Goal: Communication & Community: Answer question/provide support

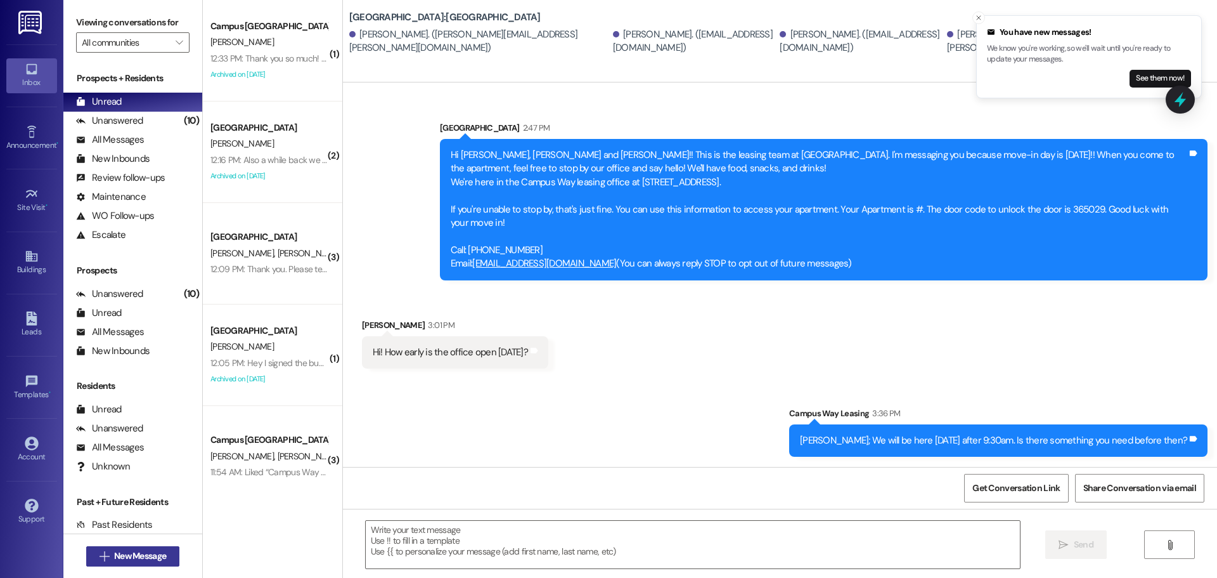
click at [145, 554] on span "New Message" at bounding box center [140, 555] width 52 height 13
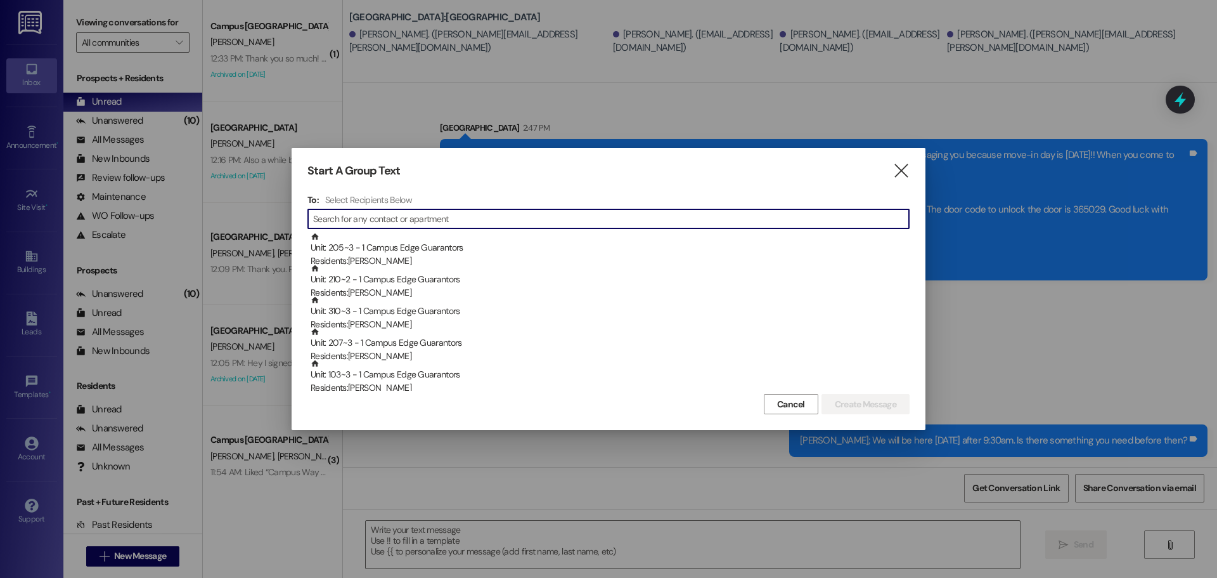
click at [486, 223] on input at bounding box center [611, 219] width 596 height 18
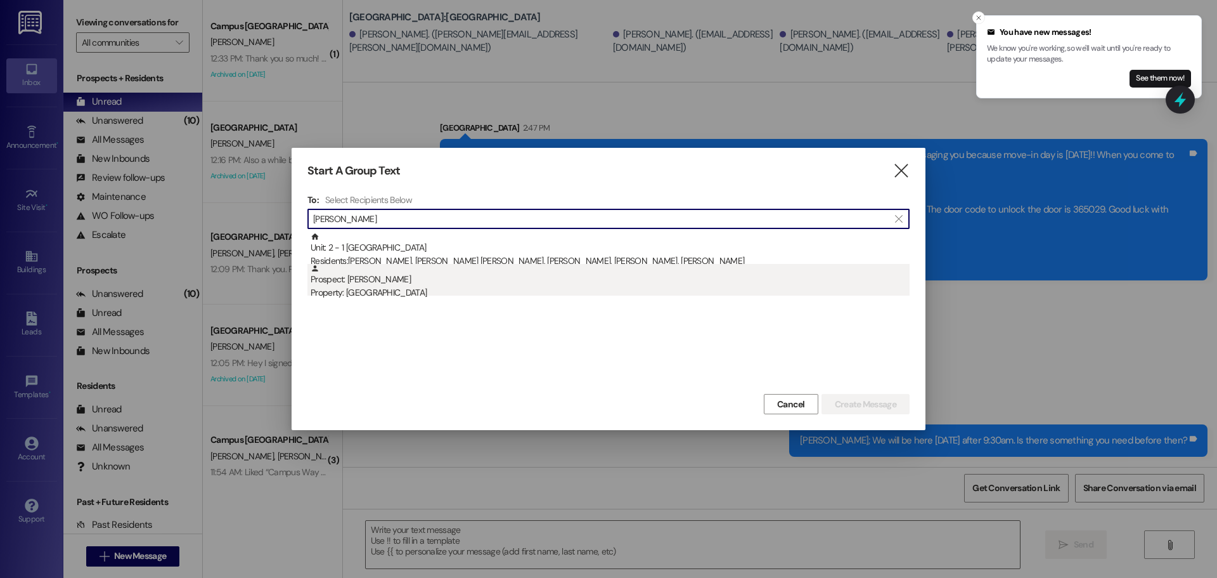
type input "[PERSON_NAME]"
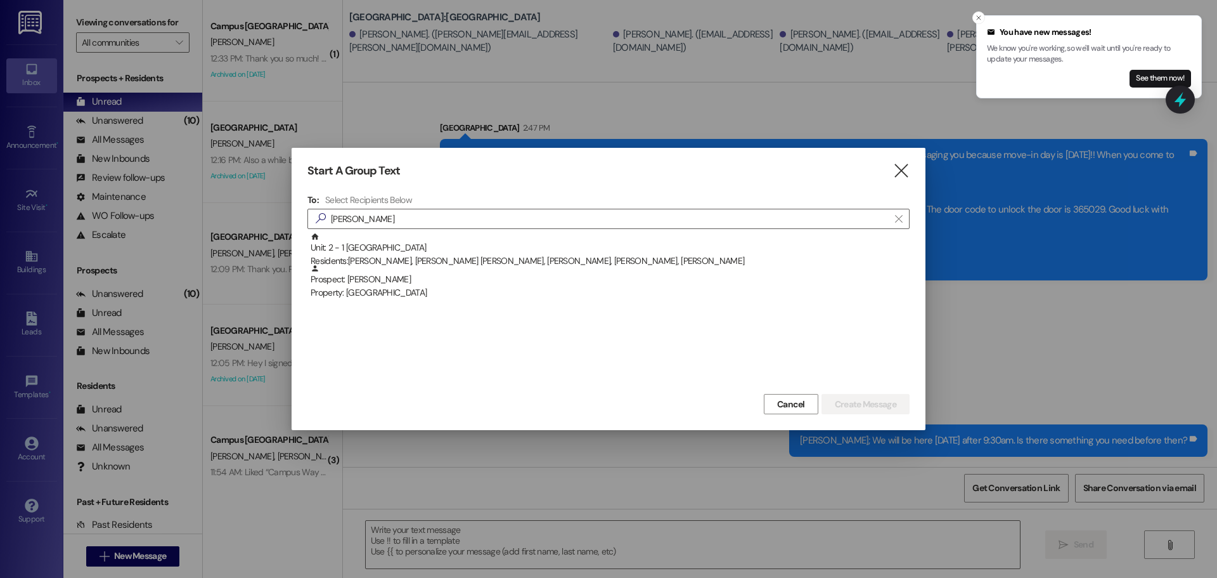
click at [446, 290] on div "Property: [GEOGRAPHIC_DATA]" at bounding box center [610, 292] width 599 height 13
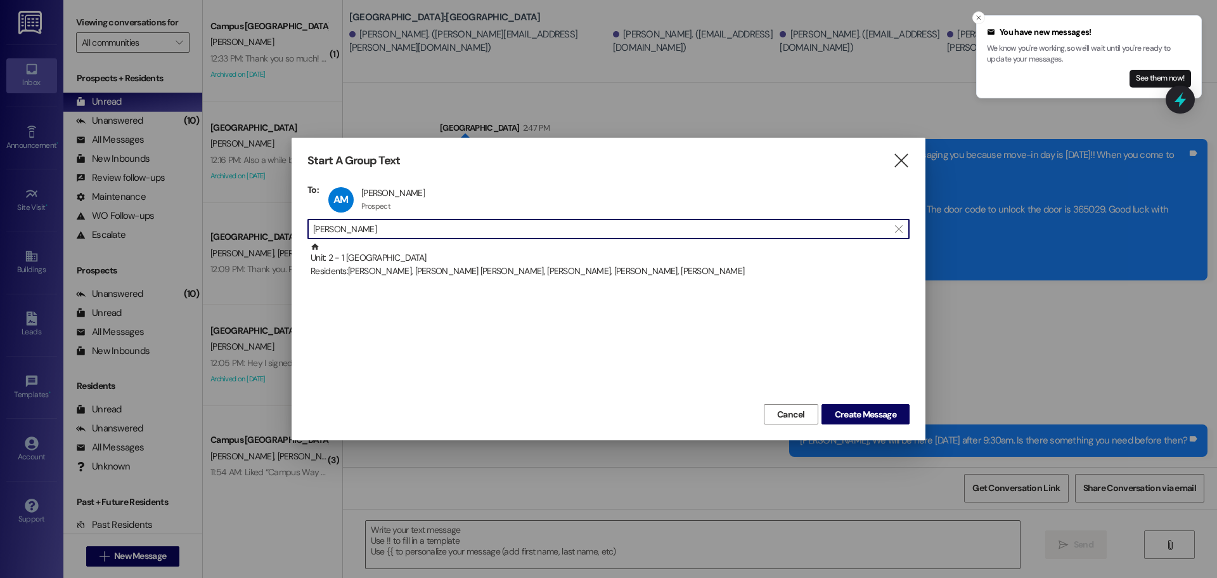
drag, startPoint x: 424, startPoint y: 229, endPoint x: 191, endPoint y: 215, distance: 232.5
click at [191, 215] on div "Start A Group Text  To: AM [PERSON_NAME] [PERSON_NAME] Prospect Prospect click…" at bounding box center [608, 289] width 1217 height 578
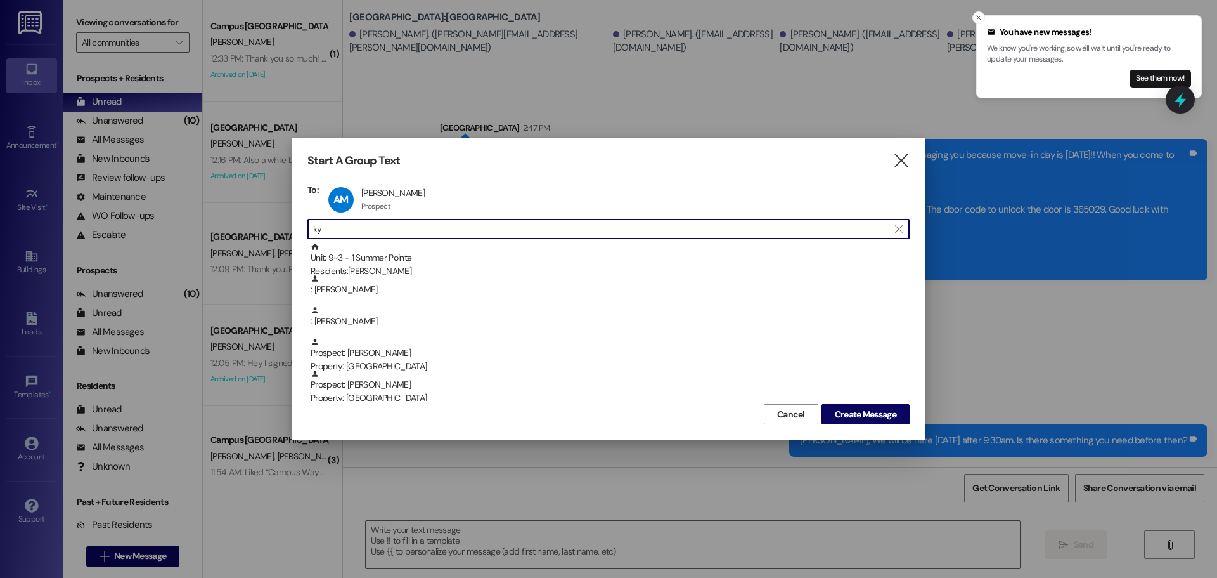
type input "k"
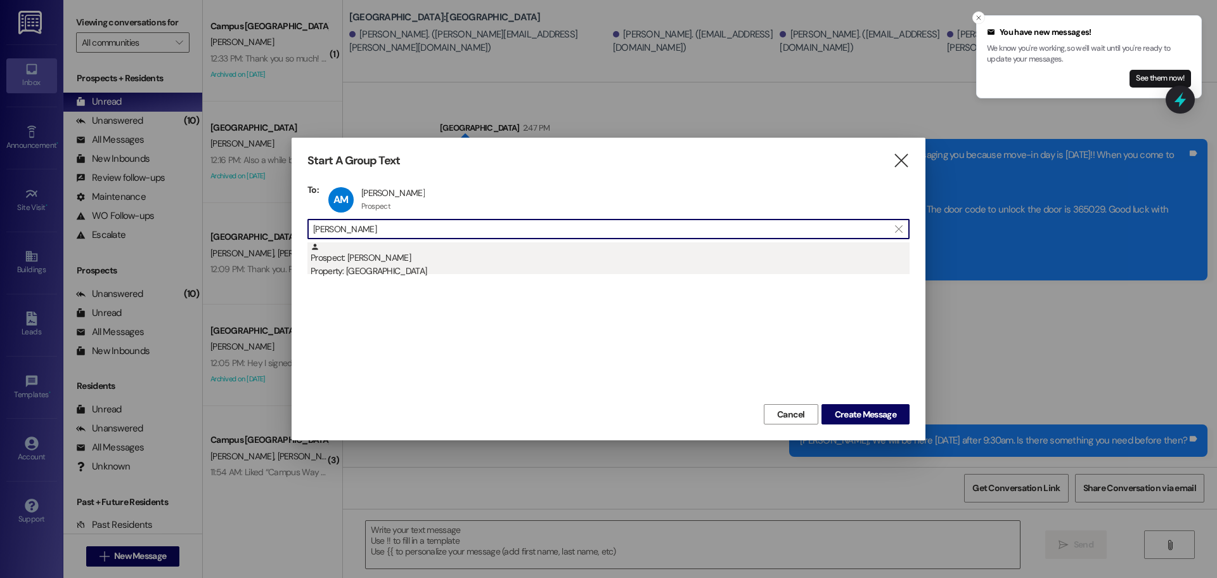
type input "[PERSON_NAME]"
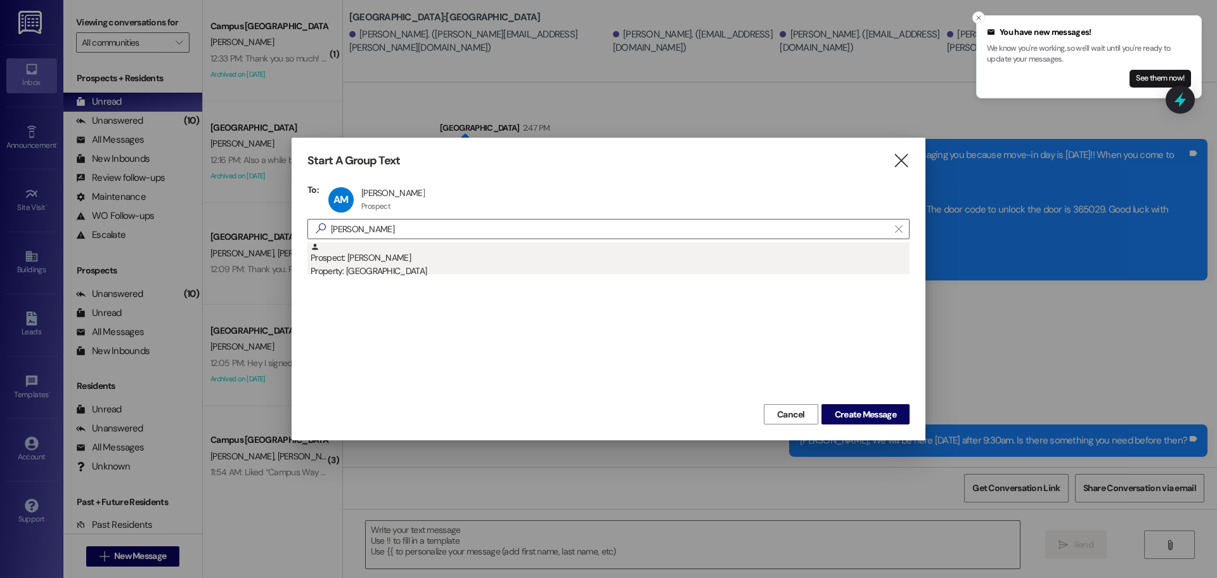
click at [411, 269] on div "Property: [GEOGRAPHIC_DATA]" at bounding box center [610, 270] width 599 height 13
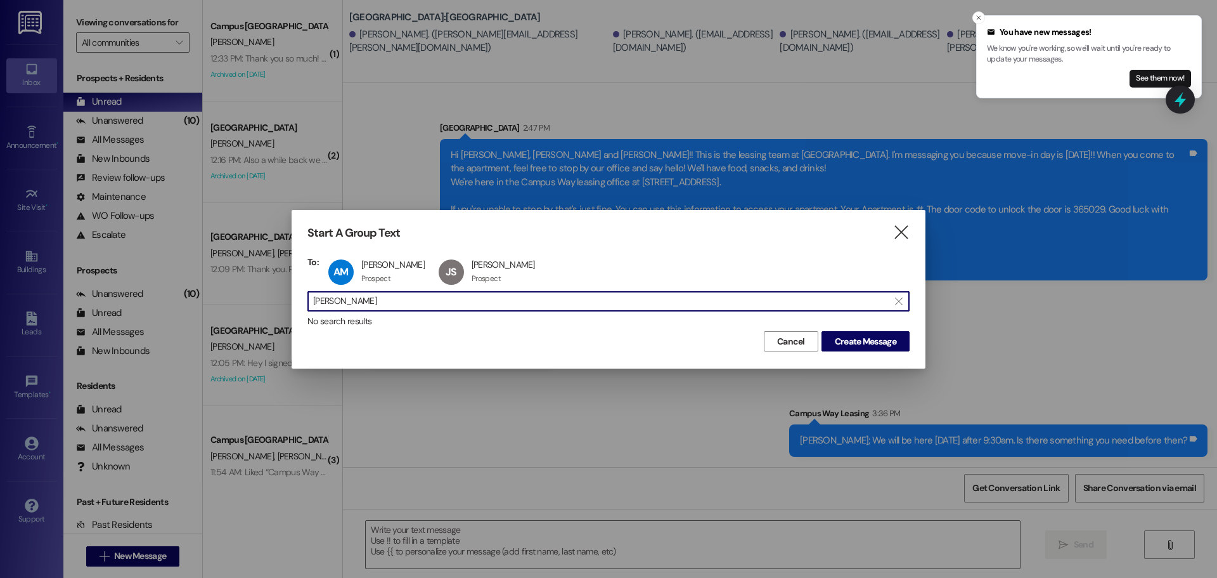
drag, startPoint x: 371, startPoint y: 304, endPoint x: 254, endPoint y: 319, distance: 118.3
click at [254, 319] on div "Start A Group Text  To: AM [PERSON_NAME] [PERSON_NAME] Prospect Prospect click…" at bounding box center [608, 289] width 1217 height 578
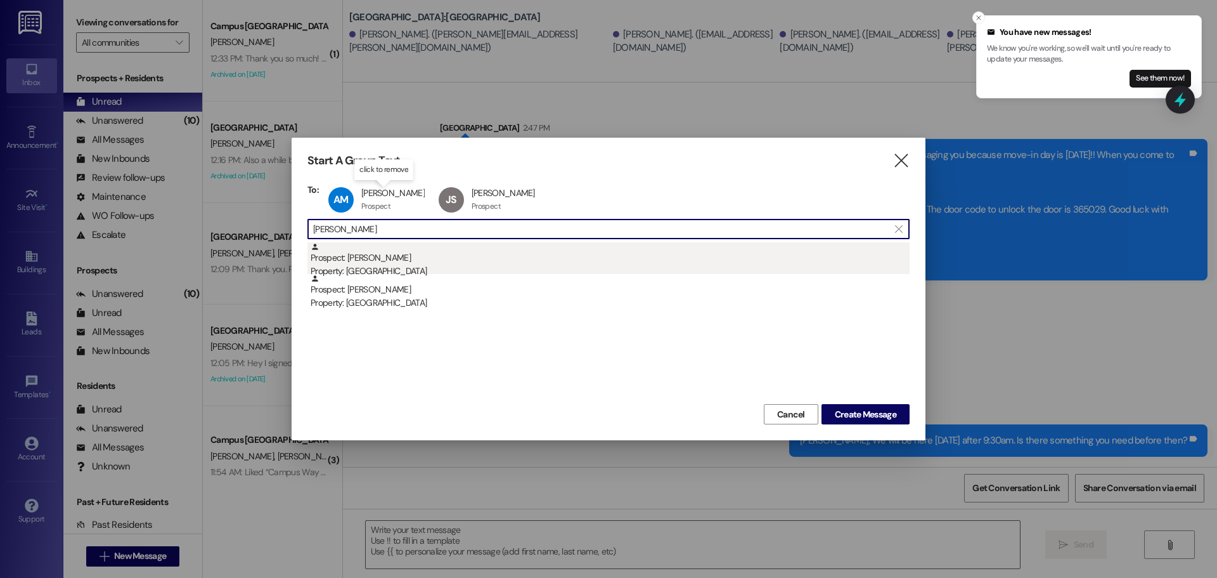
type input "[PERSON_NAME]"
click at [429, 258] on div "Prospect: [PERSON_NAME] Property: [GEOGRAPHIC_DATA]" at bounding box center [610, 260] width 599 height 36
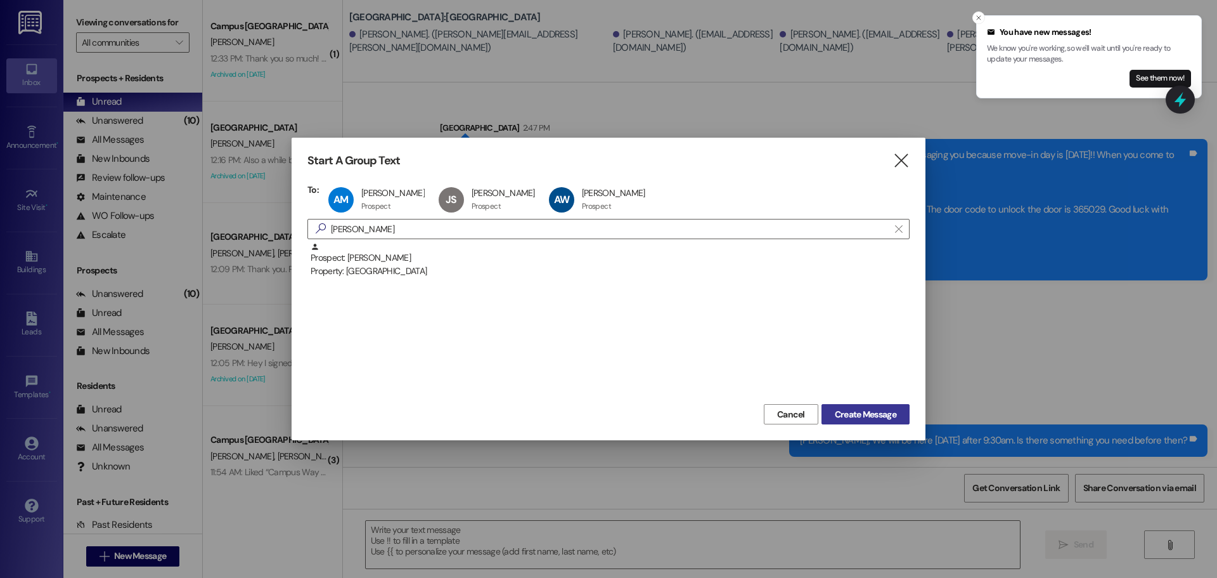
click at [847, 404] on button "Create Message" at bounding box center [866, 414] width 88 height 20
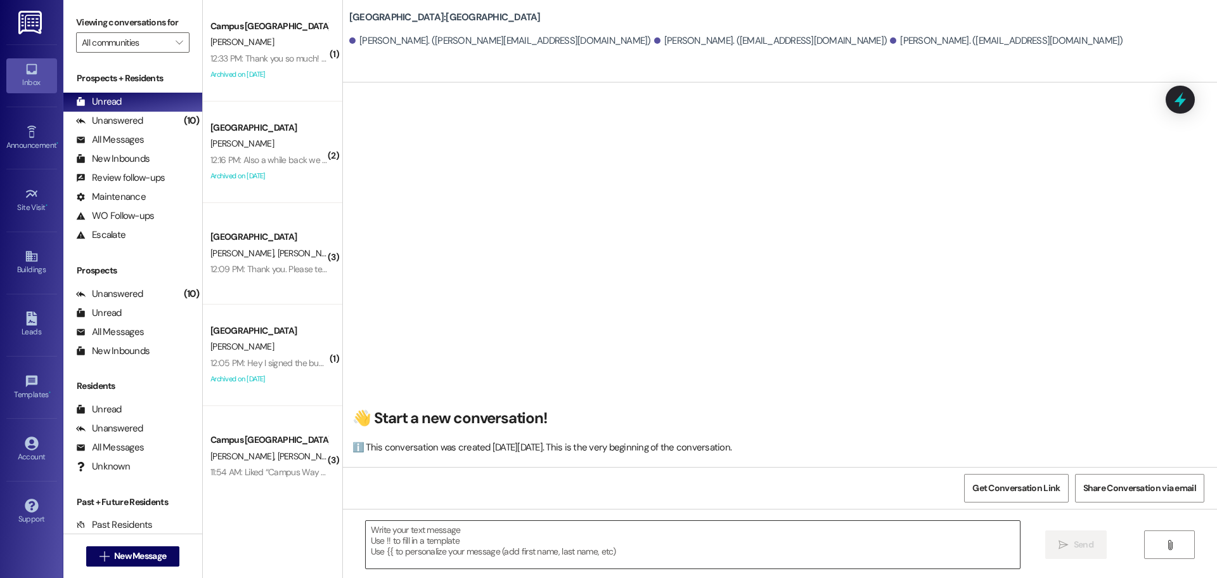
click at [491, 549] on textarea at bounding box center [693, 545] width 654 height 48
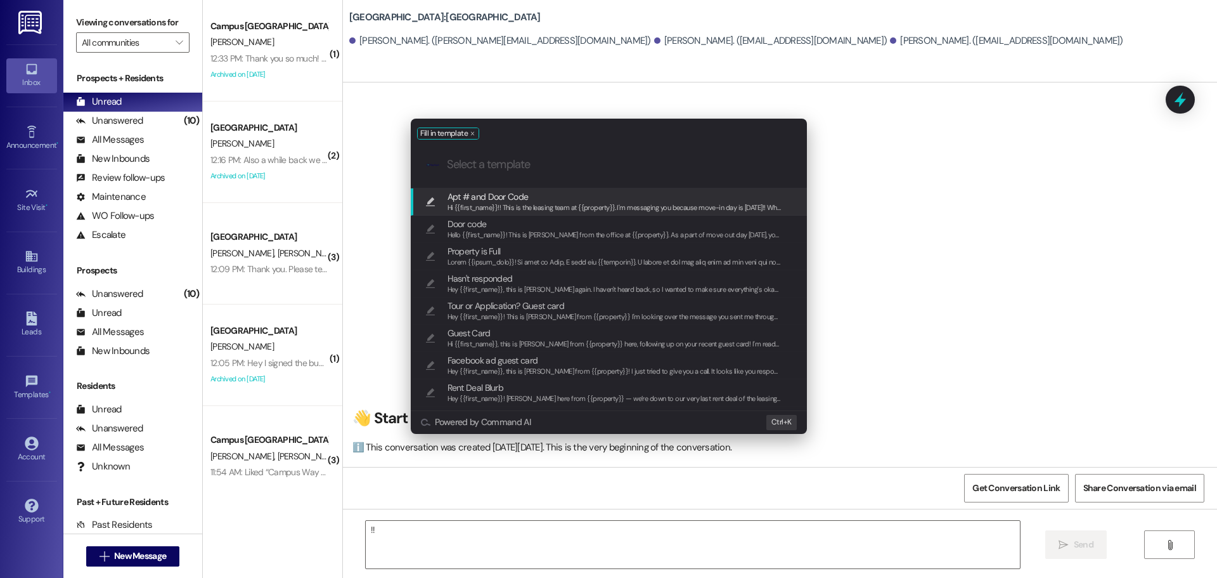
click at [574, 189] on div "Apt # and Door Code Hi {{first_name}}!! This is the leasing team at {{property}…" at bounding box center [609, 201] width 396 height 27
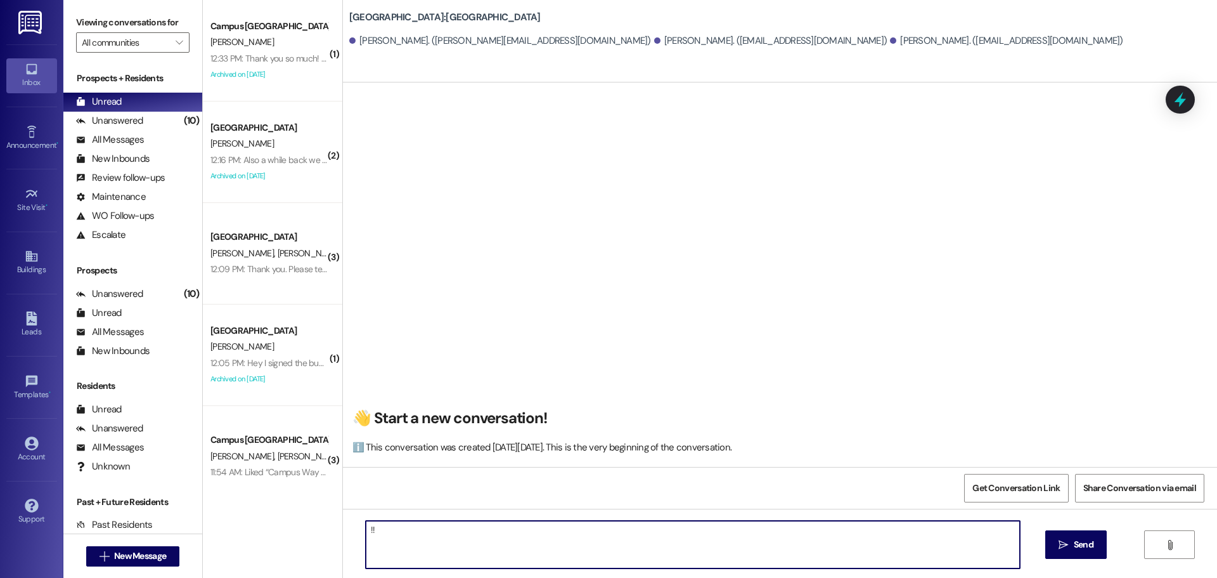
click at [651, 551] on textarea "Hi {{first_name}}!! This is the leasing team at {{property}}. I'm messaging you…" at bounding box center [693, 545] width 654 height 48
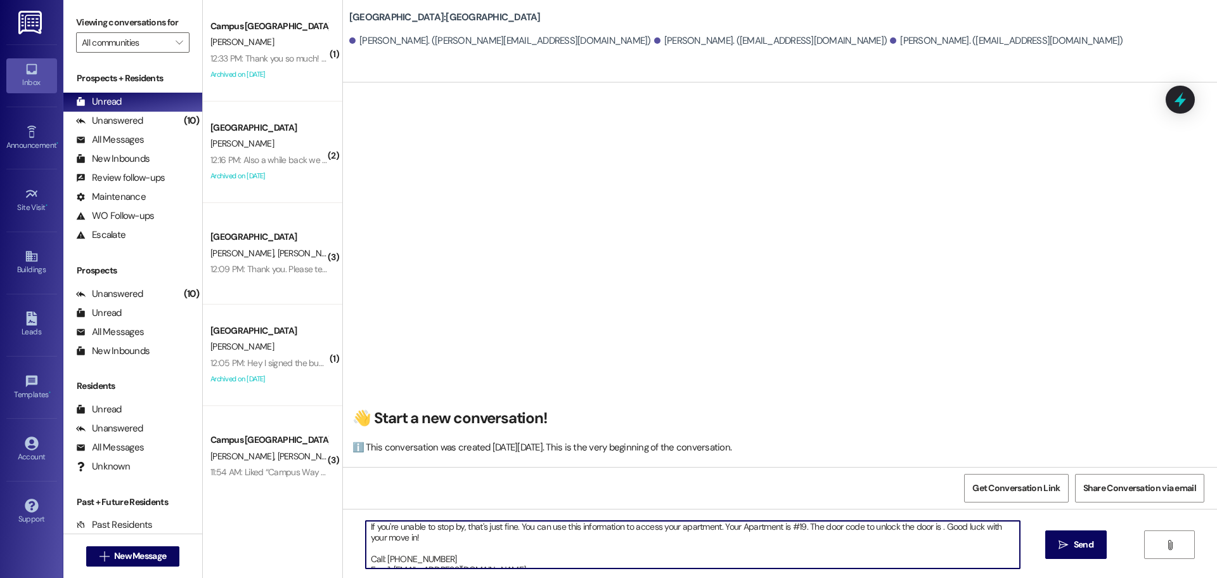
click at [935, 531] on textarea "Hi {{first_name}}!! This is the leasing team at {{property}}. I'm messaging you…" at bounding box center [693, 545] width 654 height 48
click at [474, 548] on textarea "Hi {{first_name}}!! This is the leasing team at {{property}}. I'm messaging you…" at bounding box center [693, 545] width 654 height 48
click at [471, 536] on textarea "Hi {{first_name}}!! This is the leasing team at {{property}}. I'm messaging you…" at bounding box center [693, 545] width 654 height 48
click at [761, 543] on textarea "Hi {{first_name}}!! This is the leasing team at {{property}}. I'm messaging you…" at bounding box center [693, 545] width 654 height 48
click at [756, 534] on textarea "Hi {{first_name}}!! This is the leasing team at {{property}}. I'm messaging you…" at bounding box center [693, 545] width 654 height 48
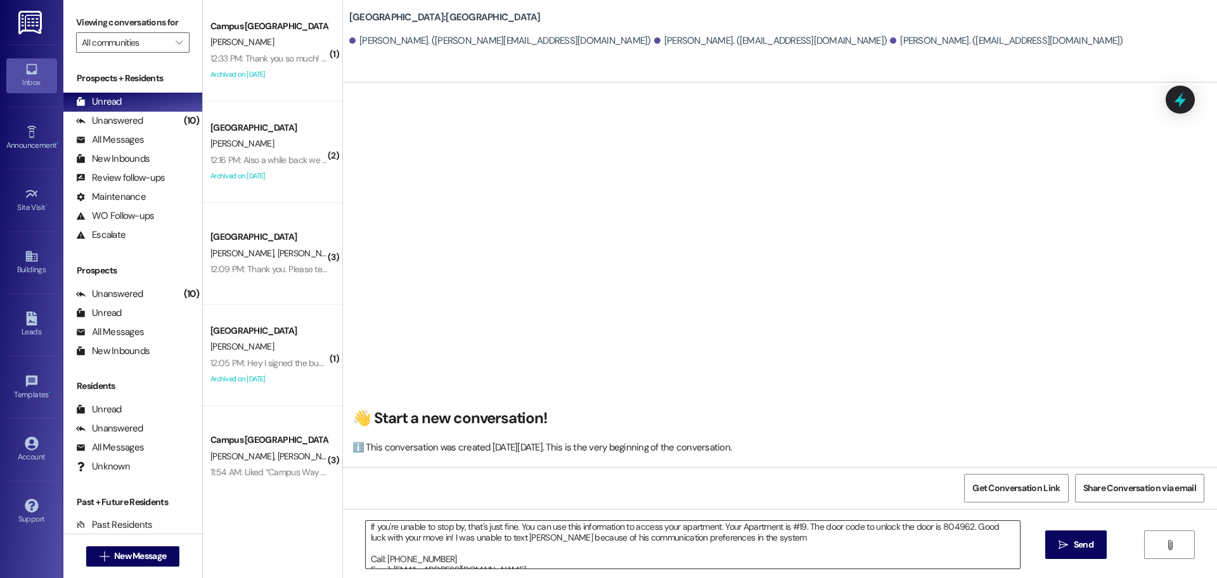
click at [749, 536] on textarea "Hi {{first_name}}!! This is the leasing team at {{property}}. I'm messaging you…" at bounding box center [693, 545] width 654 height 48
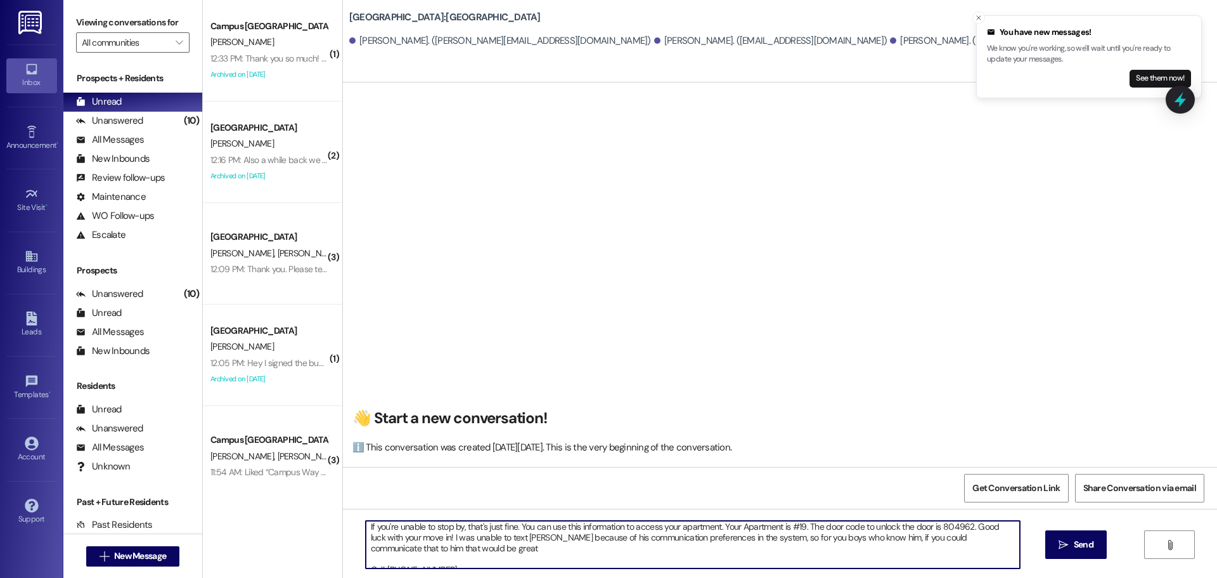
type textarea "Hi {{first_name}}!! This is the leasing team at {{property}}. I'm messaging you…"
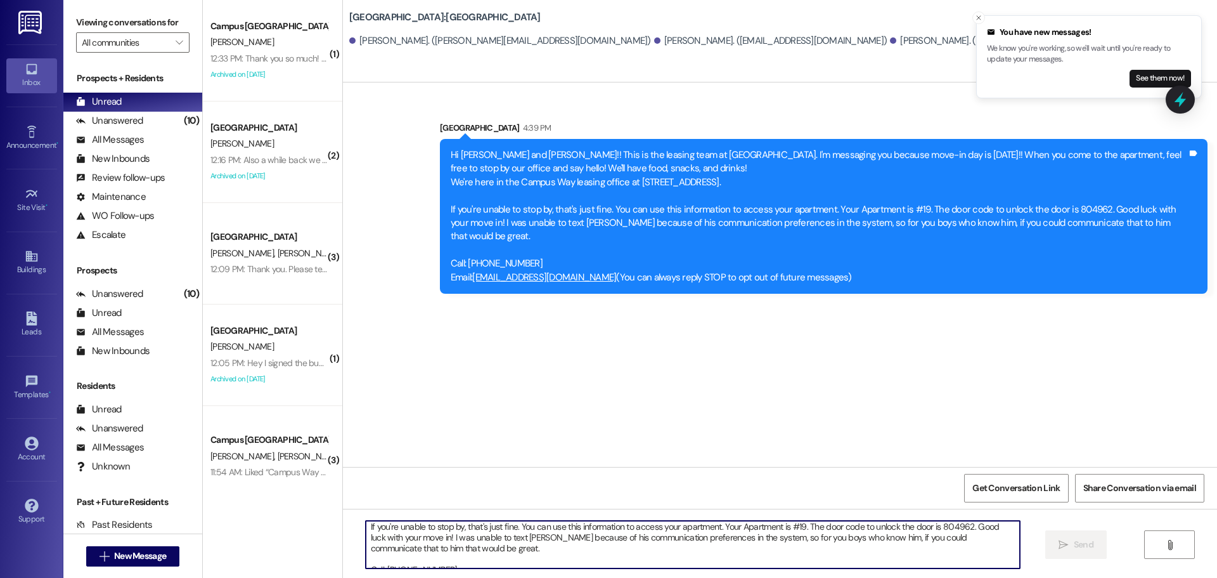
scroll to position [0, 0]
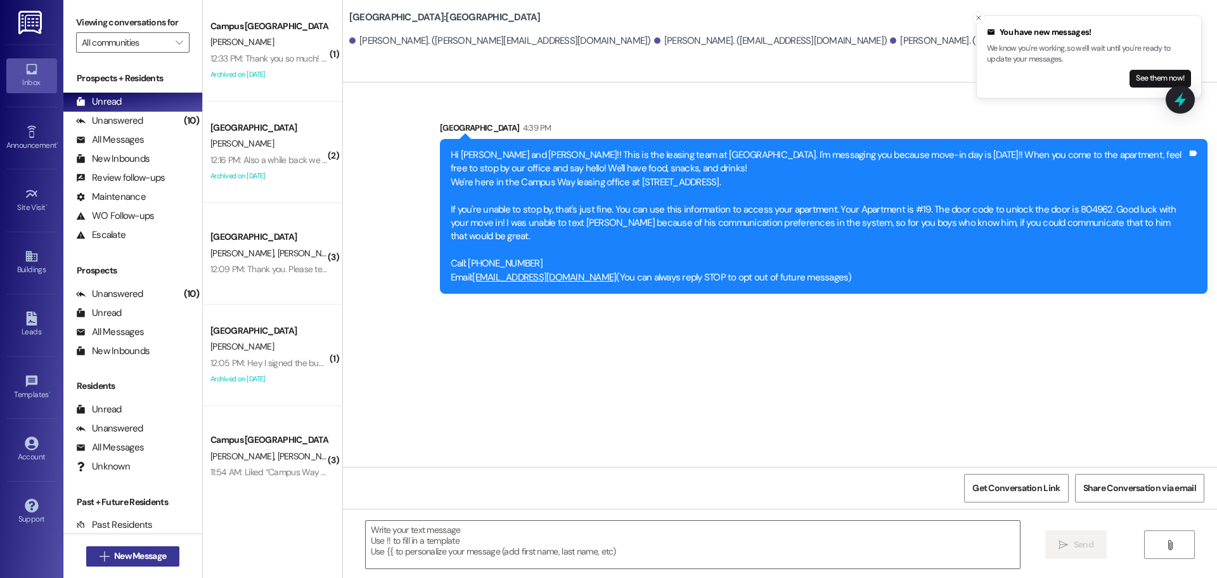
click at [149, 556] on span "New Message" at bounding box center [140, 555] width 52 height 13
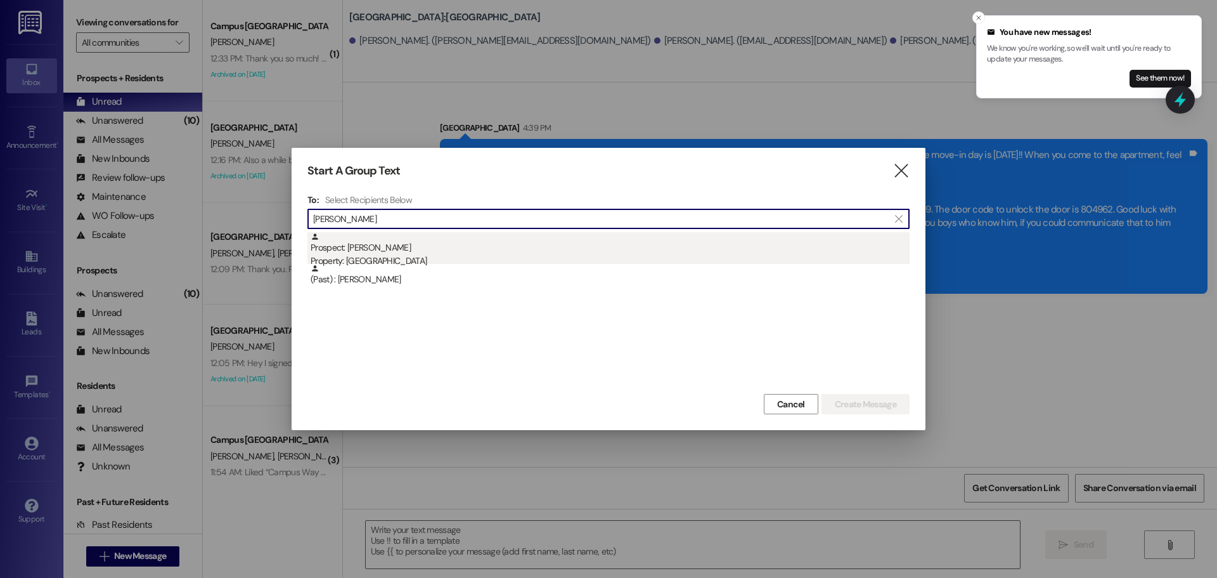
click at [477, 256] on div "Property: [GEOGRAPHIC_DATA]" at bounding box center [610, 260] width 599 height 13
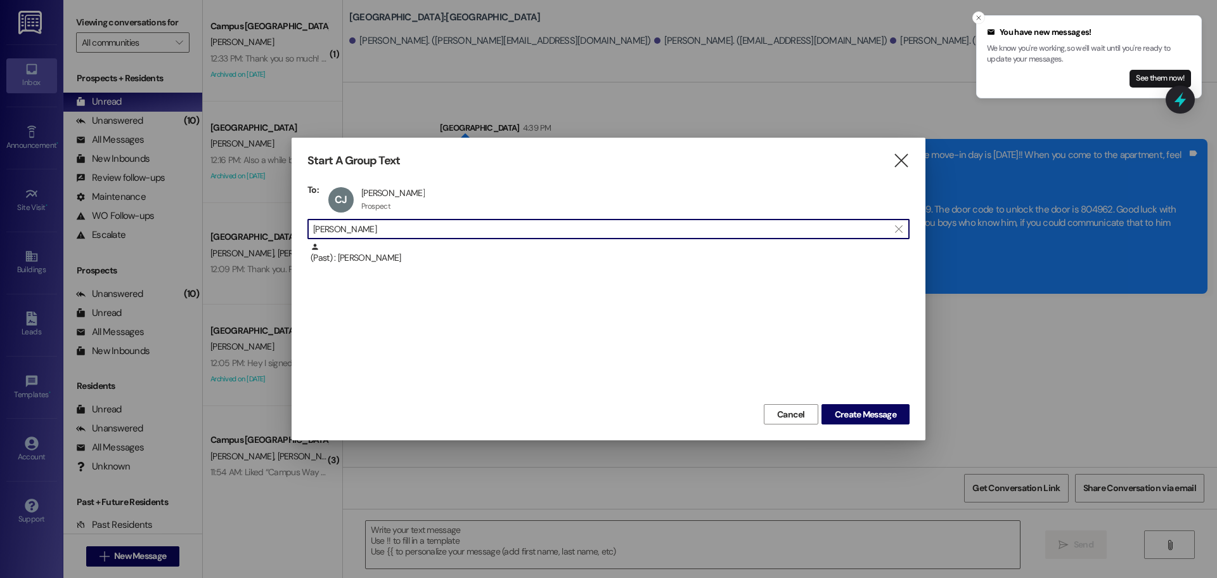
drag, startPoint x: 401, startPoint y: 234, endPoint x: 255, endPoint y: 233, distance: 145.8
click at [255, 233] on div "Start A Group Text  To: [PERSON_NAME] [PERSON_NAME] Prospect Prospect click to…" at bounding box center [608, 289] width 1217 height 578
type input "\"
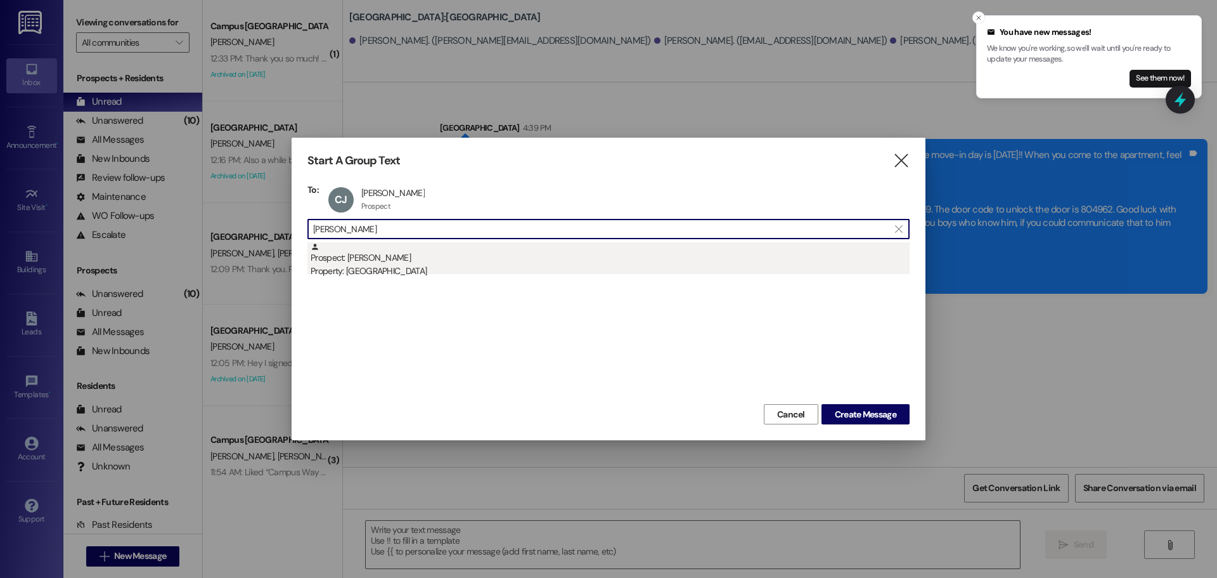
type input "[PERSON_NAME]"
click at [467, 259] on div "Prospect: [PERSON_NAME] Property: [GEOGRAPHIC_DATA]" at bounding box center [610, 260] width 599 height 36
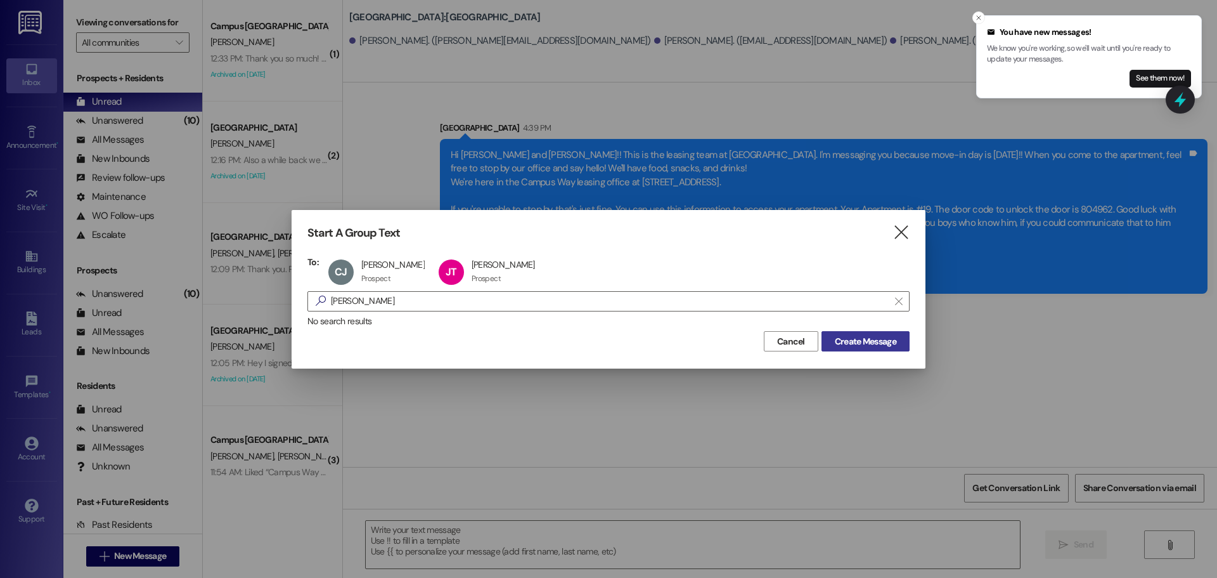
click at [863, 337] on span "Create Message" at bounding box center [865, 341] width 61 height 13
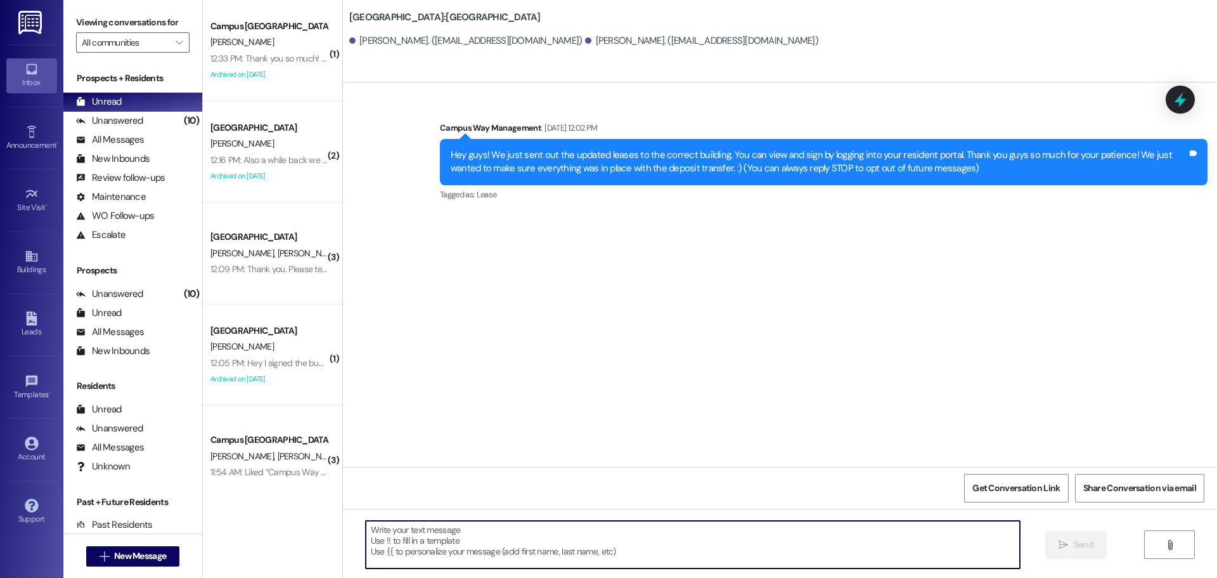
click at [522, 543] on textarea at bounding box center [693, 545] width 654 height 48
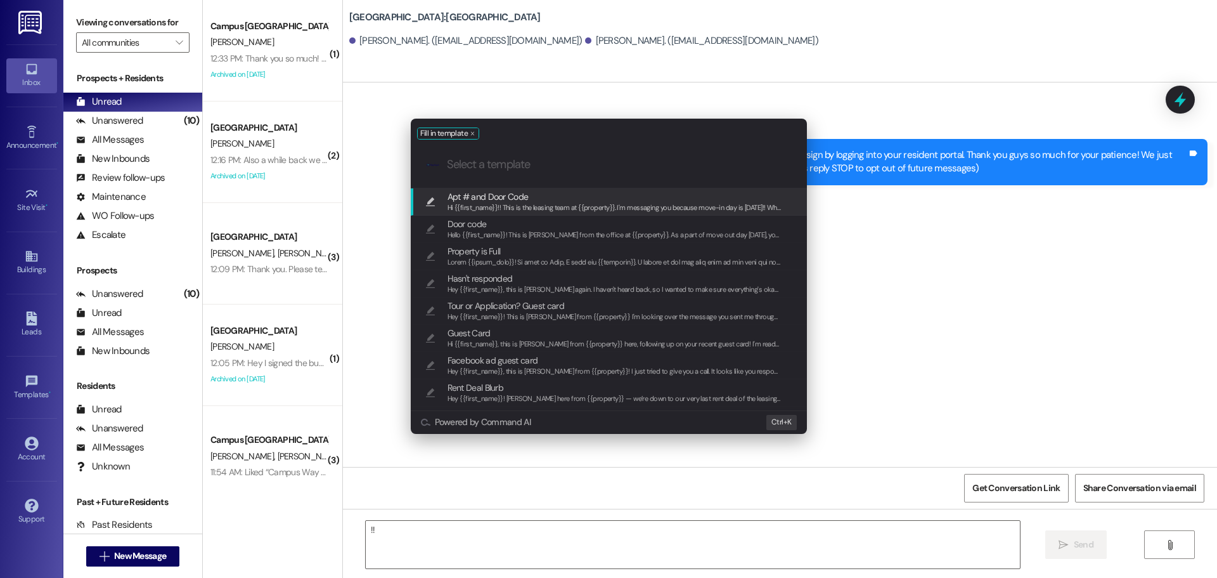
click at [615, 199] on span "Apt # and Door Code" at bounding box center [615, 197] width 334 height 14
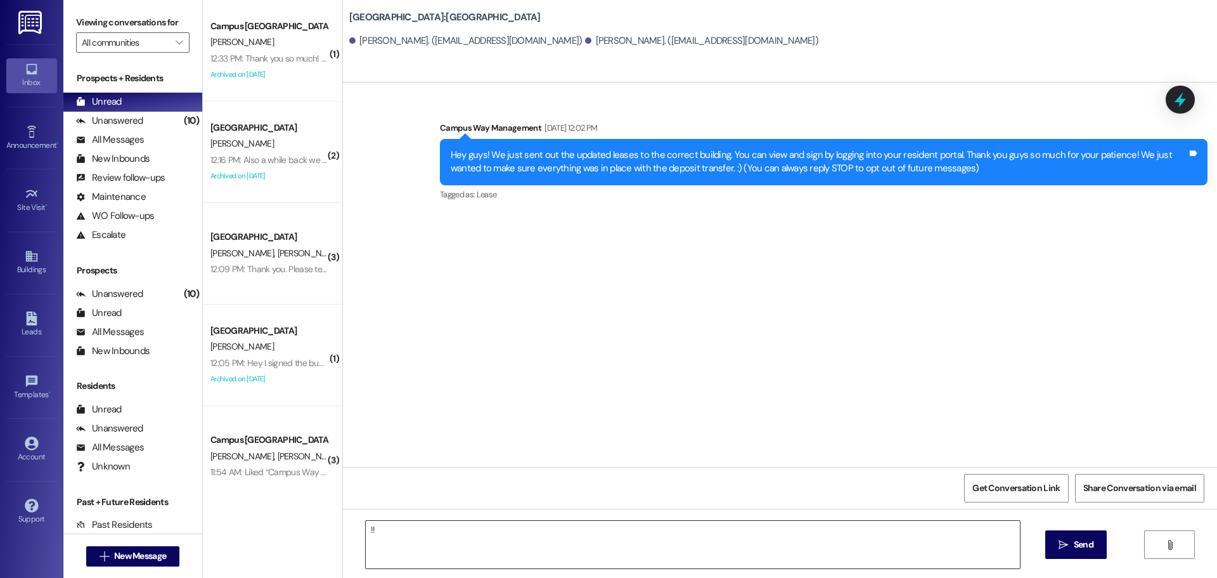
click at [476, 557] on textarea "Hi {{first_name}}!! This is the leasing team at {{property}}. I'm messaging you…" at bounding box center [693, 545] width 654 height 48
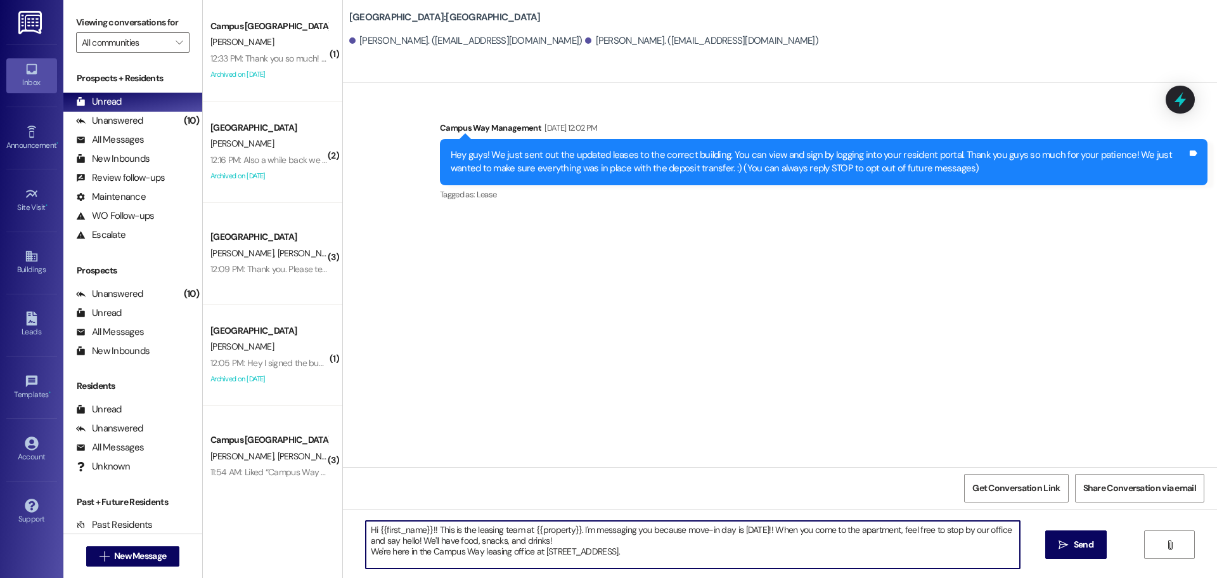
scroll to position [11, 0]
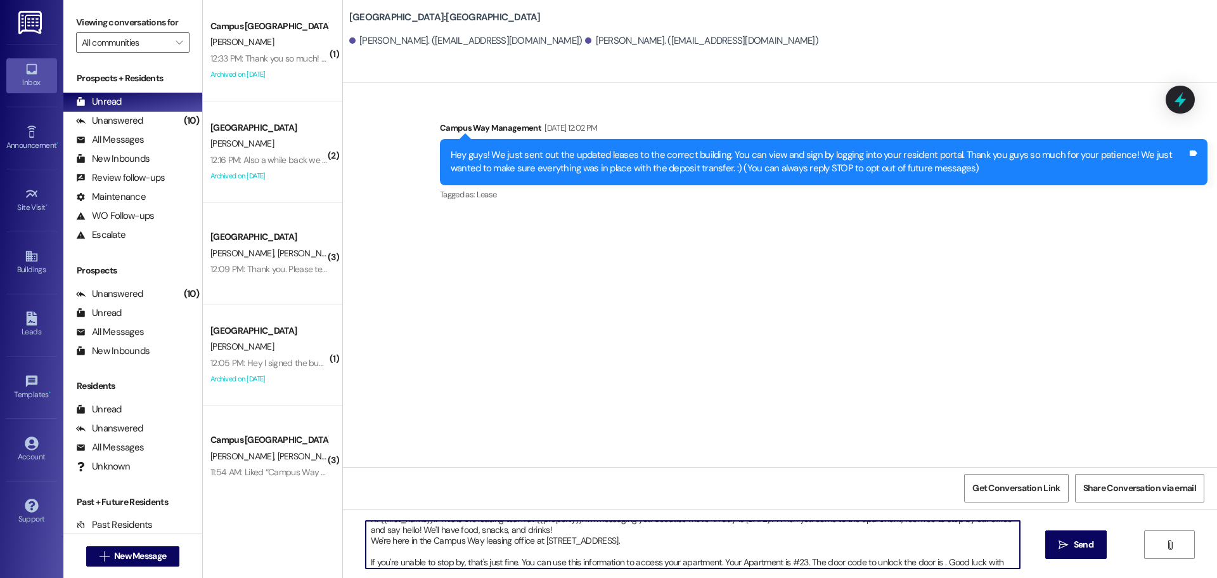
paste textarea "230175"
type textarea "Hi {{first_name}}!! This is the leasing team at {{property}}. I'm messaging you…"
click at [1071, 540] on span "Send" at bounding box center [1083, 544] width 25 height 13
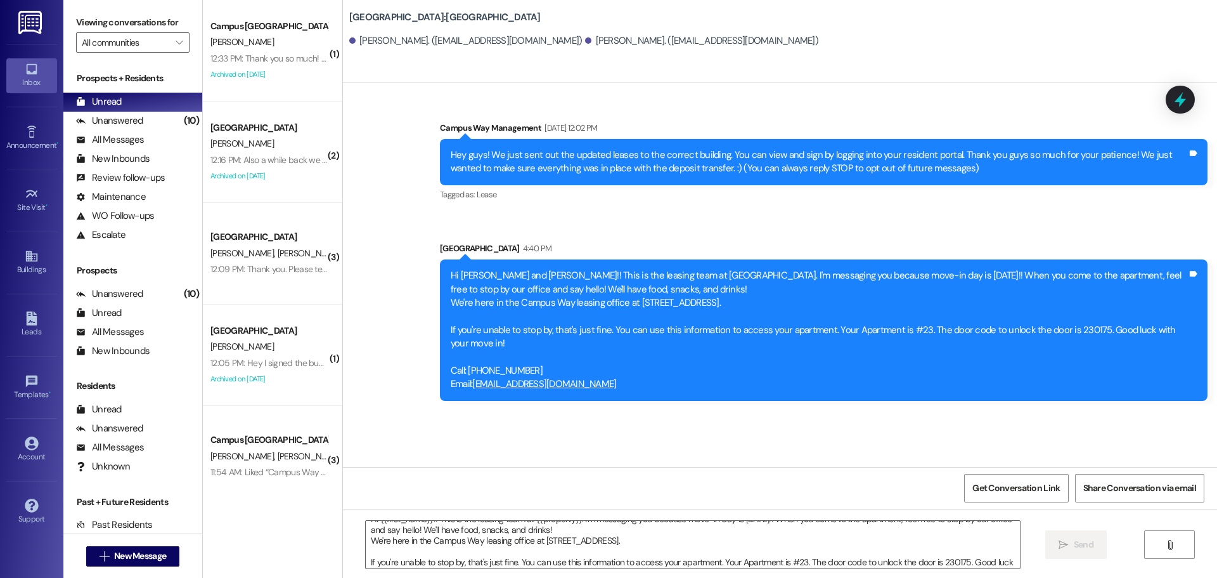
scroll to position [0, 0]
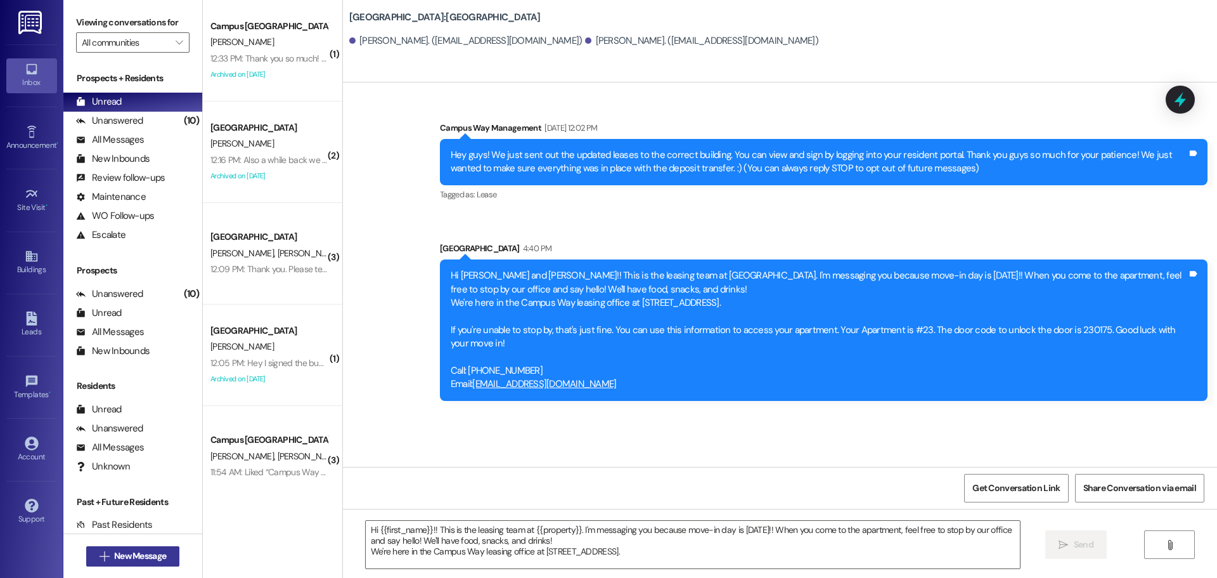
click at [142, 553] on span "New Message" at bounding box center [140, 555] width 52 height 13
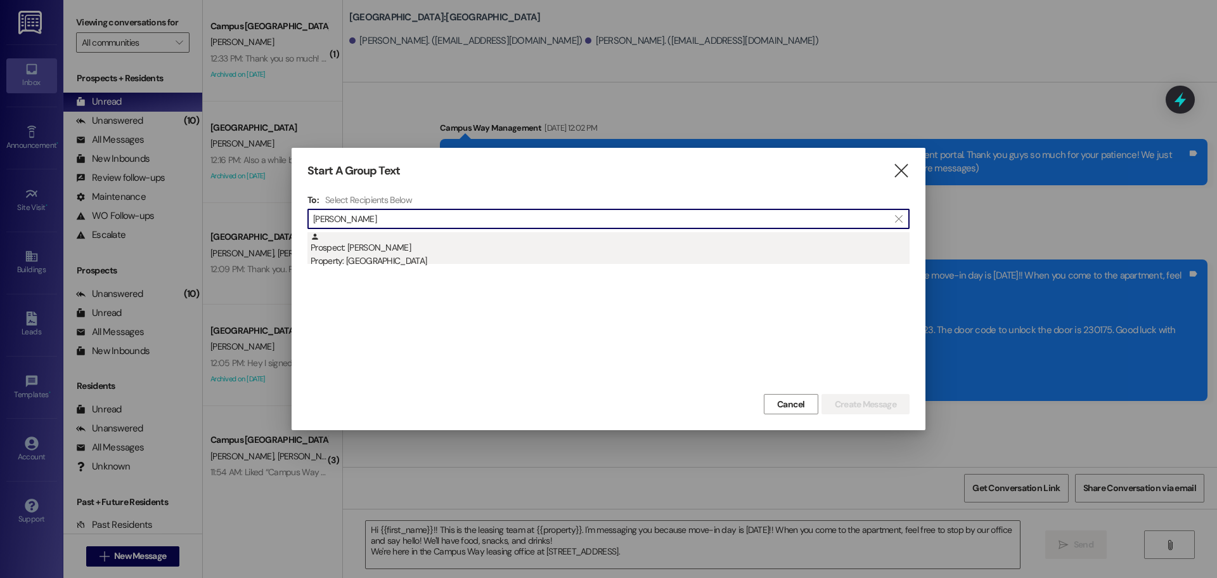
type input "[PERSON_NAME]"
click at [392, 240] on div "Prospect: [PERSON_NAME] Property: [GEOGRAPHIC_DATA]" at bounding box center [610, 250] width 599 height 36
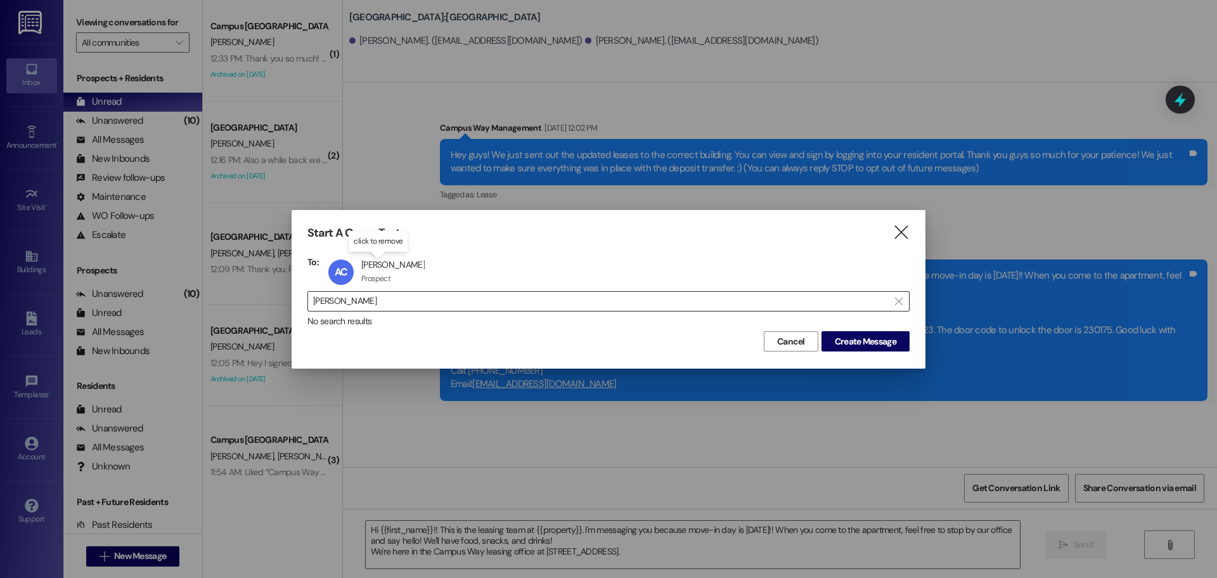
click at [392, 291] on div " [PERSON_NAME] " at bounding box center [608, 301] width 602 height 20
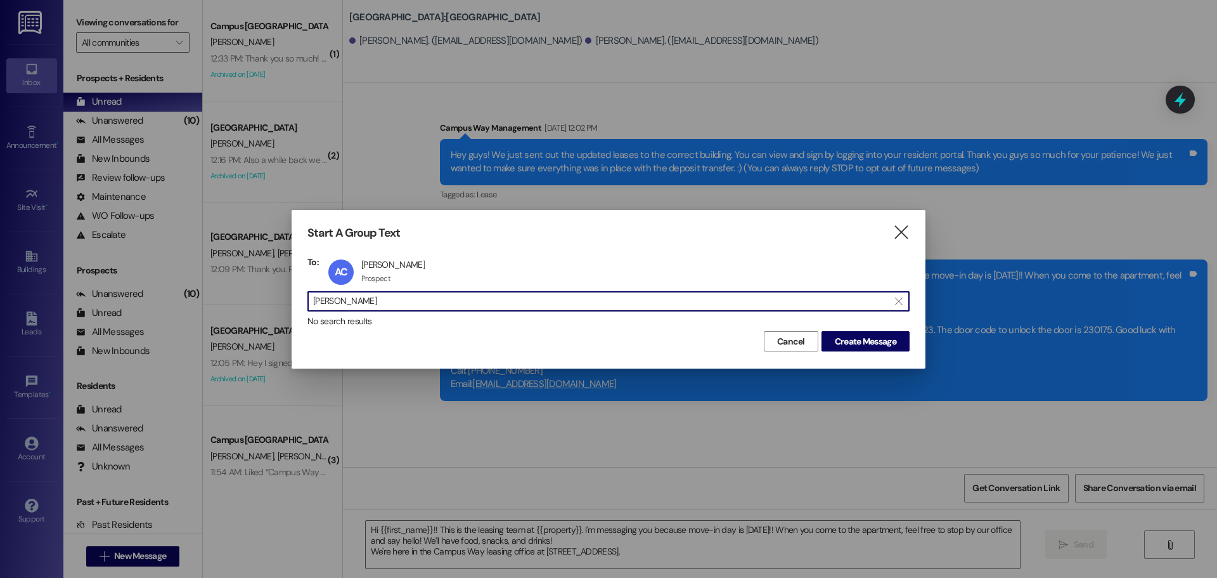
drag, startPoint x: 387, startPoint y: 301, endPoint x: 238, endPoint y: 332, distance: 151.4
click at [238, 332] on div "Start A Group Text  To: AC [PERSON_NAME] [PERSON_NAME] Prospect Prospect click…" at bounding box center [608, 289] width 1217 height 578
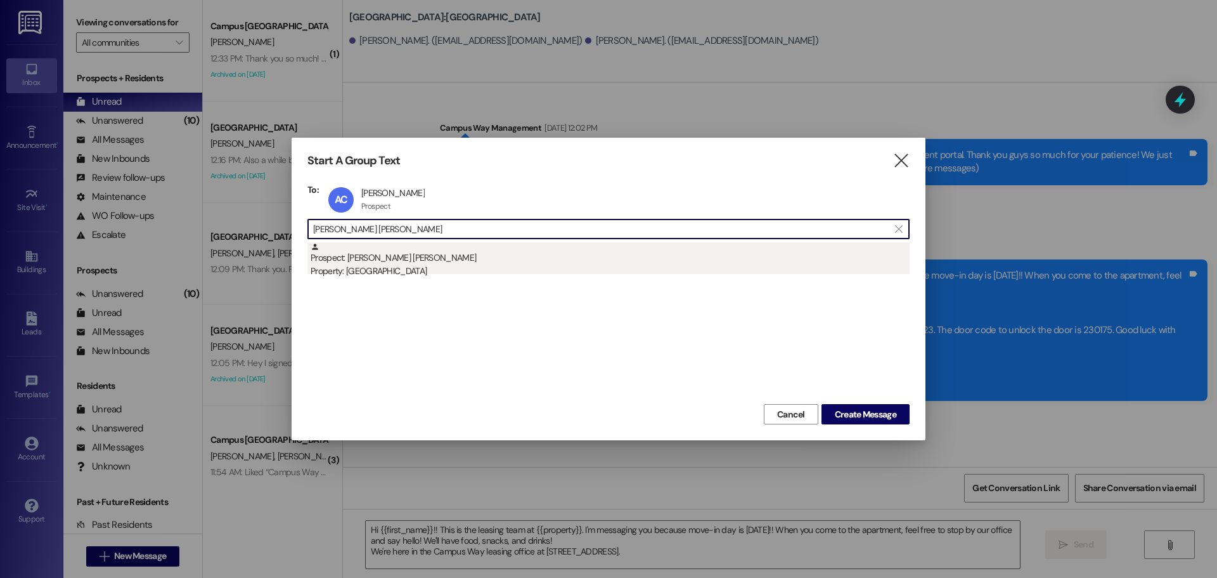
type input "[PERSON_NAME] [PERSON_NAME]"
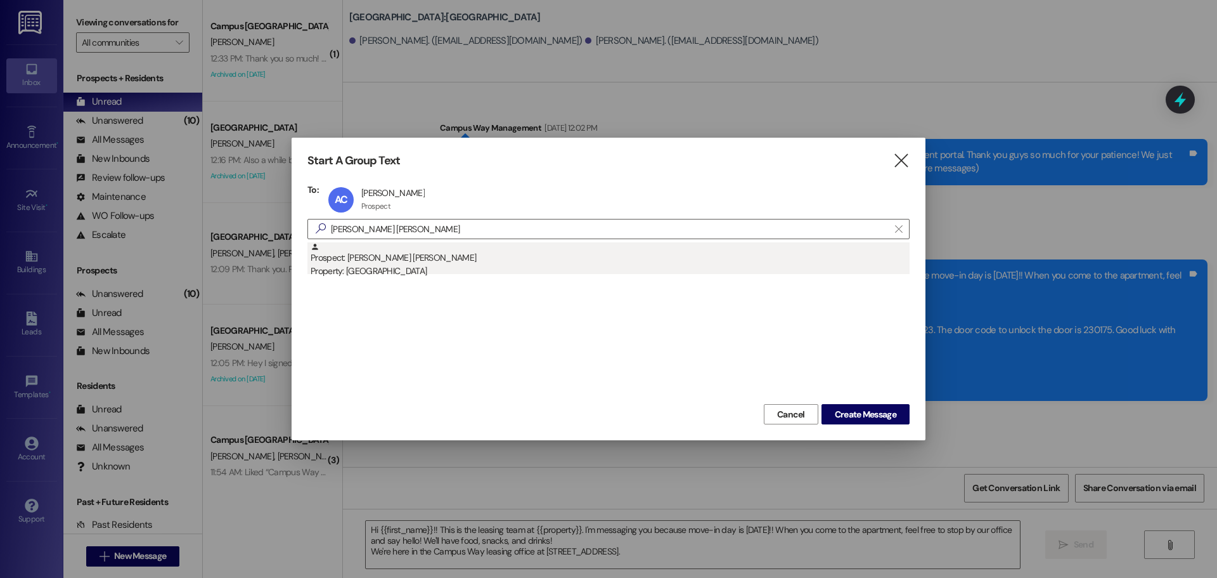
click at [475, 266] on div "Property: [GEOGRAPHIC_DATA]" at bounding box center [610, 270] width 599 height 13
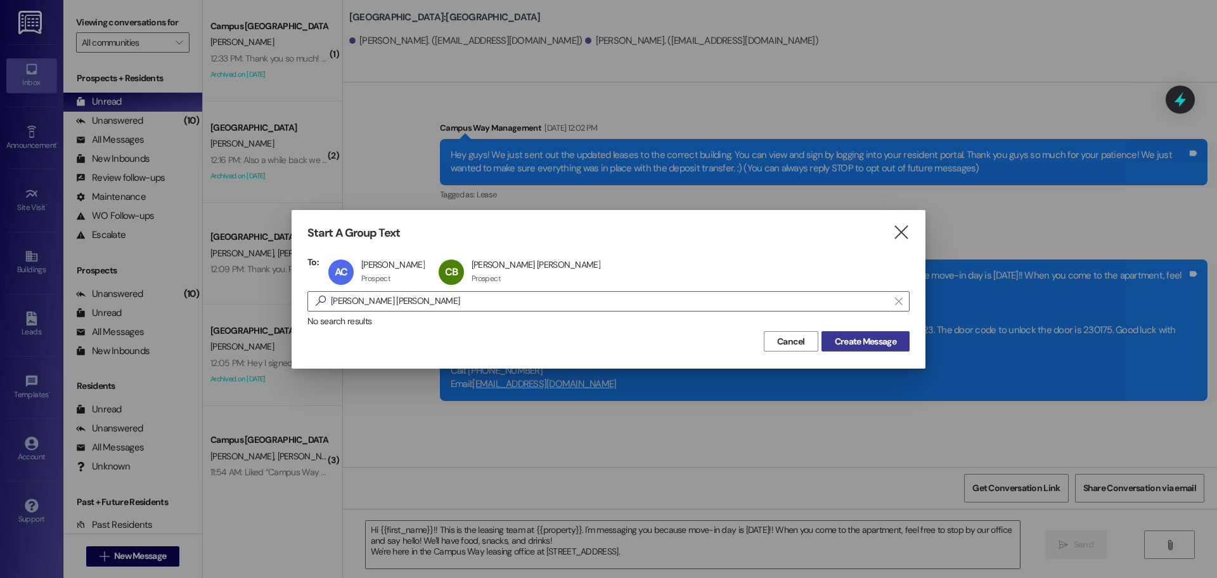
click at [867, 338] on span "Create Message" at bounding box center [865, 341] width 61 height 13
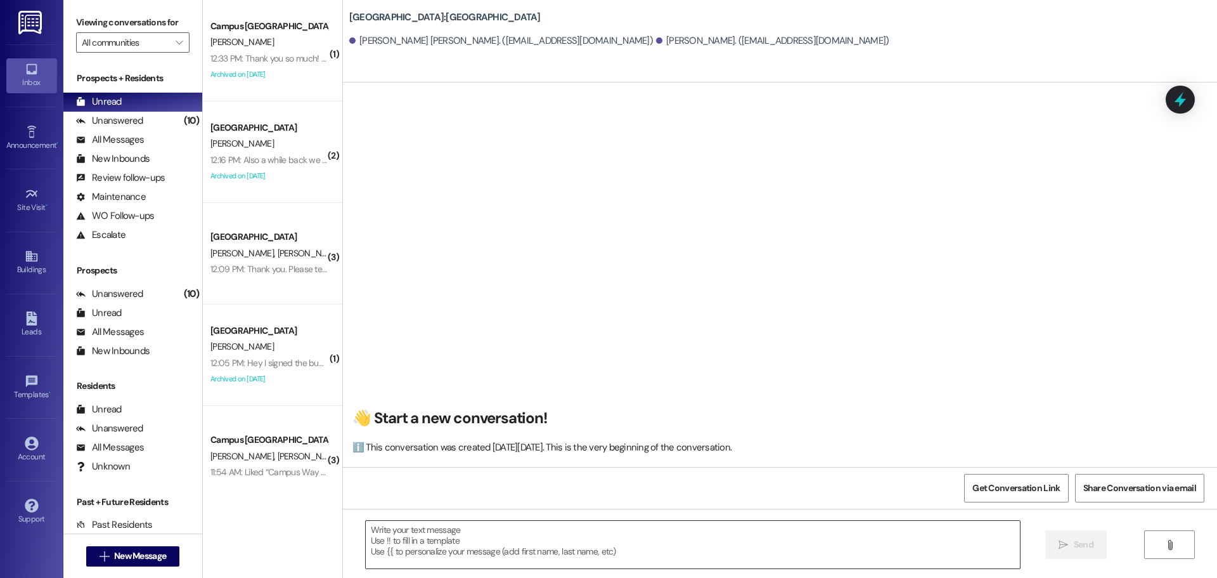
click at [448, 531] on textarea at bounding box center [693, 545] width 654 height 48
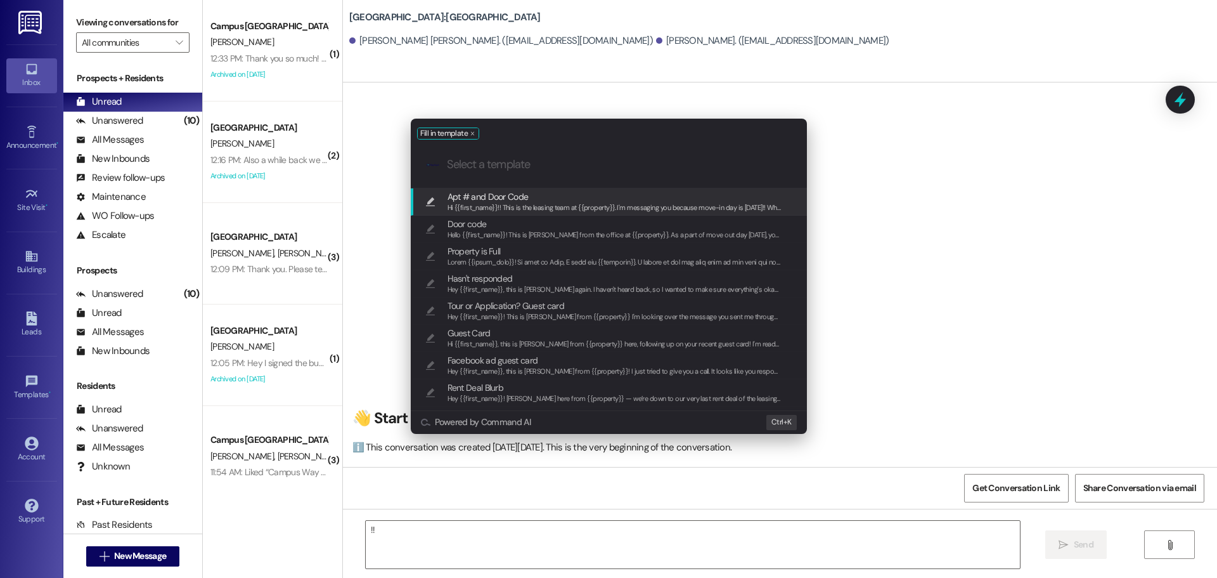
click at [463, 191] on span "Apt # and Door Code" at bounding box center [488, 197] width 81 height 14
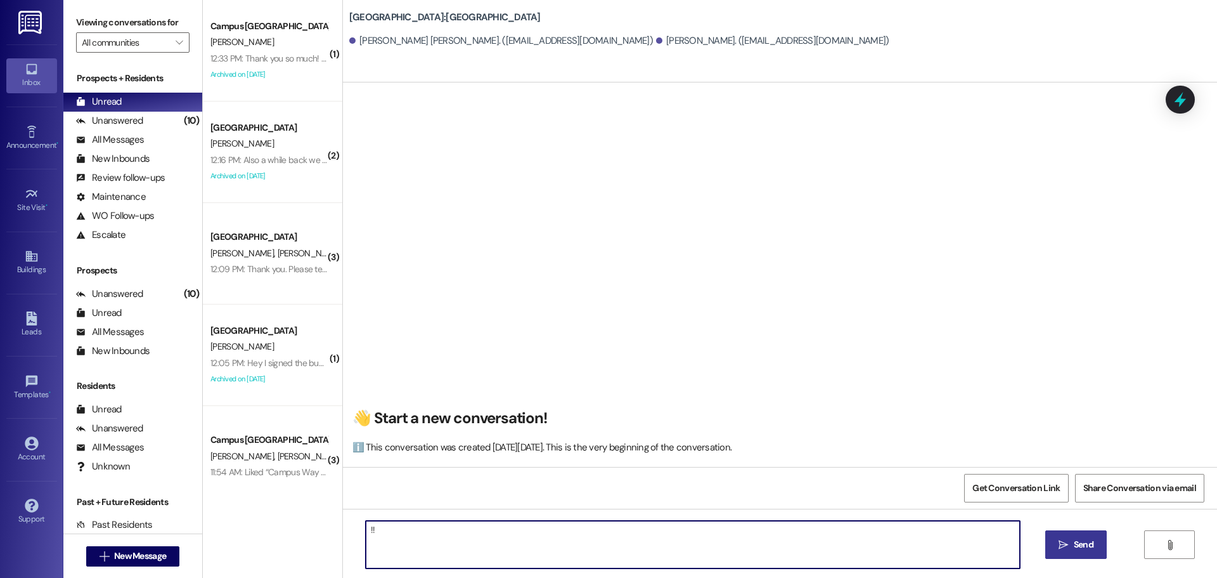
click at [696, 560] on textarea "Hi {{first_name}}!! This is the leasing team at {{property}}. I'm messaging you…" at bounding box center [693, 545] width 654 height 48
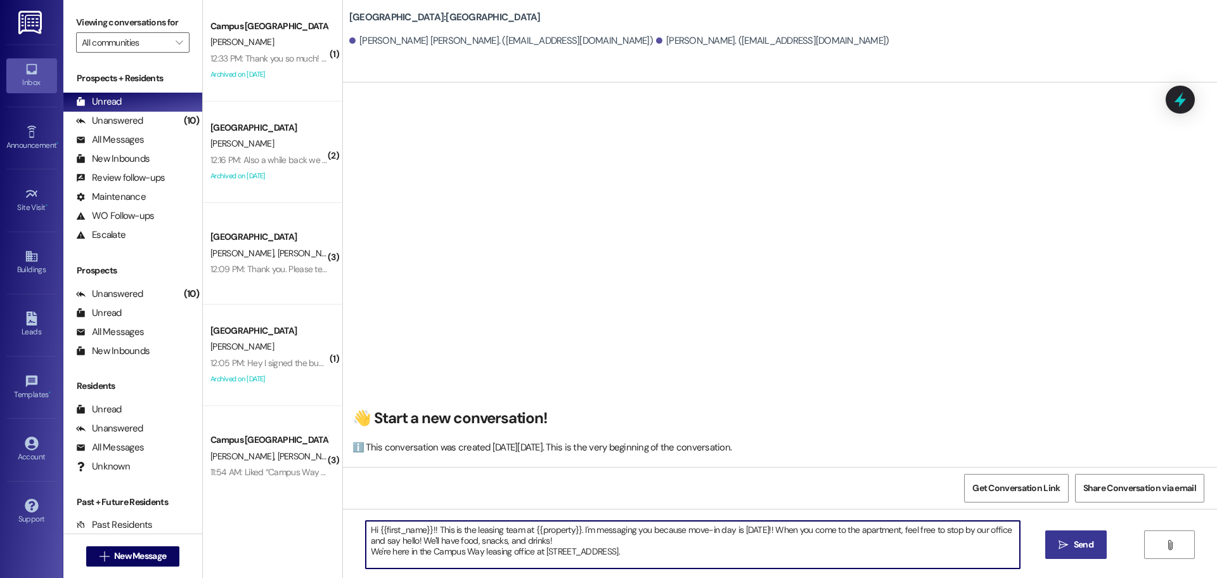
scroll to position [11, 0]
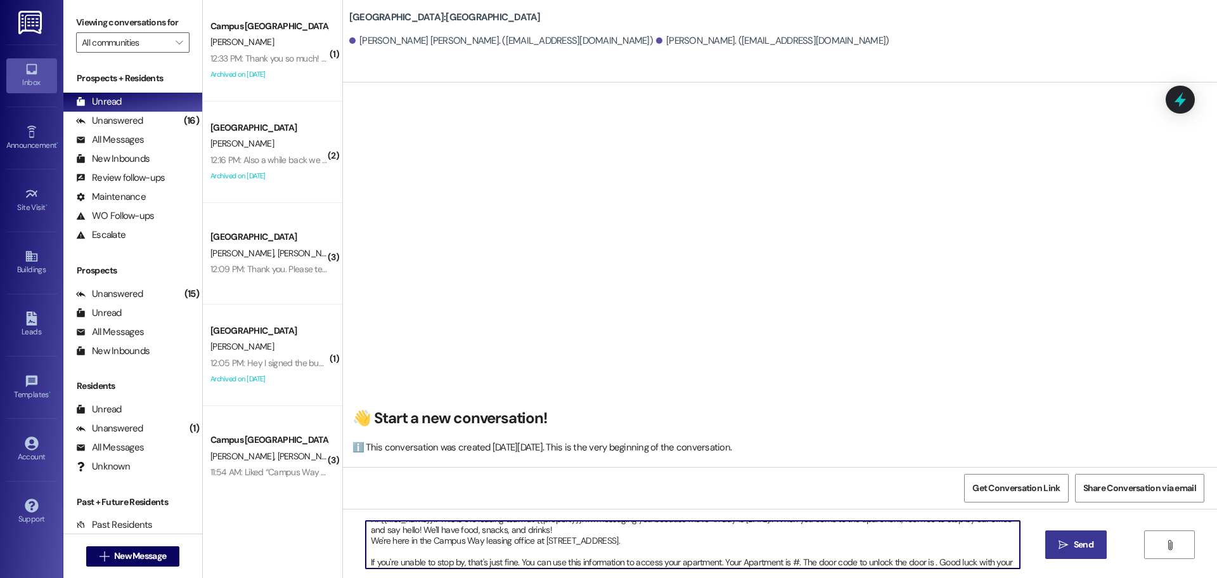
click at [791, 562] on textarea "Hi {{first_name}}!! This is the leasing team at {{property}}. I'm messaging you…" at bounding box center [693, 545] width 654 height 48
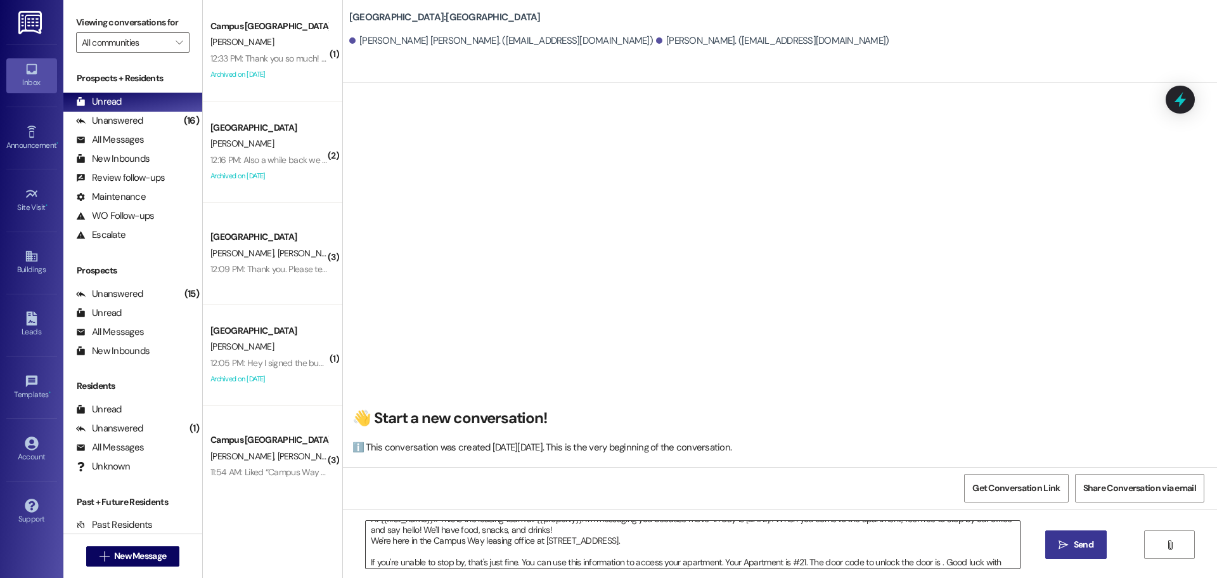
click at [934, 562] on textarea "Hi {{first_name}}!! This is the leasing team at {{property}}. I'm messaging you…" at bounding box center [693, 545] width 654 height 48
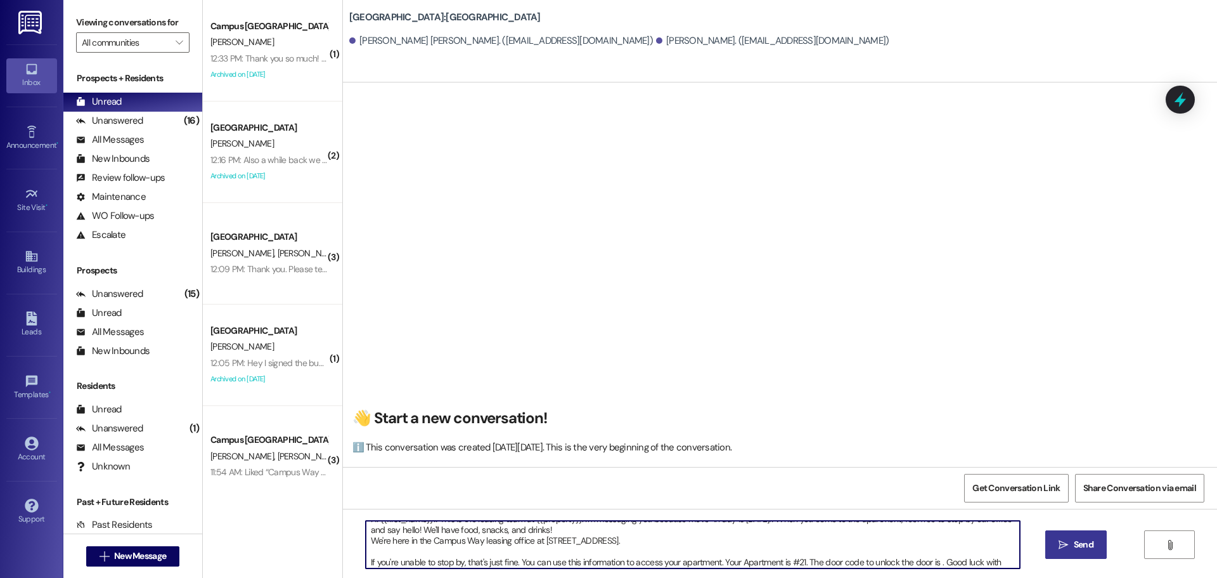
paste textarea "918205"
type textarea "Hi {{first_name}}!! This is the leasing team at {{property}}. I'm messaging you…"
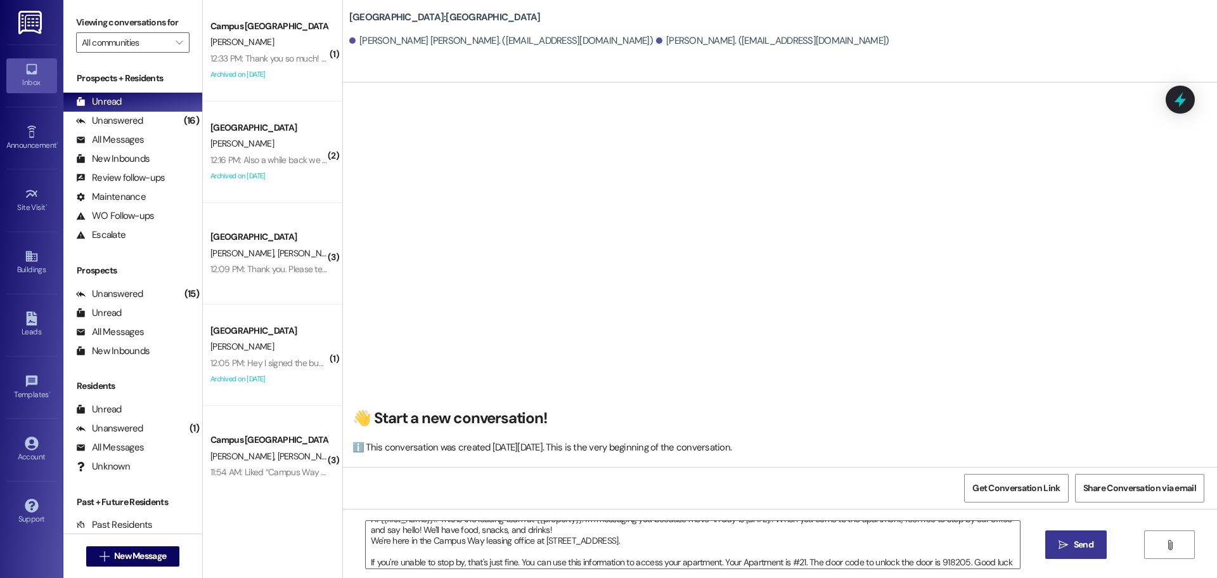
click at [1061, 545] on icon "" at bounding box center [1064, 545] width 10 height 10
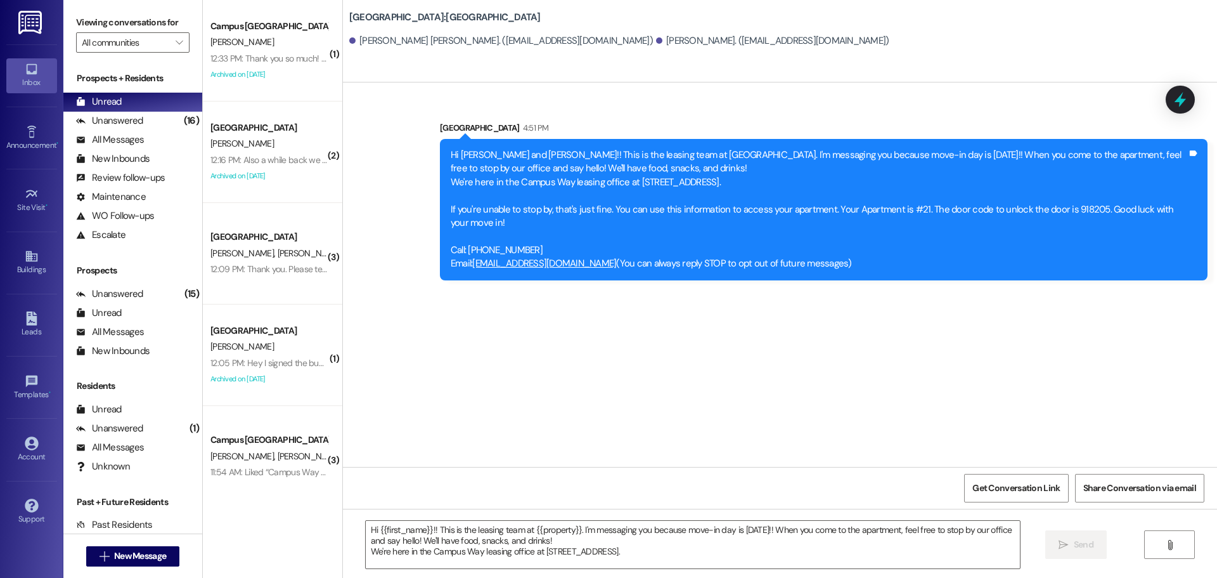
click at [98, 567] on div " New Message" at bounding box center [133, 556] width 94 height 32
click at [104, 557] on span " New Message" at bounding box center [133, 555] width 72 height 13
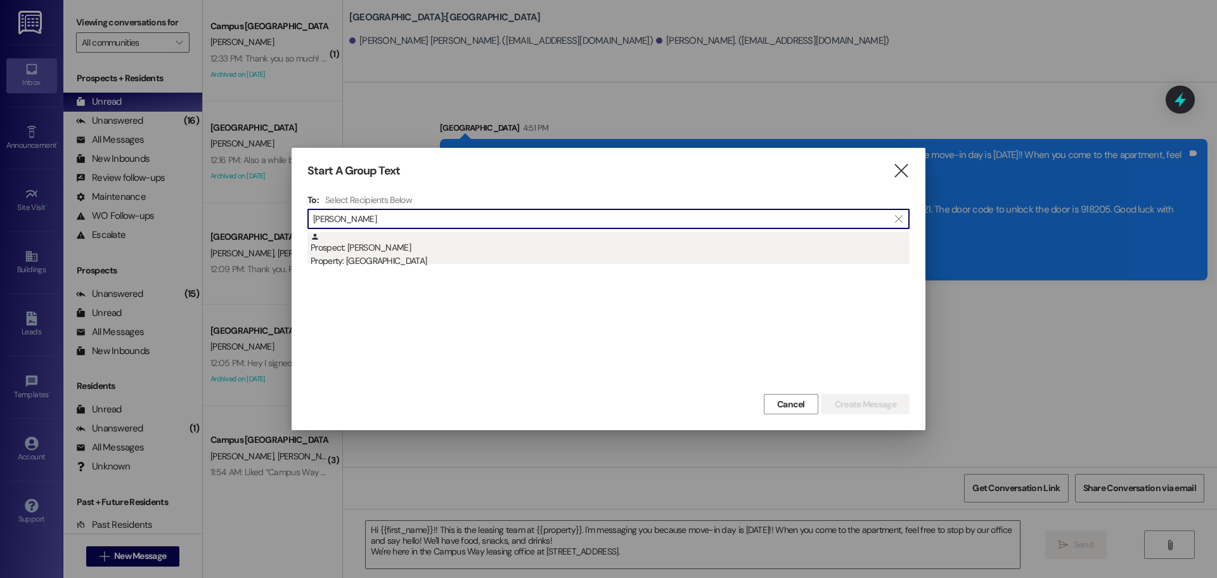
type input "[PERSON_NAME]"
click at [368, 254] on div "Property: [GEOGRAPHIC_DATA]" at bounding box center [610, 260] width 599 height 13
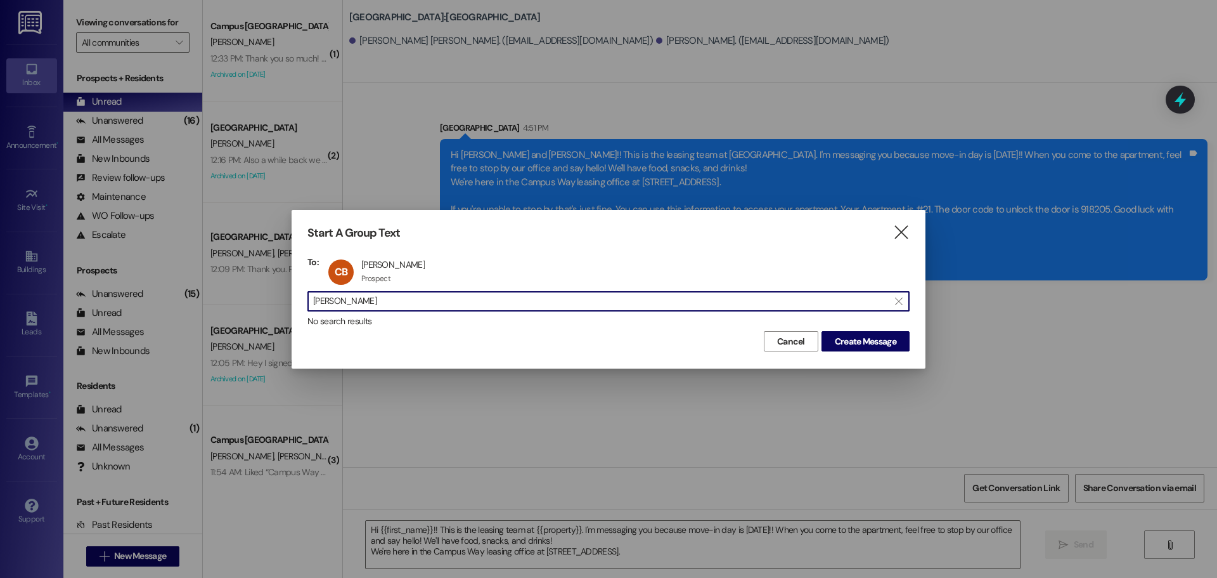
scroll to position [1, 0]
drag, startPoint x: 377, startPoint y: 297, endPoint x: 231, endPoint y: 328, distance: 149.2
click at [231, 328] on div "Start A Group Text  To: [PERSON_NAME] [PERSON_NAME] Prospect Prospect click to…" at bounding box center [608, 289] width 1217 height 578
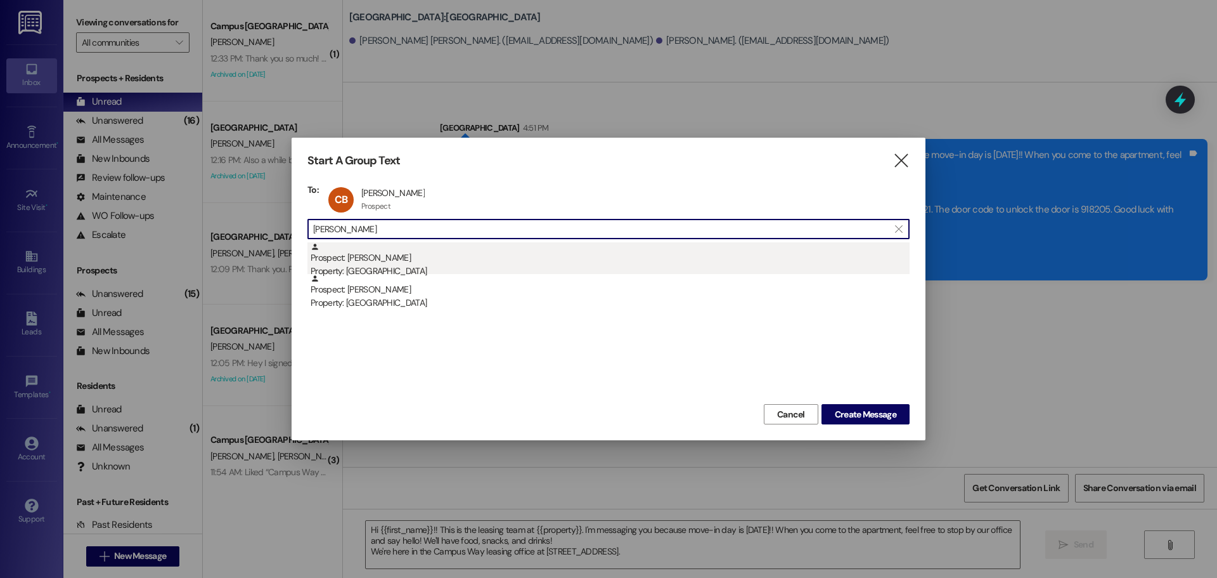
type input "[PERSON_NAME]"
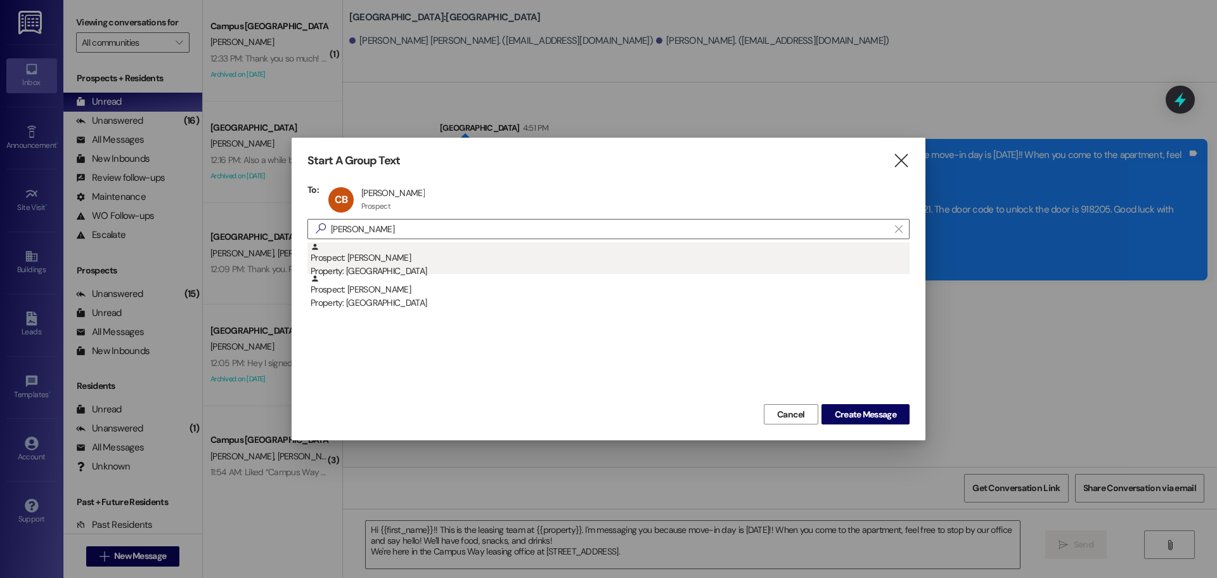
click at [425, 269] on div "Property: [GEOGRAPHIC_DATA]" at bounding box center [610, 270] width 599 height 13
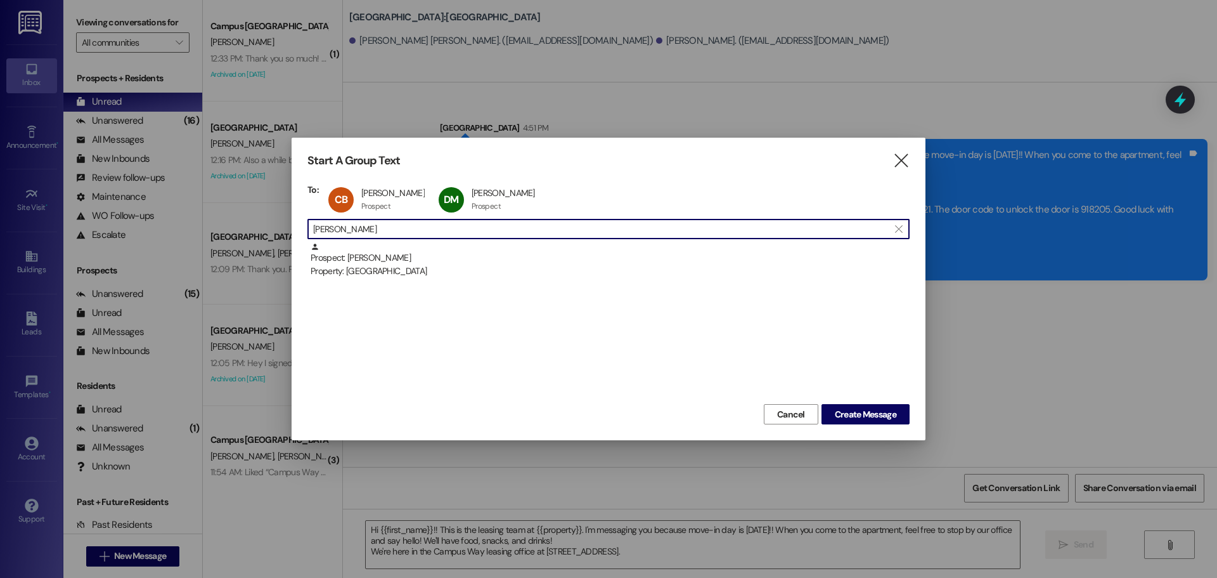
scroll to position [1, 0]
drag, startPoint x: 346, startPoint y: 231, endPoint x: 149, endPoint y: 252, distance: 198.3
click at [149, 252] on div "Start A Group Text  To: [PERSON_NAME] [PERSON_NAME] Prospect Prospect click to…" at bounding box center [608, 289] width 1217 height 578
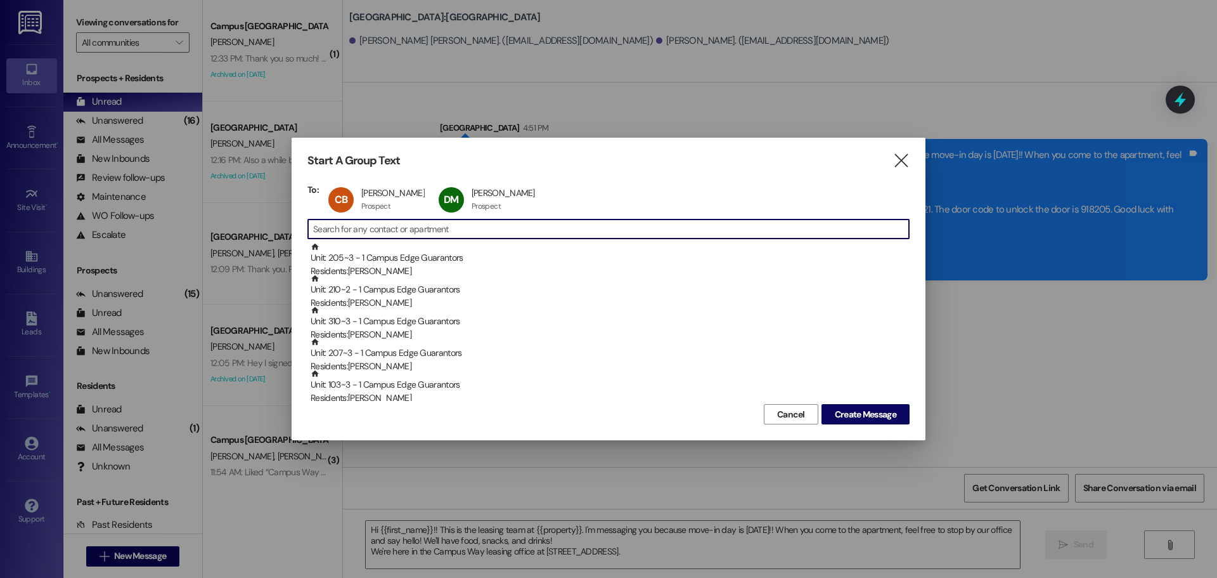
scroll to position [0, 0]
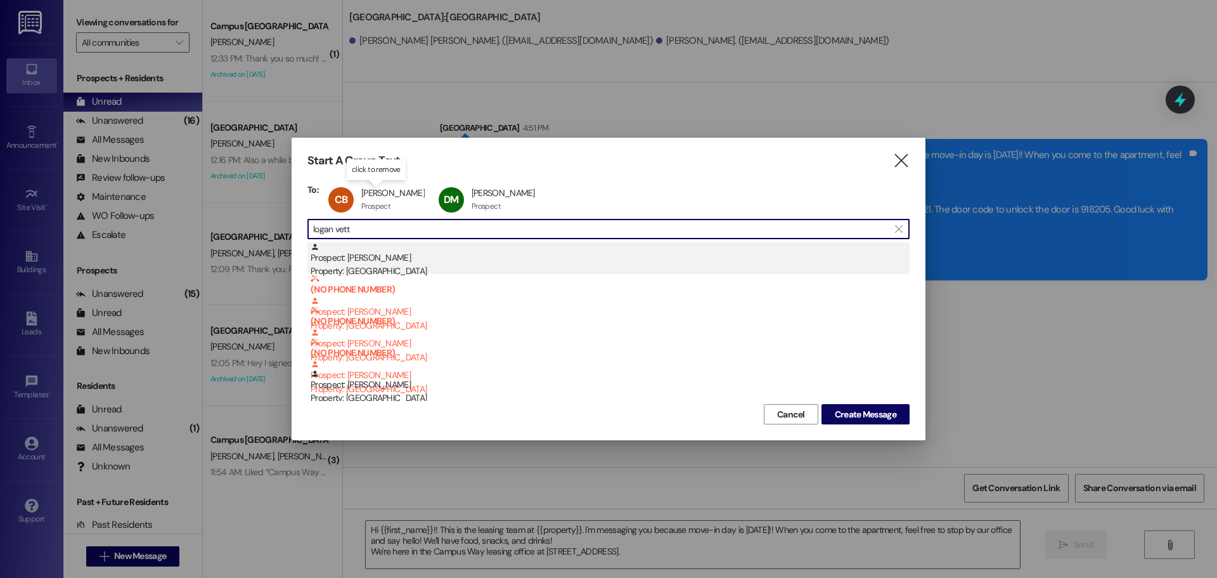
type input "logan vett"
click at [402, 256] on div "Prospect: [PERSON_NAME] Property: [GEOGRAPHIC_DATA]" at bounding box center [610, 260] width 599 height 36
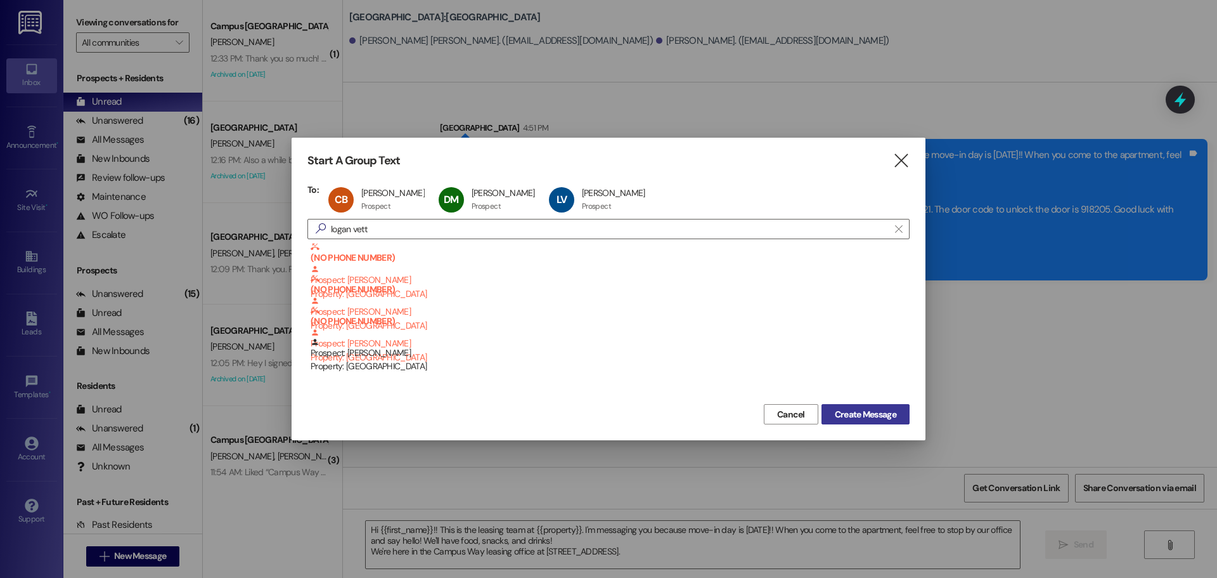
click at [865, 410] on span "Create Message" at bounding box center [865, 414] width 61 height 13
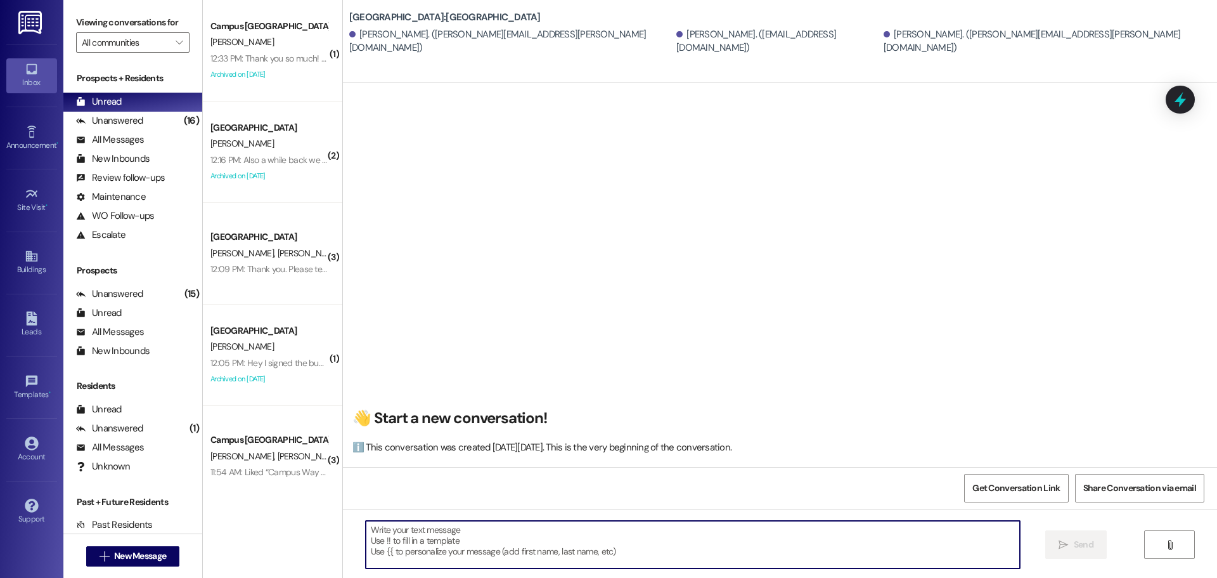
click at [517, 529] on textarea at bounding box center [693, 545] width 654 height 48
type textarea "Hey {{"
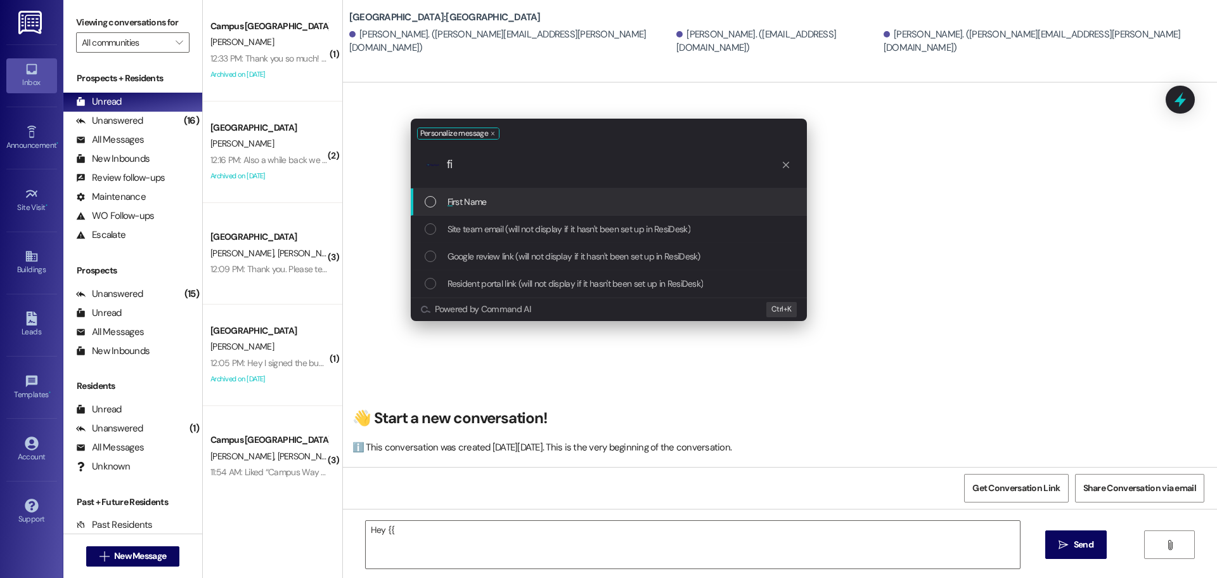
type input "fi"
click at [511, 208] on div "Fi rst Name" at bounding box center [610, 202] width 371 height 14
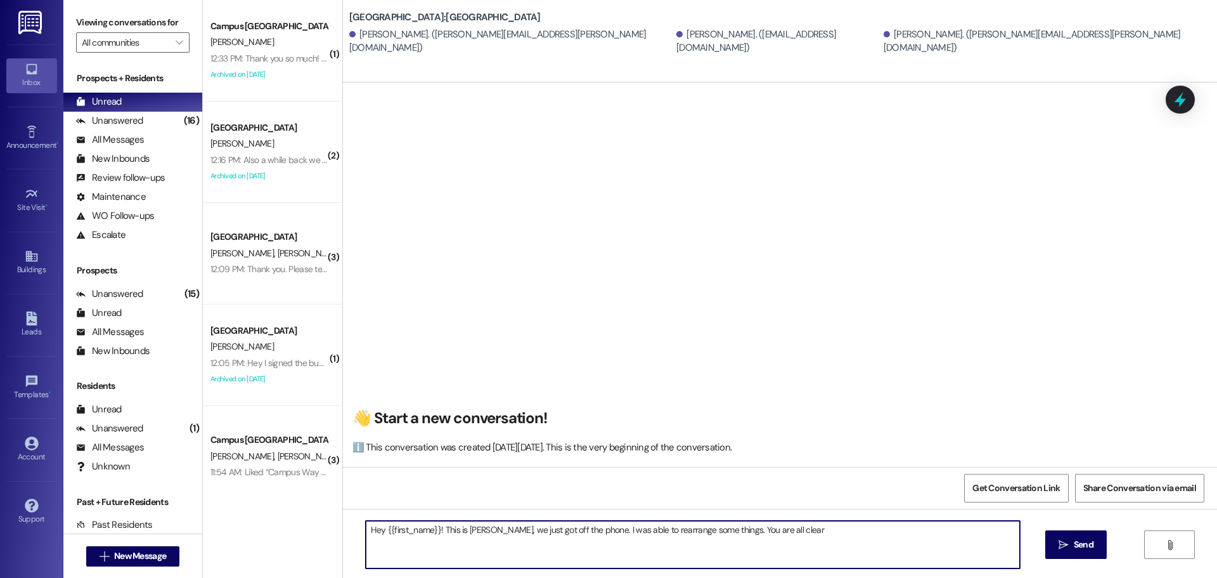
click at [800, 537] on textarea "Hey {{first_name}}! This is [PERSON_NAME], we just got off the phone. I was abl…" at bounding box center [693, 545] width 654 height 48
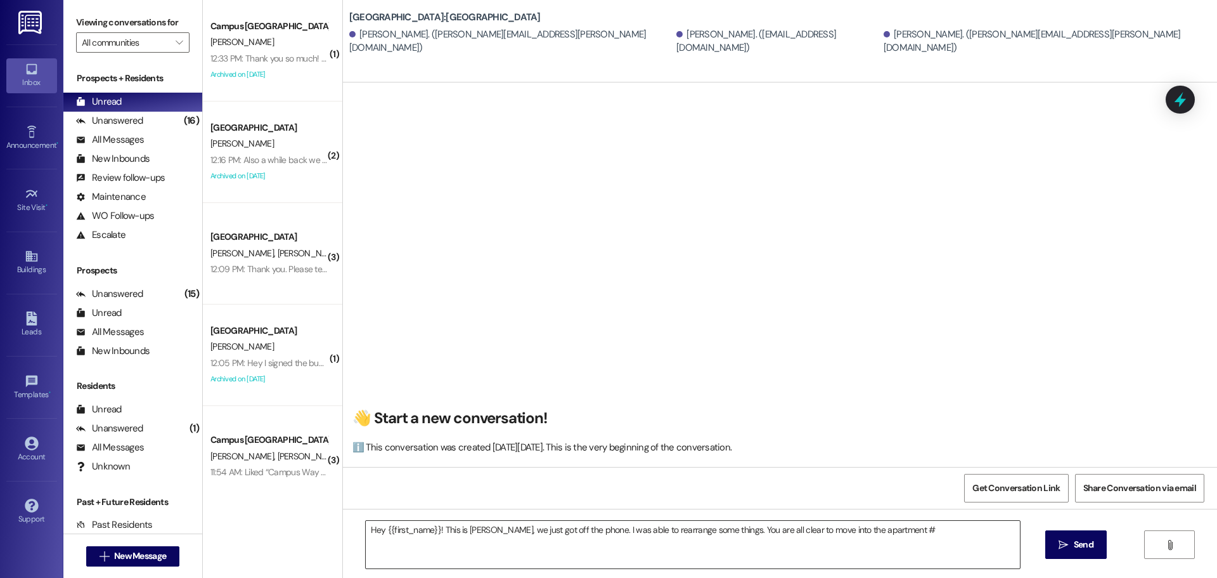
click at [904, 550] on textarea "Hey {{first_name}}! This is [PERSON_NAME], we just got off the phone. I was abl…" at bounding box center [693, 545] width 654 height 48
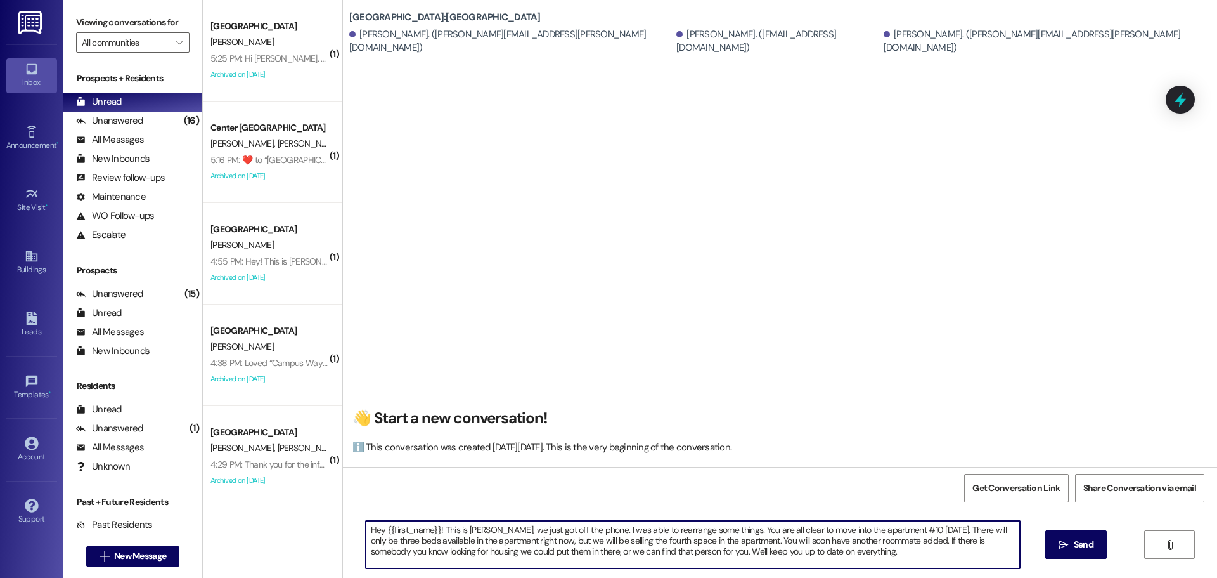
click at [604, 549] on textarea "Hey {{first_name}}! This is [PERSON_NAME], we just got off the phone. I was abl…" at bounding box center [693, 545] width 654 height 48
type textarea "Hey {{first_name}}! This is [PERSON_NAME], we just got off the phone. I was abl…"
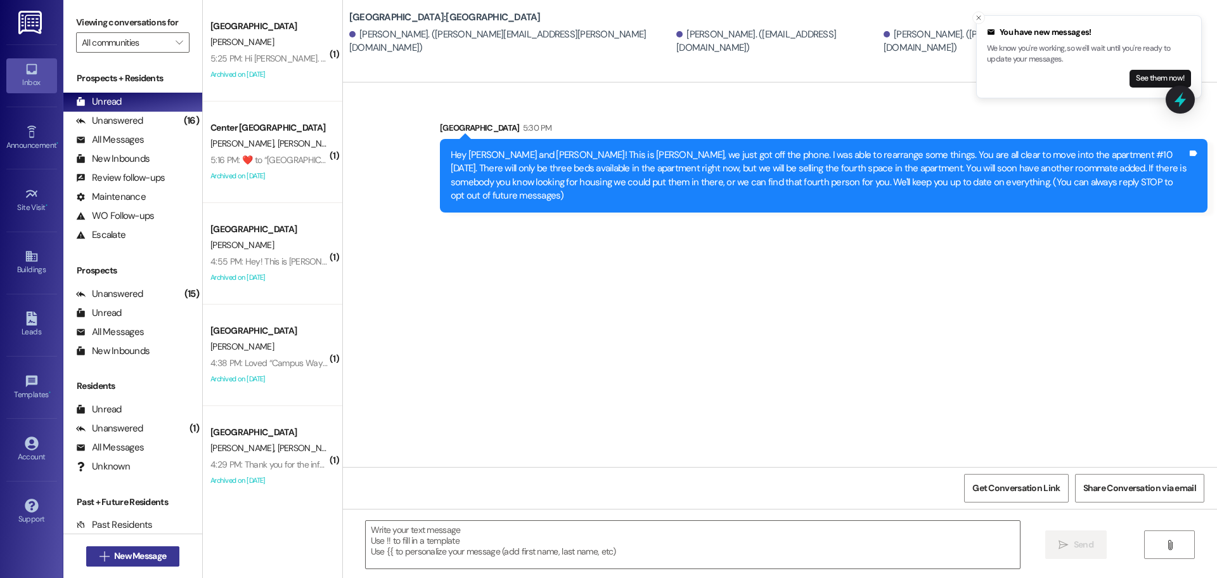
click at [144, 553] on span "New Message" at bounding box center [140, 555] width 52 height 13
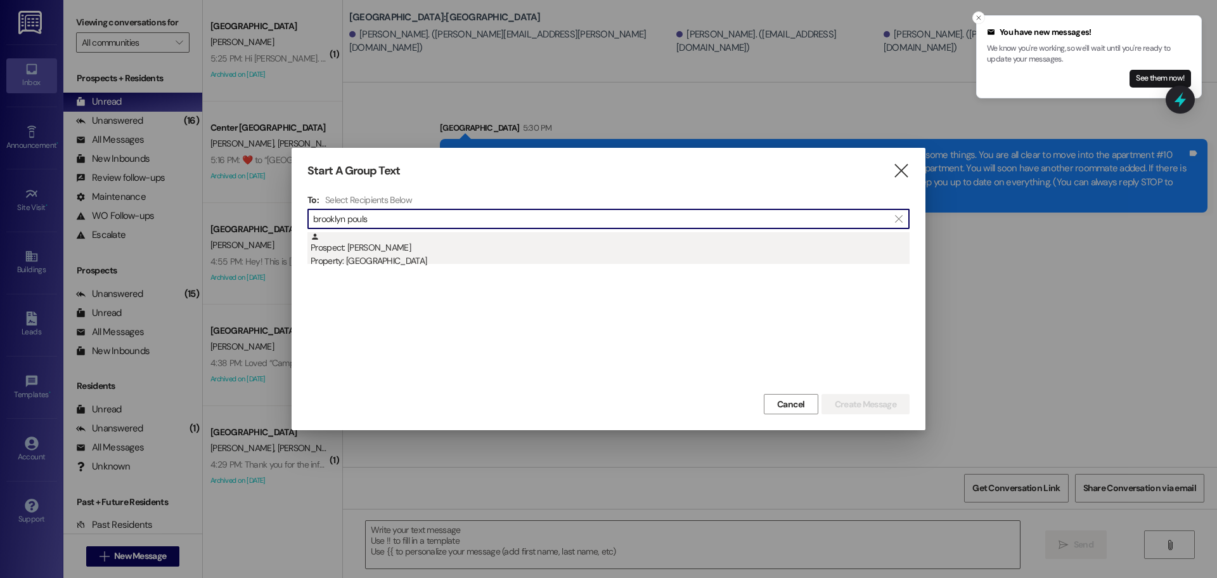
type input "brooklyn pouls"
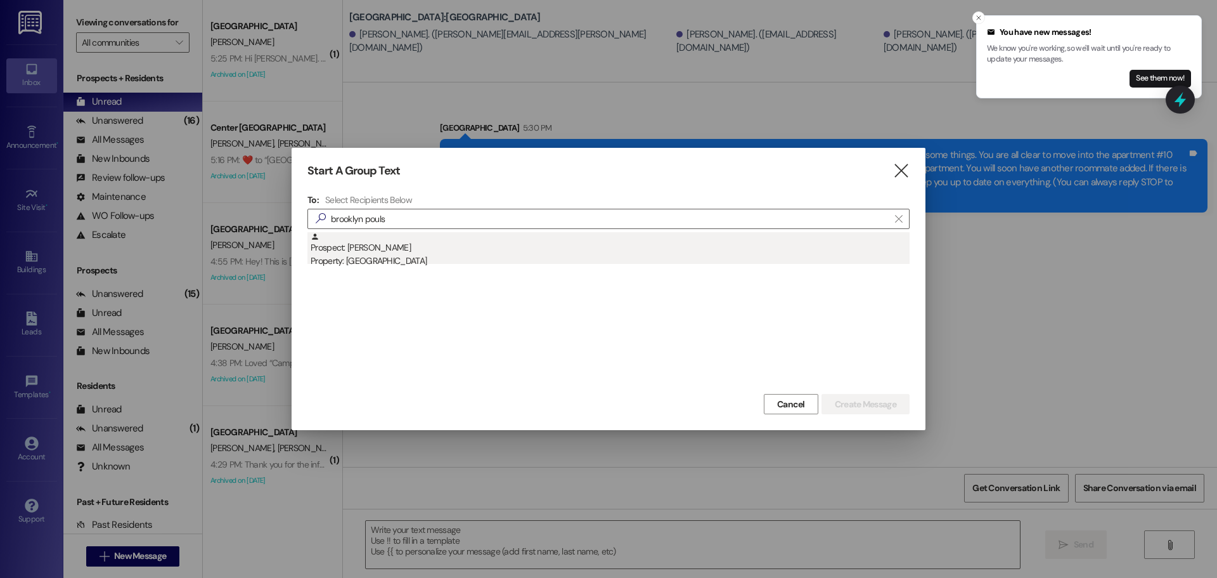
click at [476, 245] on div "Prospect: [GEOGRAPHIC_DATA] [PERSON_NAME] Property: [GEOGRAPHIC_DATA]" at bounding box center [610, 250] width 599 height 36
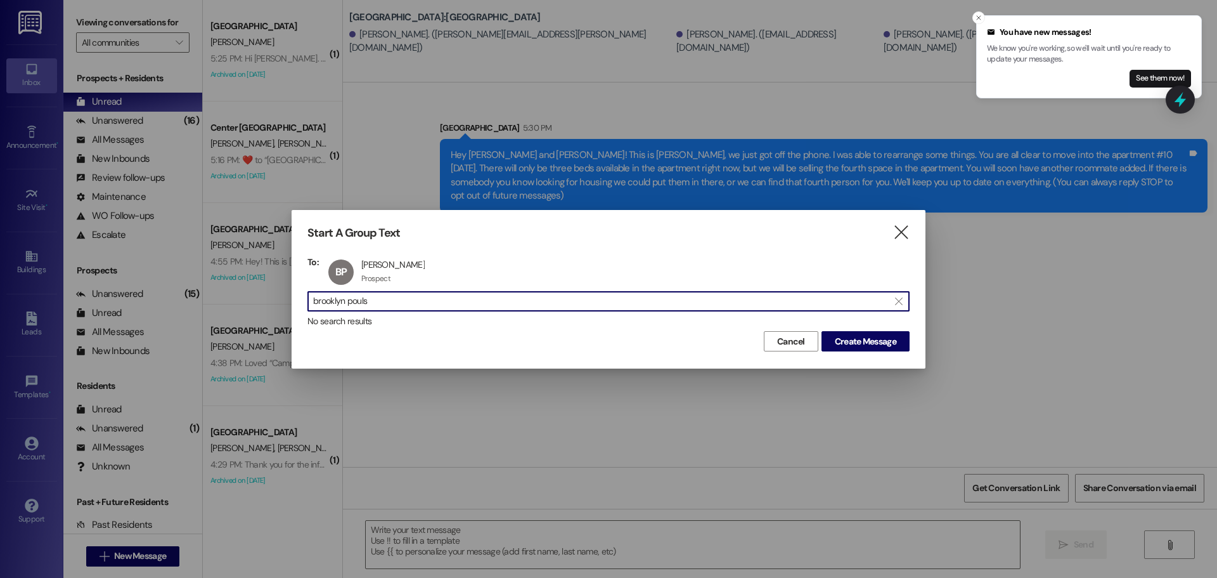
drag, startPoint x: 427, startPoint y: 306, endPoint x: 216, endPoint y: 301, distance: 211.2
click at [216, 301] on div "Start A Group Text  To: BP [GEOGRAPHIC_DATA][PERSON_NAME] Brooklyn [PERSON_NAM…" at bounding box center [608, 289] width 1217 height 578
click at [374, 268] on div "BP [PERSON_NAME] Brooklyn [PERSON_NAME] Prospect Prospect click to remove" at bounding box center [380, 272] width 110 height 32
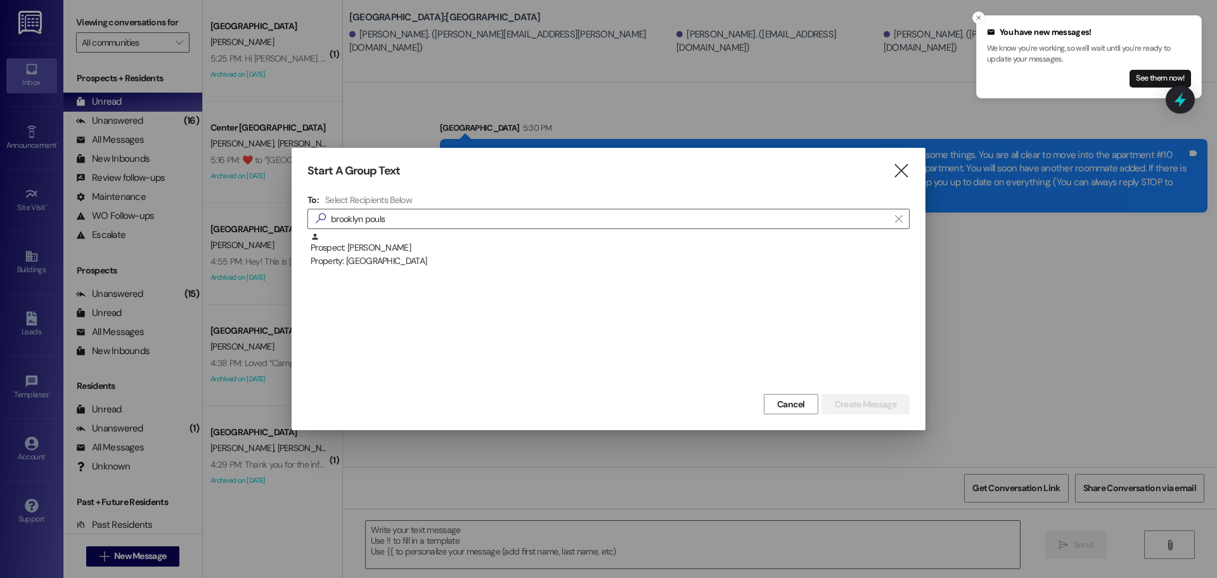
scroll to position [1, 0]
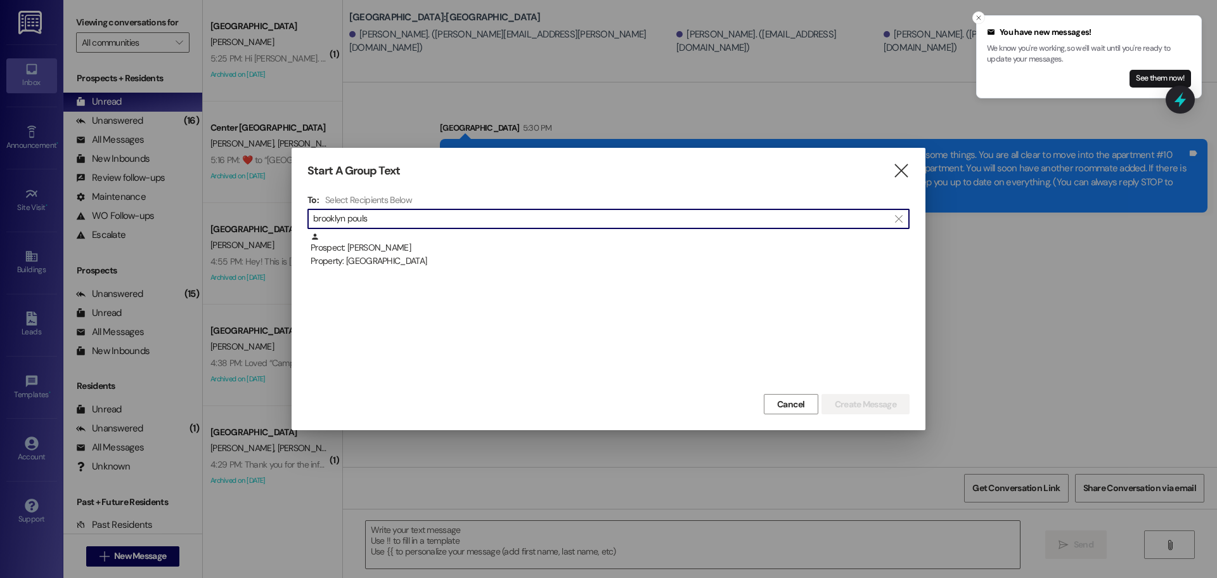
drag, startPoint x: 176, startPoint y: 239, endPoint x: 164, endPoint y: 241, distance: 12.2
click at [164, 241] on div "Start A Group Text  To: Select Recipients Below  [GEOGRAPHIC_DATA] pouls  Pr…" at bounding box center [608, 289] width 1217 height 578
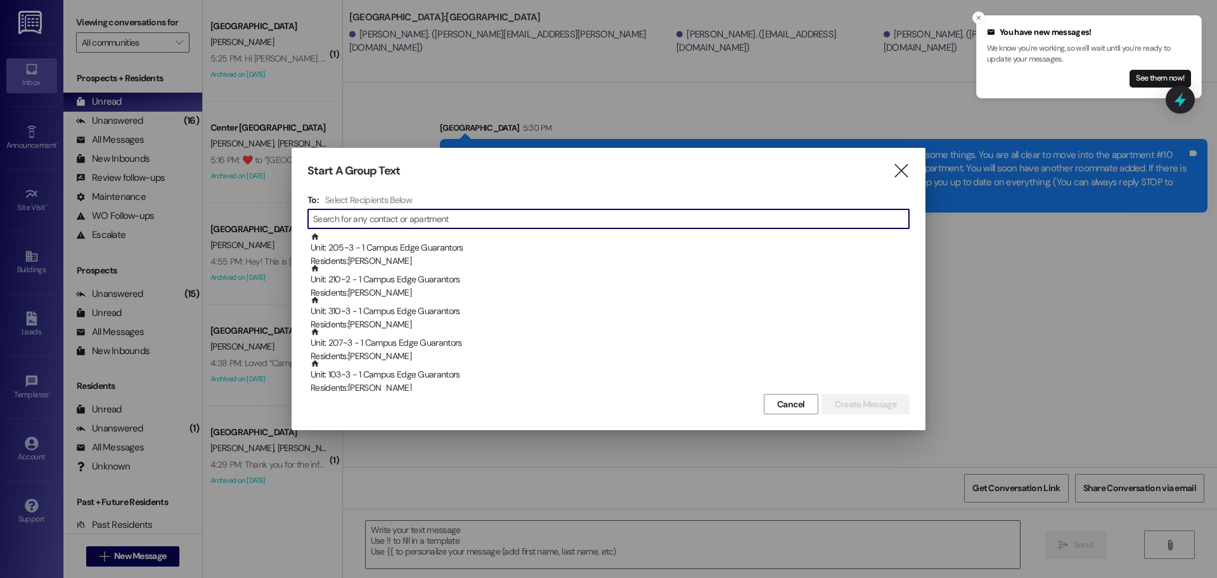
scroll to position [0, 0]
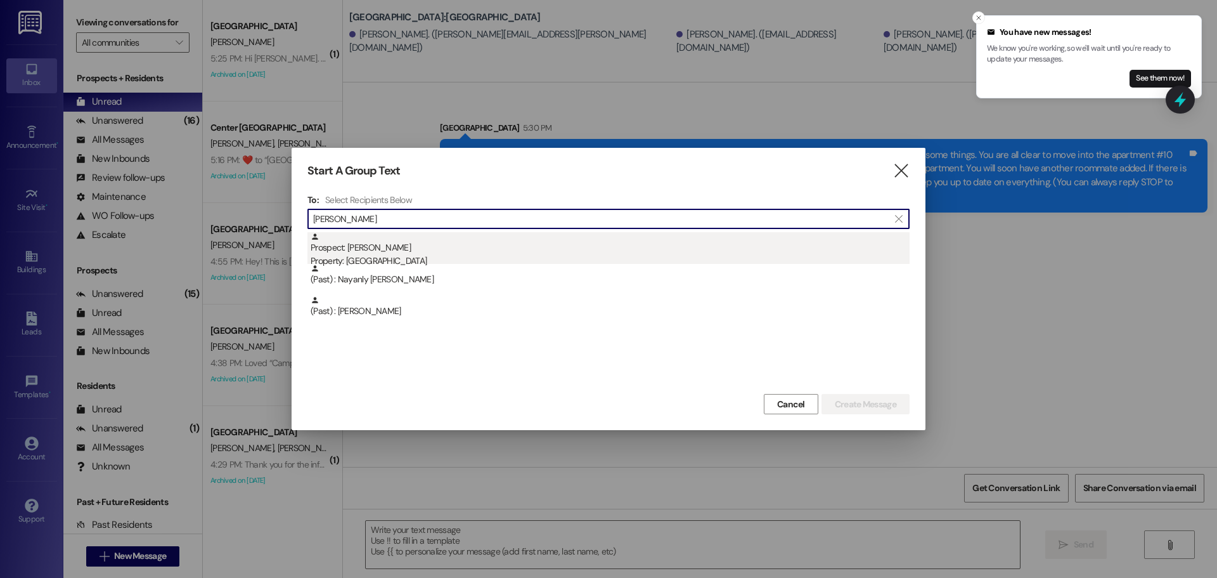
type input "[PERSON_NAME]"
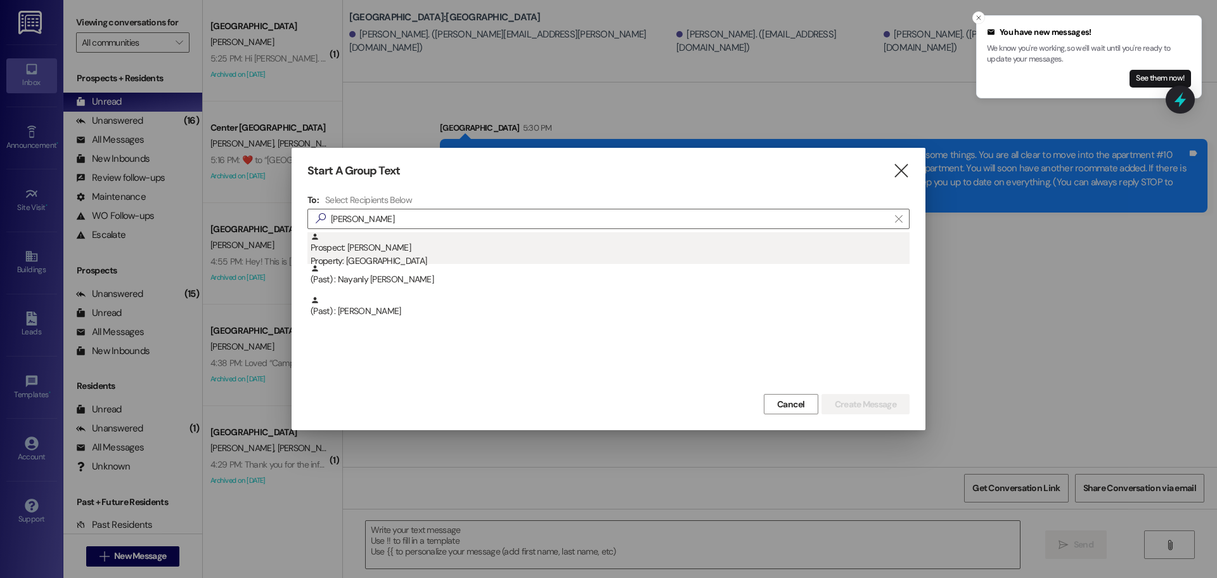
click at [421, 253] on div "Prospect: [PERSON_NAME] Property: [GEOGRAPHIC_DATA]" at bounding box center [610, 250] width 599 height 36
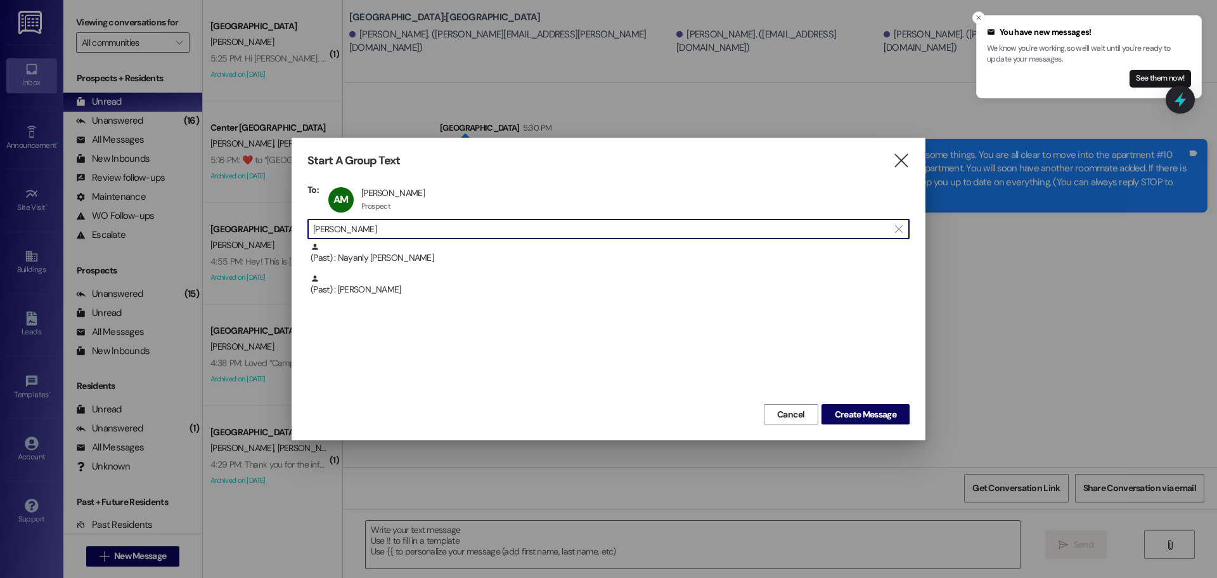
drag, startPoint x: 401, startPoint y: 226, endPoint x: 239, endPoint y: 264, distance: 166.7
click at [239, 264] on div "Start A Group Text  To: AM [PERSON_NAME] [PERSON_NAME] Prospect Prospect click…" at bounding box center [608, 289] width 1217 height 578
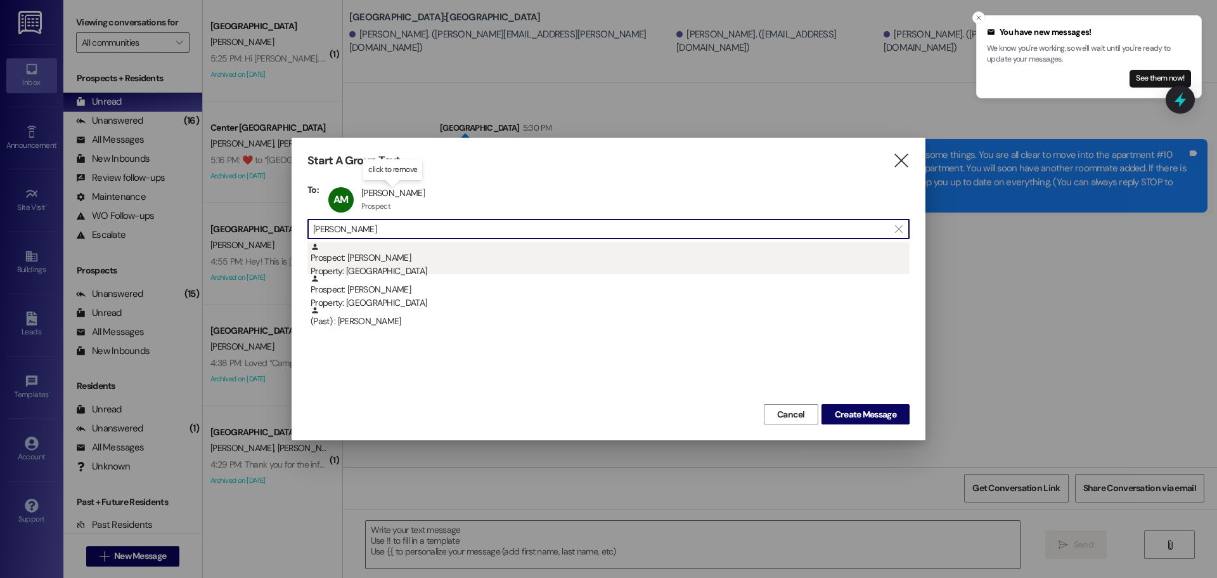
type input "[PERSON_NAME]"
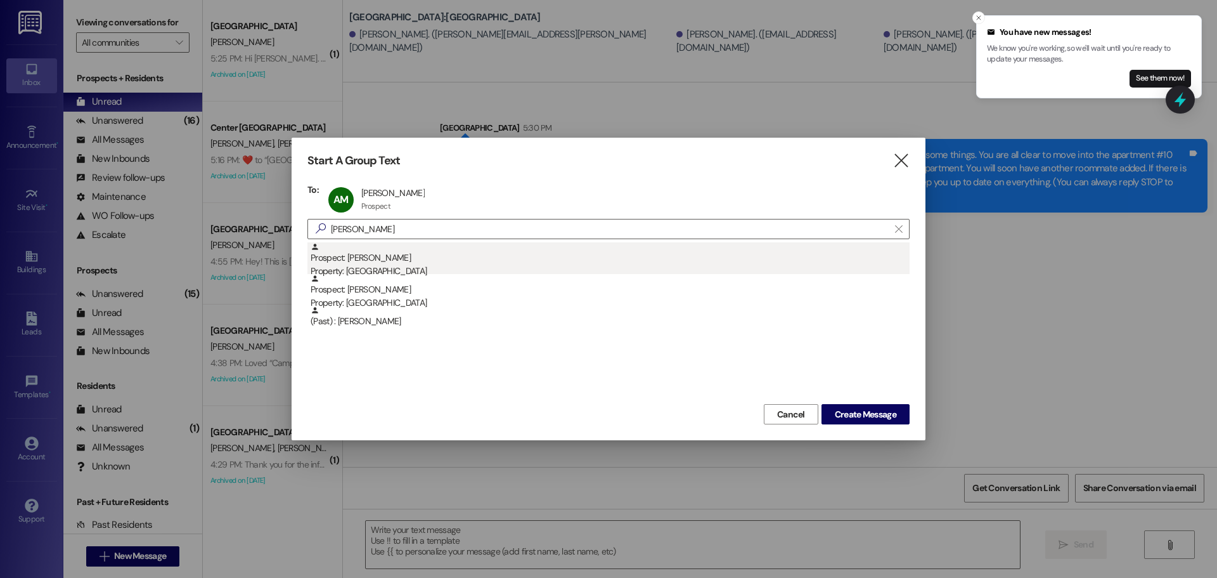
click at [376, 266] on div "Property: [GEOGRAPHIC_DATA]" at bounding box center [610, 270] width 599 height 13
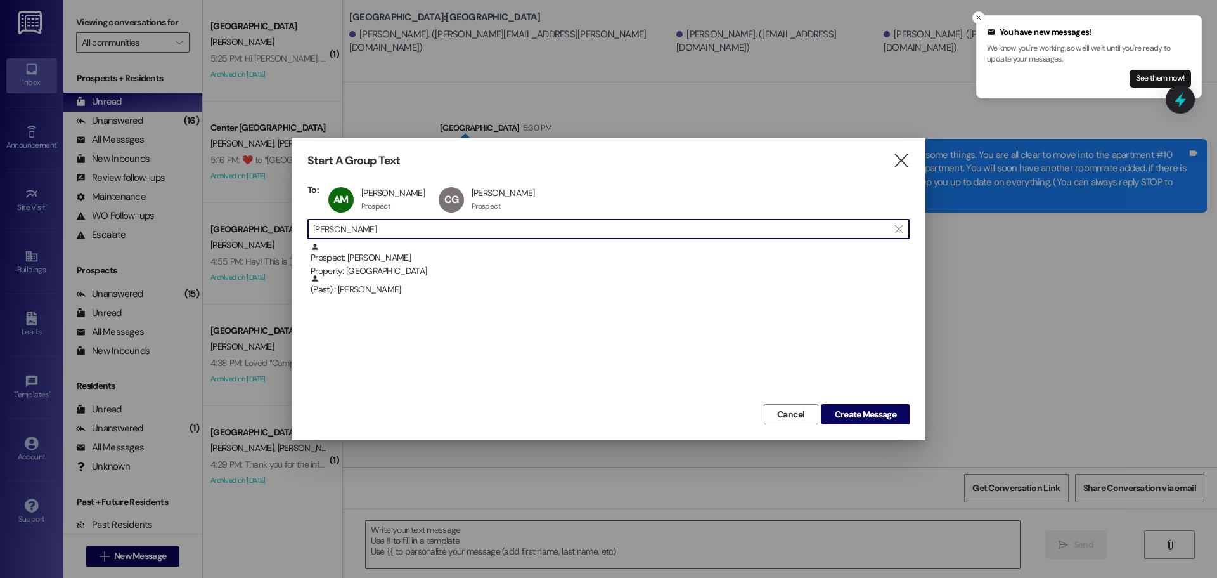
scroll to position [1, 0]
drag, startPoint x: 422, startPoint y: 230, endPoint x: 202, endPoint y: 242, distance: 219.7
click at [202, 242] on div "Start A Group Text  To: AM [PERSON_NAME] [PERSON_NAME] Prospect Prospect click…" at bounding box center [608, 289] width 1217 height 578
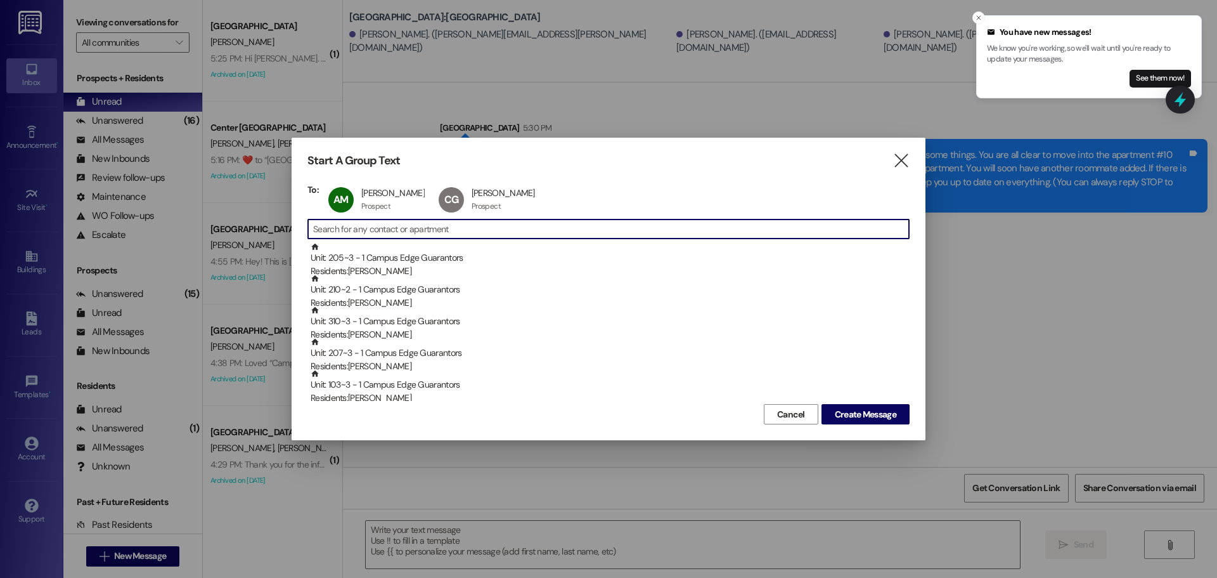
scroll to position [0, 0]
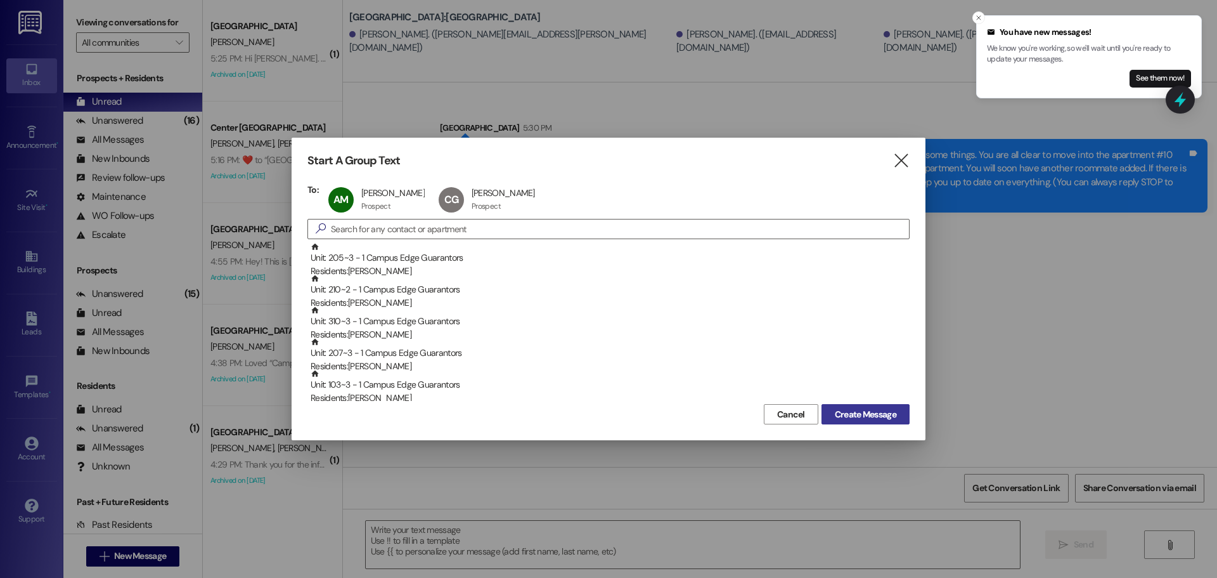
click at [857, 419] on span "Create Message" at bounding box center [865, 414] width 61 height 13
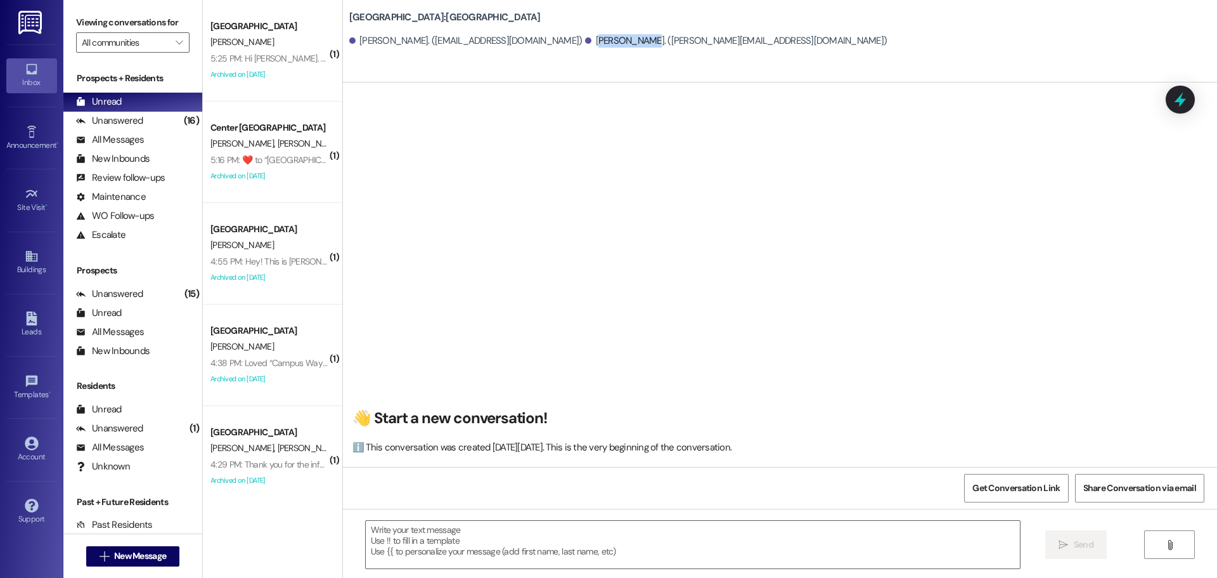
drag, startPoint x: 604, startPoint y: 42, endPoint x: 652, endPoint y: 49, distance: 48.6
click at [652, 49] on div "[PERSON_NAME]. ([EMAIL_ADDRESS][DOMAIN_NAME]) [PERSON_NAME]. ([PERSON_NAME][EMA…" at bounding box center [783, 41] width 868 height 25
drag, startPoint x: 654, startPoint y: 44, endPoint x: 712, endPoint y: 49, distance: 58.0
click at [712, 49] on div "[PERSON_NAME]. ([EMAIL_ADDRESS][DOMAIN_NAME]) [PERSON_NAME]. ([PERSON_NAME][EMA…" at bounding box center [783, 41] width 868 height 25
drag, startPoint x: 650, startPoint y: 40, endPoint x: 588, endPoint y: 67, distance: 67.6
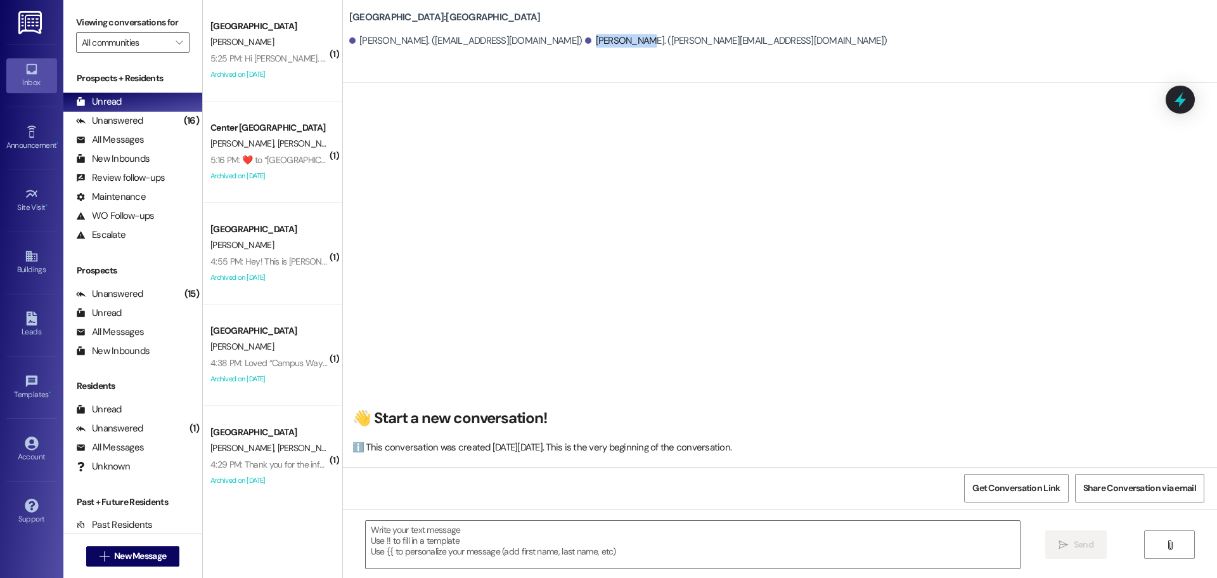
click at [600, 51] on div "[PERSON_NAME]. ([EMAIL_ADDRESS][DOMAIN_NAME]) [PERSON_NAME]. ([PERSON_NAME][EMA…" at bounding box center [783, 41] width 868 height 25
click at [404, 533] on textarea at bounding box center [693, 545] width 654 height 48
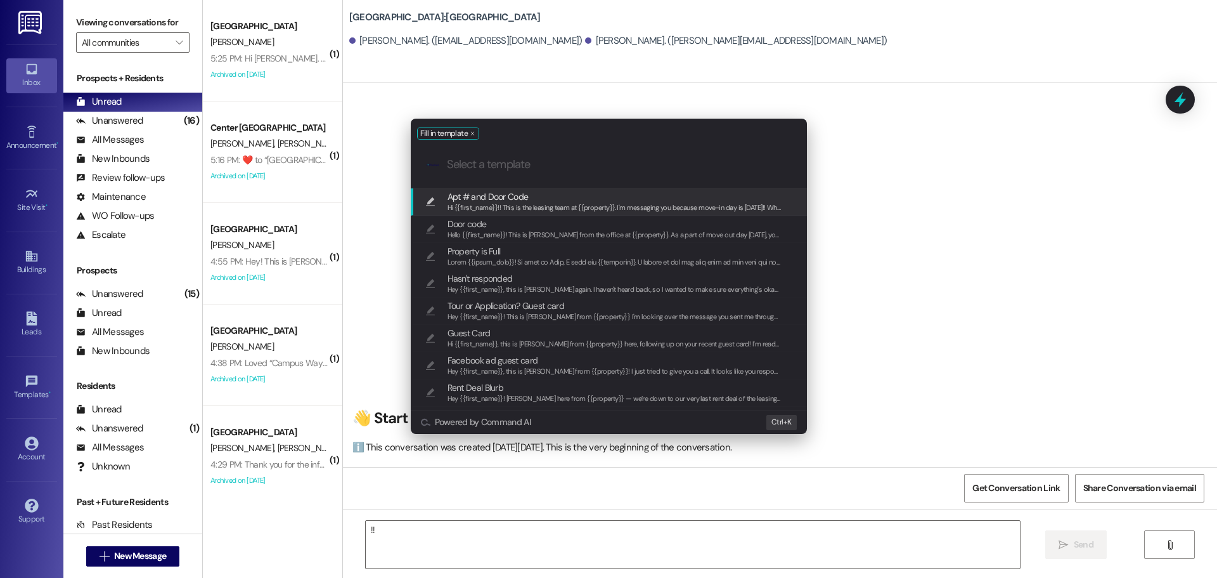
click at [638, 203] on span "Hi {{first_name}}!! This is the leasing team at {{property}}. I'm messaging you…" at bounding box center [1234, 207] width 1572 height 9
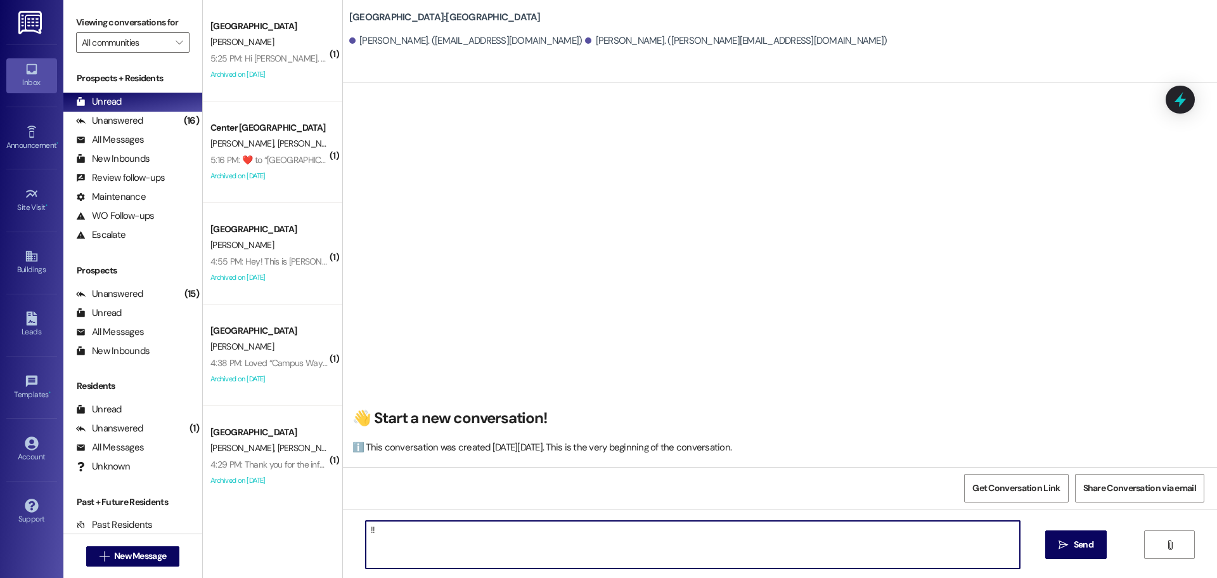
click at [801, 526] on textarea "Hi {{first_name}}!! This is the leasing team at {{property}}. I'm messaging you…" at bounding box center [693, 545] width 654 height 48
click at [789, 545] on textarea "Hi {{first_name}}!! This is the leasing team at {{property}}. I'm messaging you…" at bounding box center [693, 545] width 654 height 48
click at [773, 560] on textarea "Hi {{first_name}}!! This is the leasing team at {{property}}. I'm messaging you…" at bounding box center [693, 545] width 654 height 48
click at [713, 565] on textarea "Hi {{first_name}}!! This is the leasing team at {{property}}. I'm messaging you…" at bounding box center [693, 545] width 654 height 48
click at [702, 553] on textarea "Hi {{first_name}}!! This is the leasing team at {{property}}. I'm messaging you…" at bounding box center [693, 545] width 654 height 48
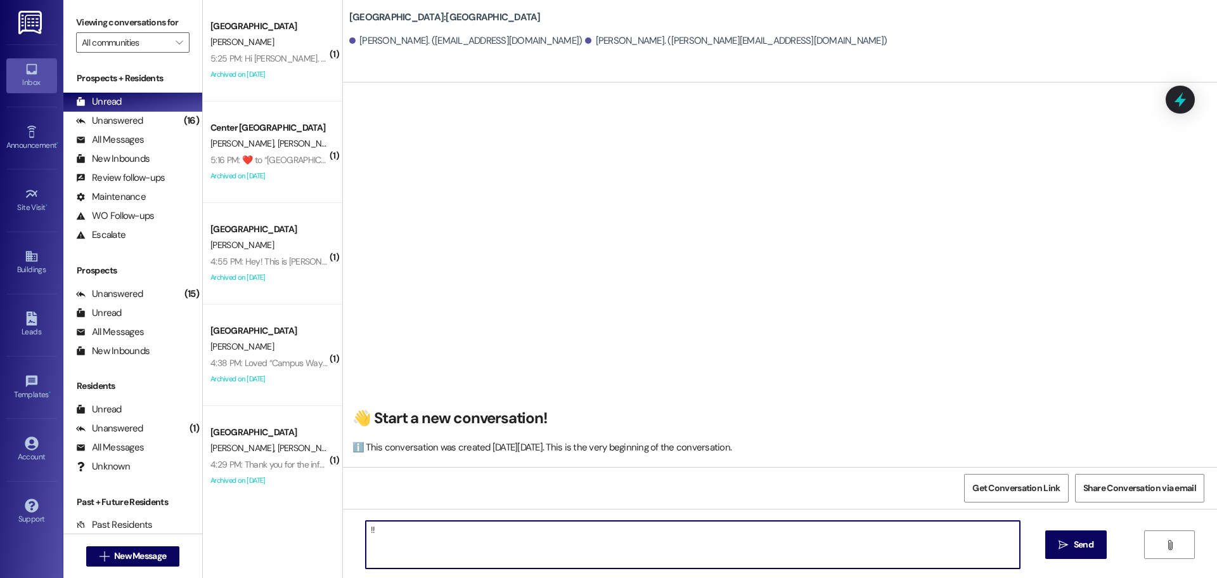
type textarea "Hi {{first_name}}!! This is the leasing team at {{property}}. I'm messaging you…"
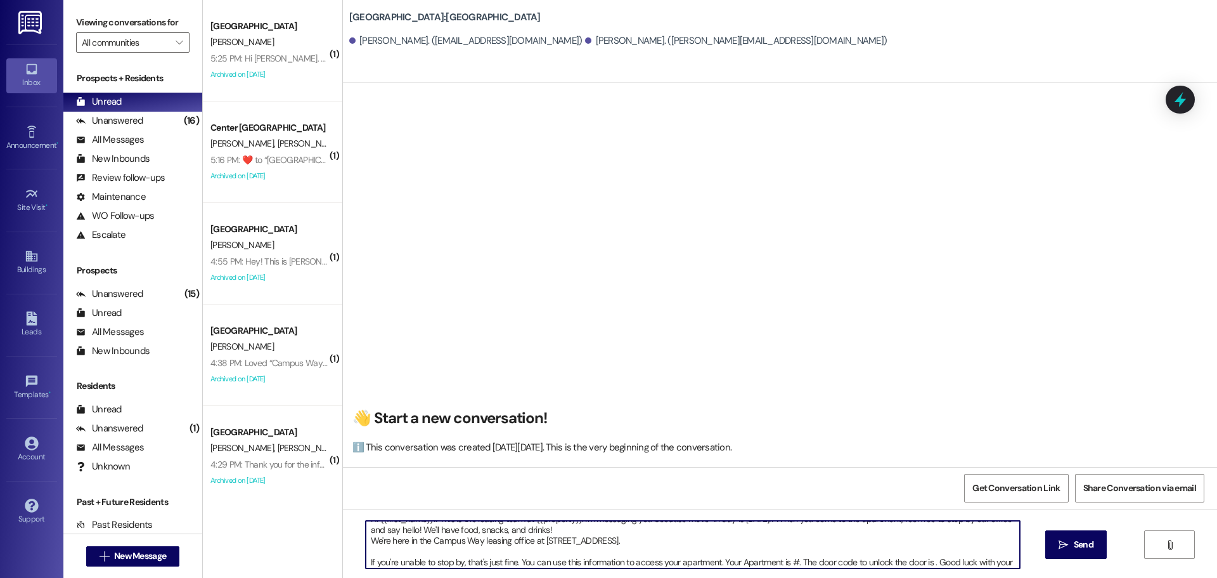
scroll to position [22, 0]
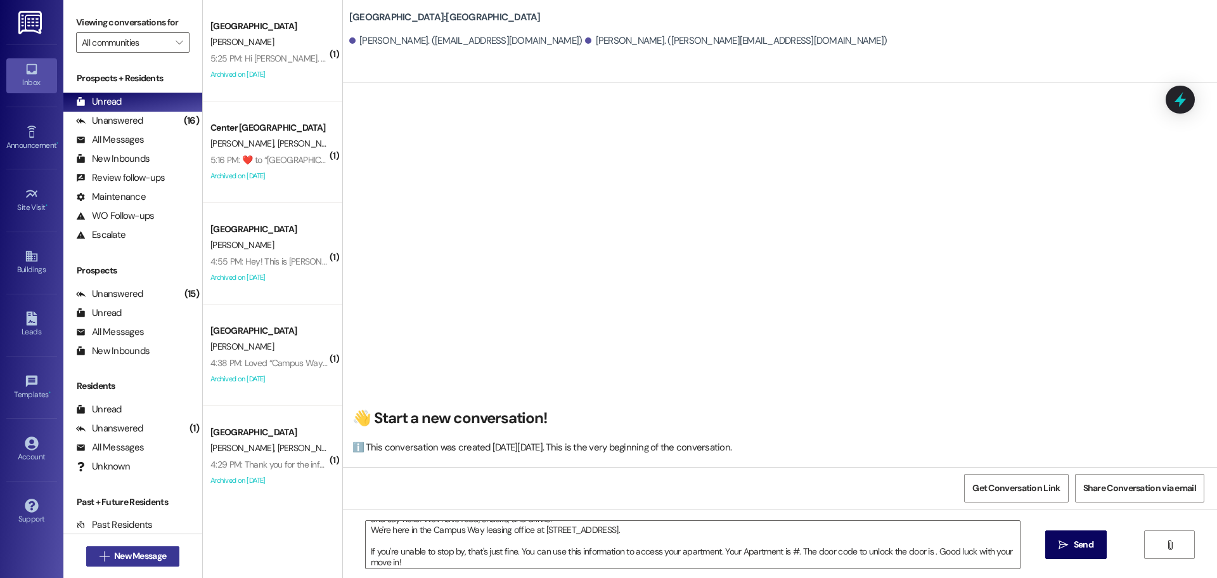
click at [120, 563] on button " New Message" at bounding box center [133, 556] width 94 height 20
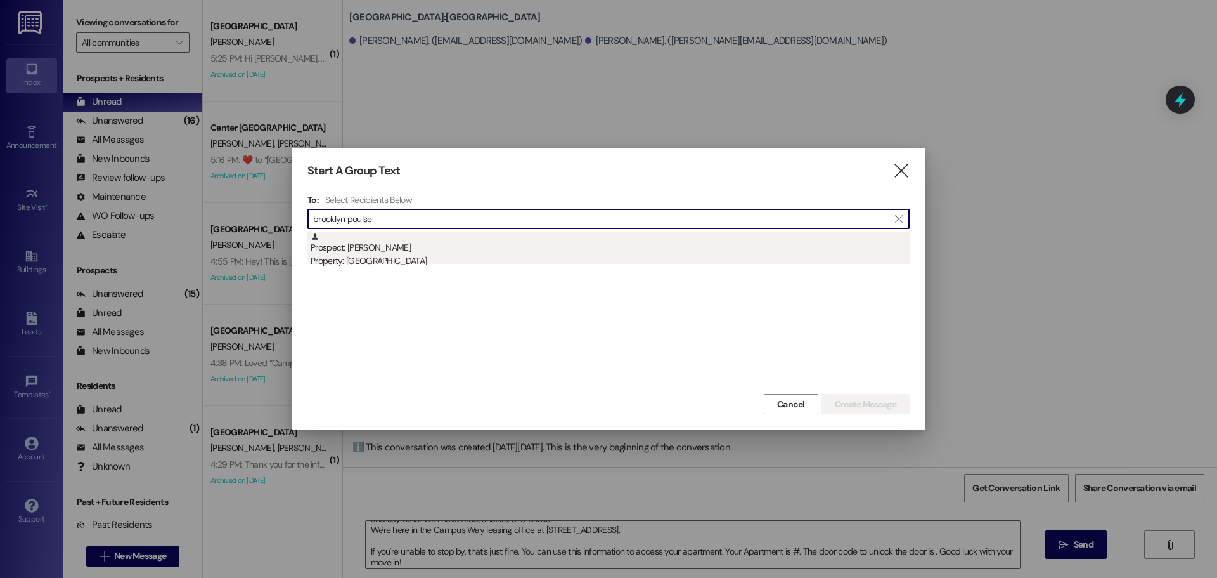
type input "brooklyn poulse"
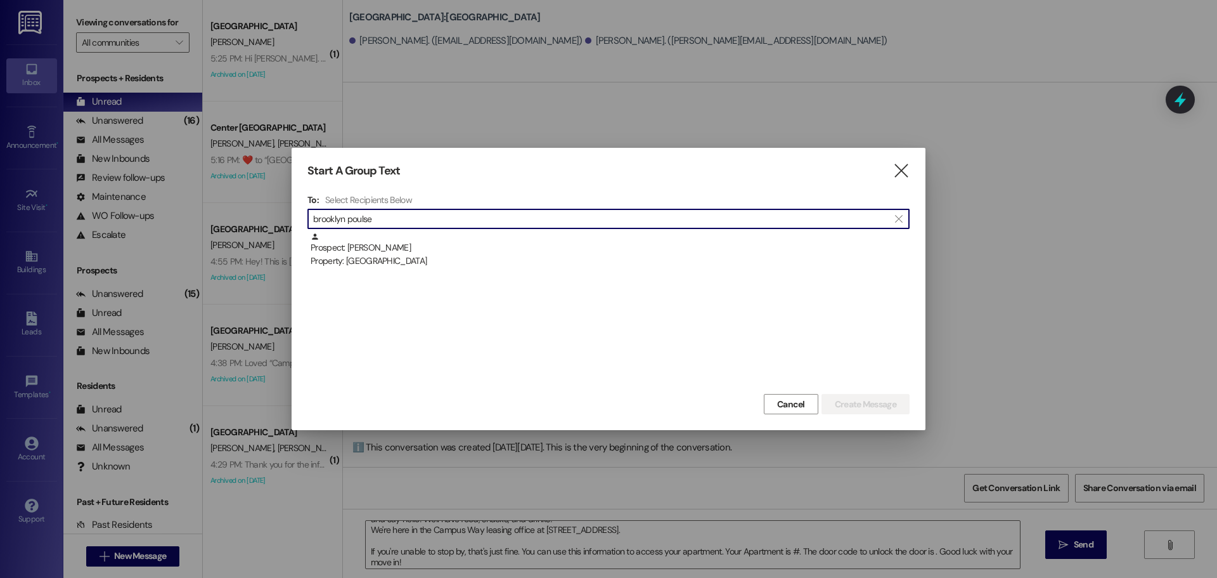
click at [567, 261] on div "Property: [GEOGRAPHIC_DATA]" at bounding box center [610, 260] width 599 height 13
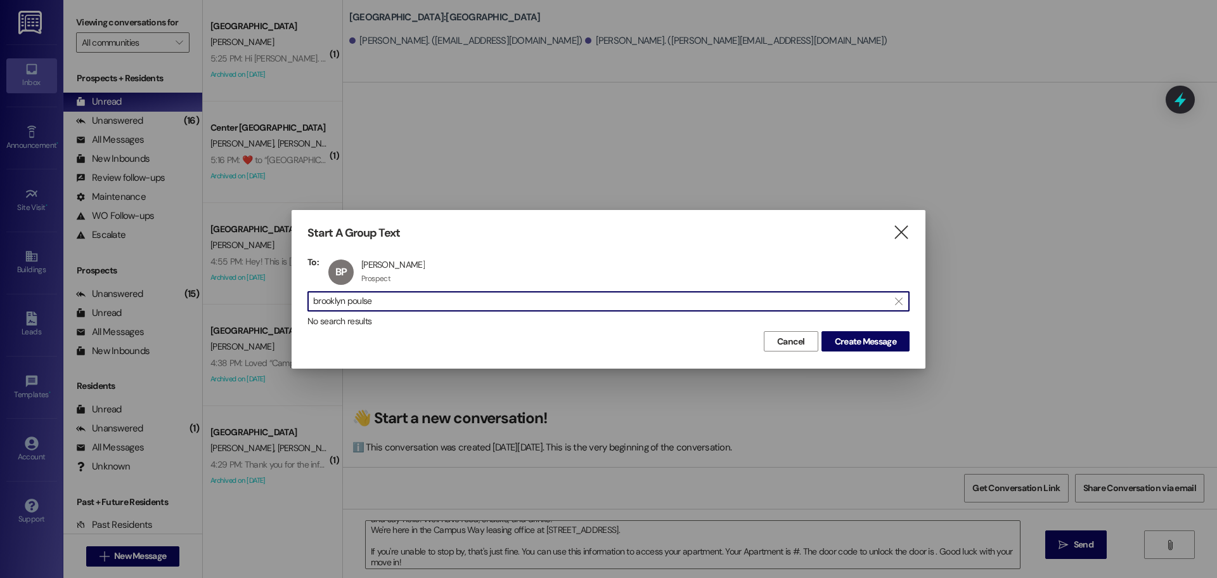
drag, startPoint x: 418, startPoint y: 300, endPoint x: 23, endPoint y: 391, distance: 405.2
click at [23, 391] on div "Start A Group Text  To: BP [GEOGRAPHIC_DATA][PERSON_NAME] Brooklyn [PERSON_NAM…" at bounding box center [608, 289] width 1217 height 578
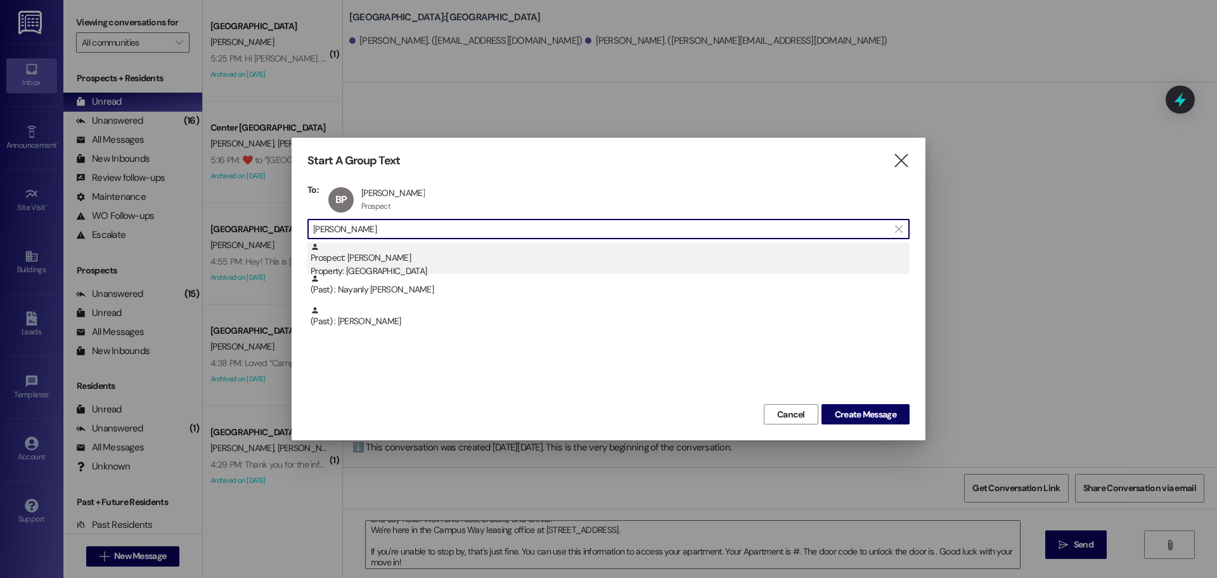
type input "[PERSON_NAME]"
click at [421, 261] on div "Prospect: [PERSON_NAME] Property: [GEOGRAPHIC_DATA]" at bounding box center [610, 260] width 599 height 36
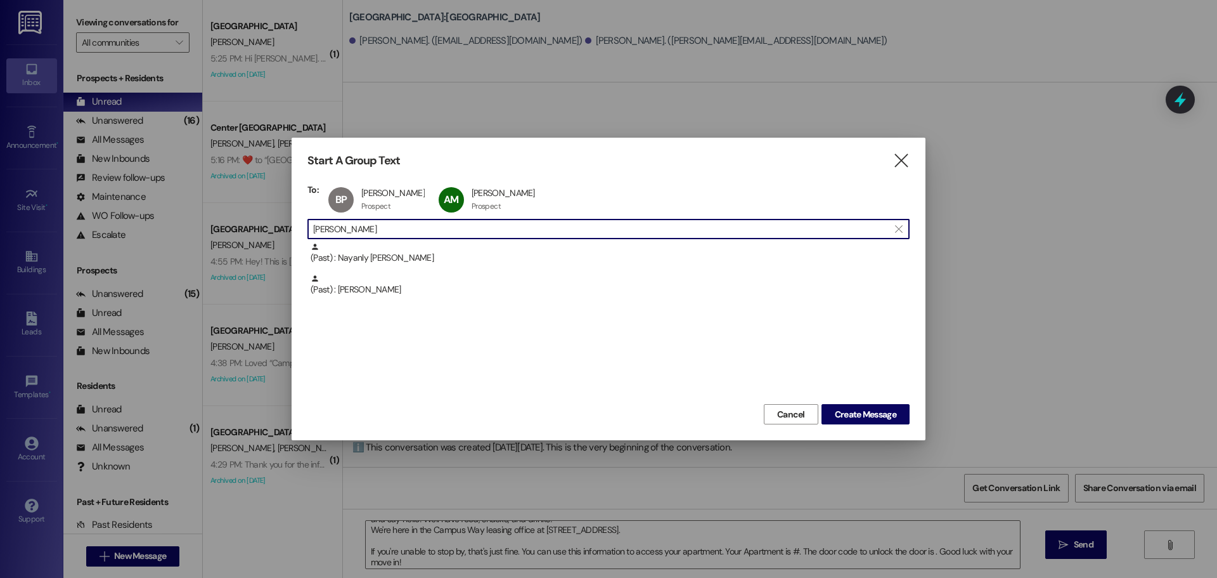
drag, startPoint x: 215, startPoint y: 262, endPoint x: 171, endPoint y: 274, distance: 45.2
click at [171, 273] on div "Start A Group Text  To: BP [PERSON_NAME] Brooklyn [PERSON_NAME] Prospect Prosp…" at bounding box center [608, 289] width 1217 height 578
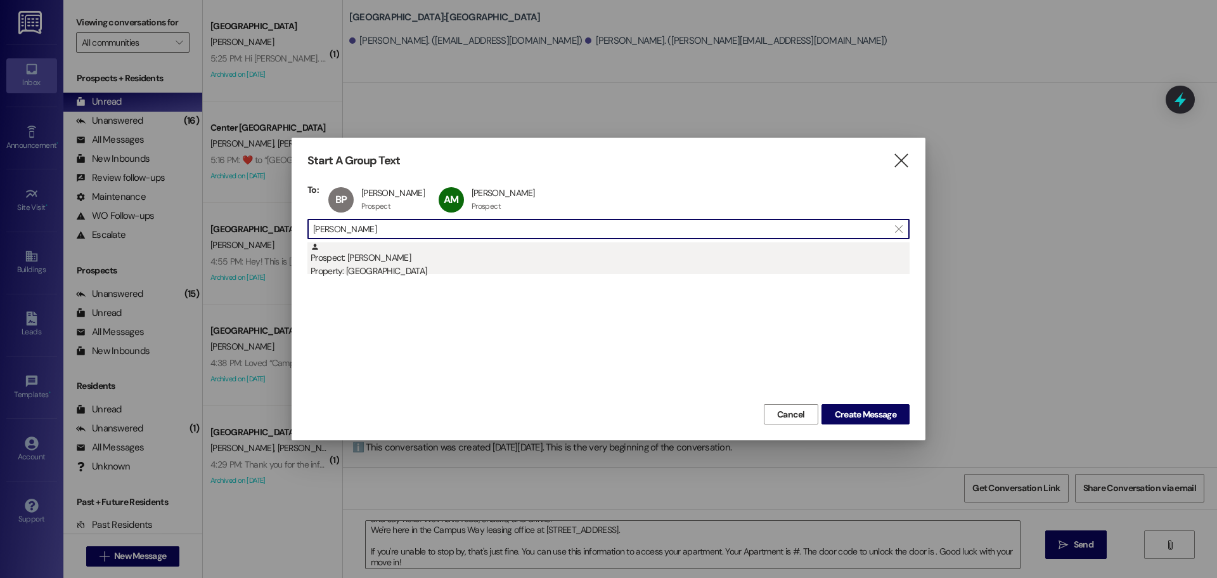
type input "[PERSON_NAME]"
click at [378, 262] on div "Prospect: [PERSON_NAME] Property: [GEOGRAPHIC_DATA]" at bounding box center [610, 260] width 599 height 36
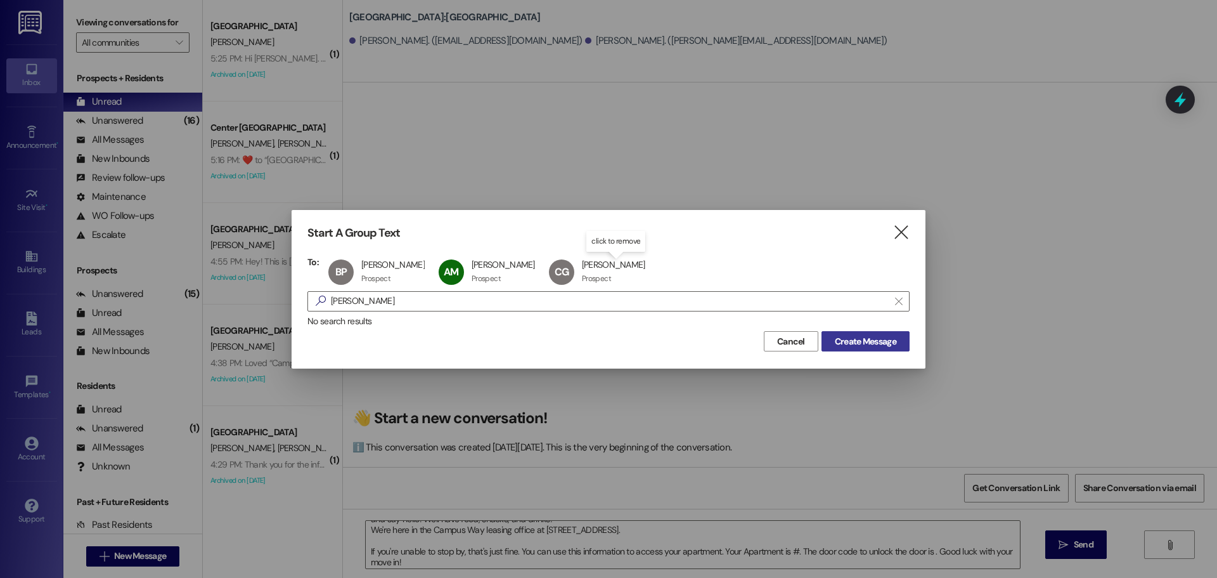
click at [838, 340] on span "Create Message" at bounding box center [865, 341] width 61 height 13
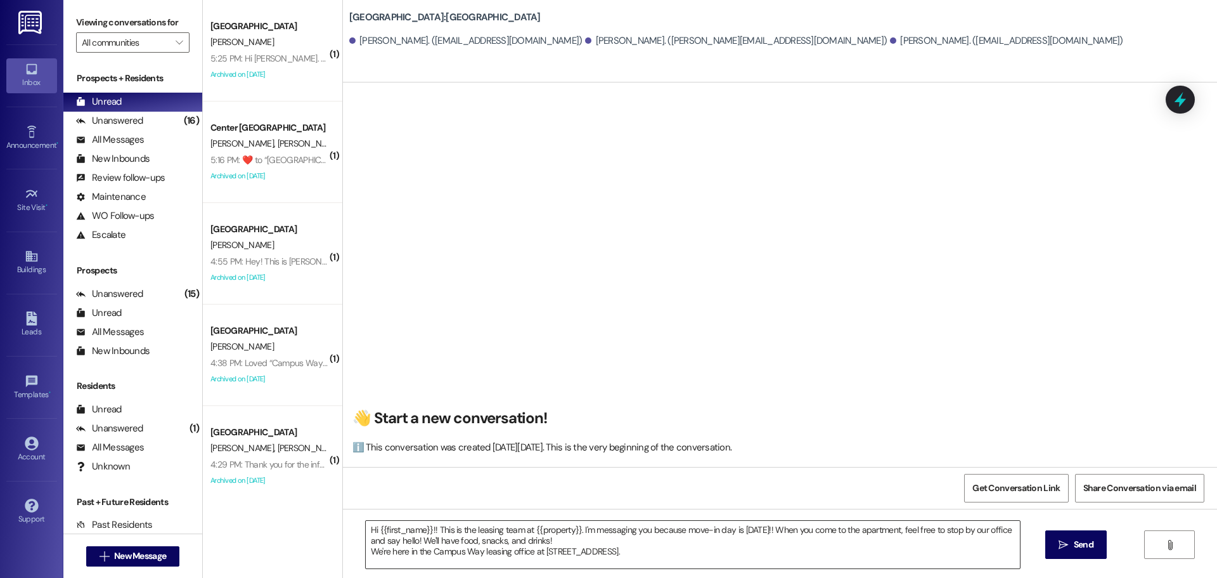
click at [654, 550] on textarea "Hi {{first_name}}!! This is the leasing team at {{property}}. I'm messaging you…" at bounding box center [693, 545] width 654 height 48
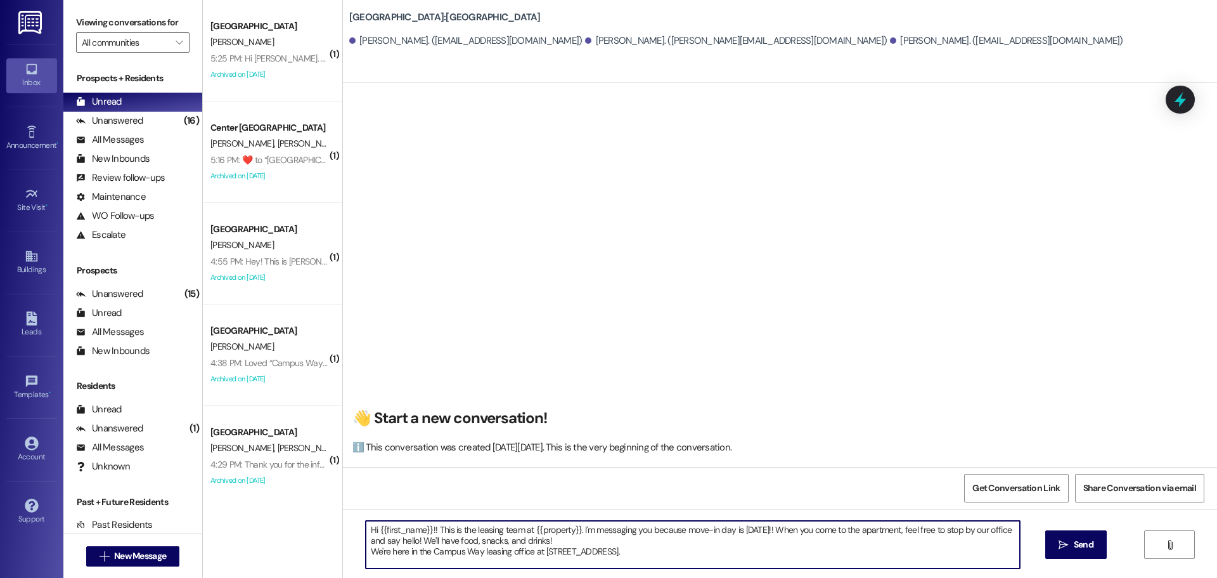
scroll to position [11, 0]
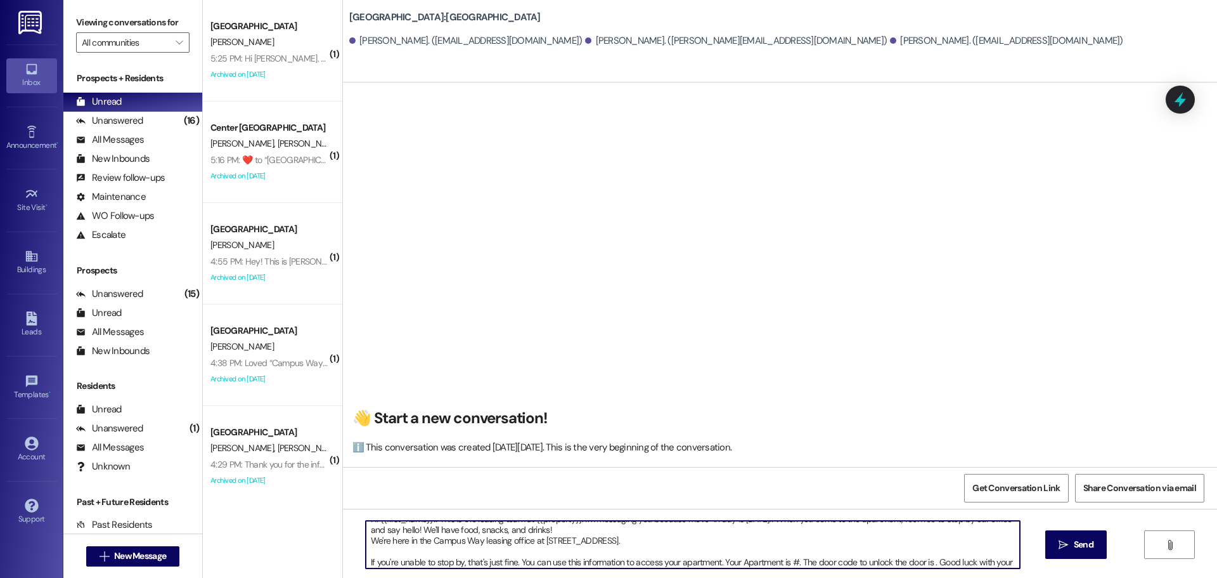
click at [789, 559] on textarea "Hi {{first_name}}!! This is the leasing team at {{property}}. I'm messaging you…" at bounding box center [693, 545] width 654 height 48
click at [938, 560] on textarea "Hi {{first_name}}!! This is the leasing team at {{property}}. I'm messaging you…" at bounding box center [693, 545] width 654 height 48
type textarea "Hi {{first_name}}!! This is the leasing team at {{property}}. I'm messaging you…"
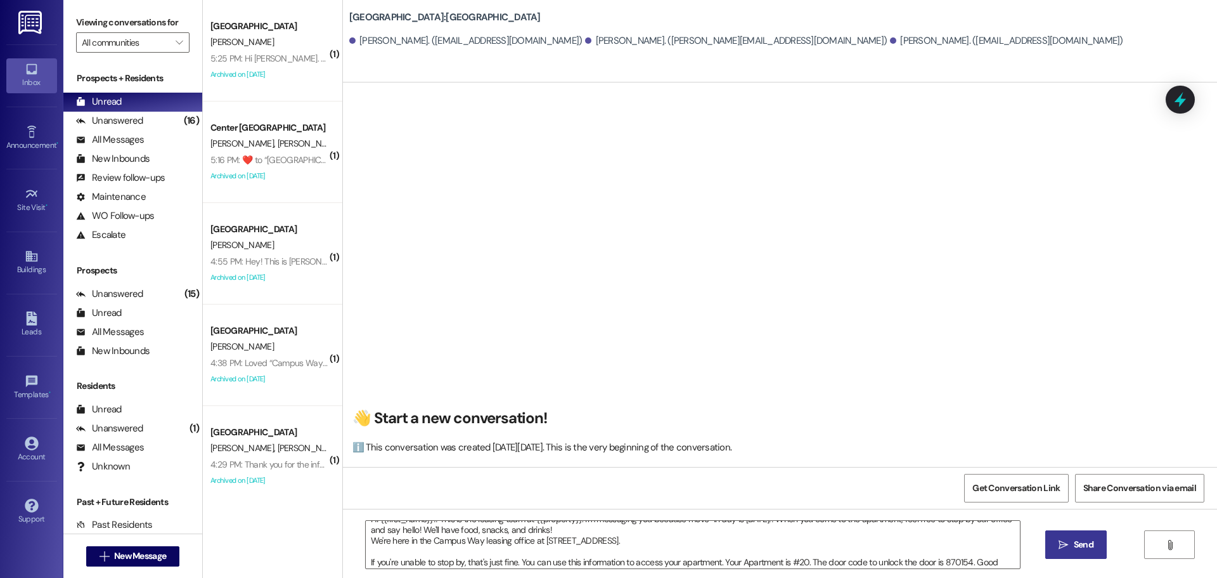
click at [1050, 536] on button " Send" at bounding box center [1075, 544] width 61 height 29
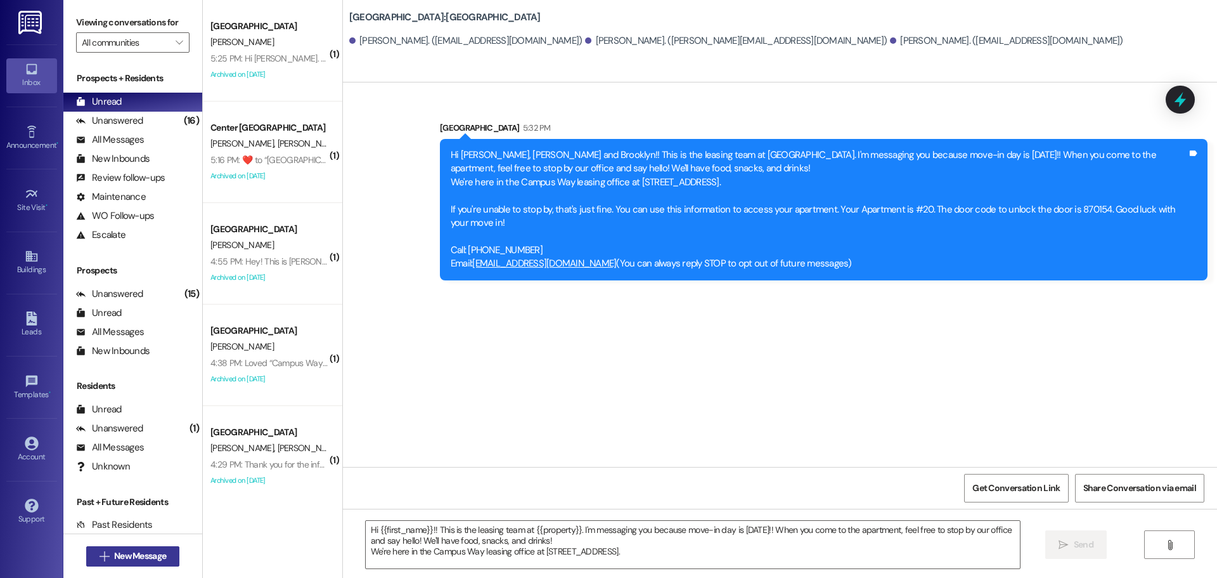
click at [170, 558] on button " New Message" at bounding box center [133, 556] width 94 height 20
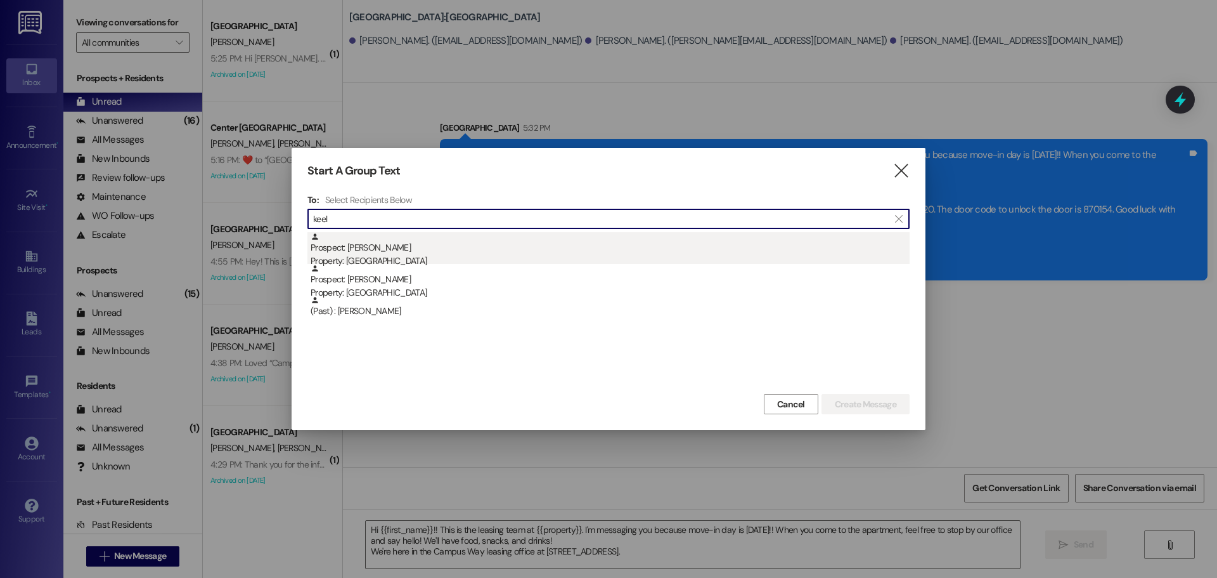
type input "keel"
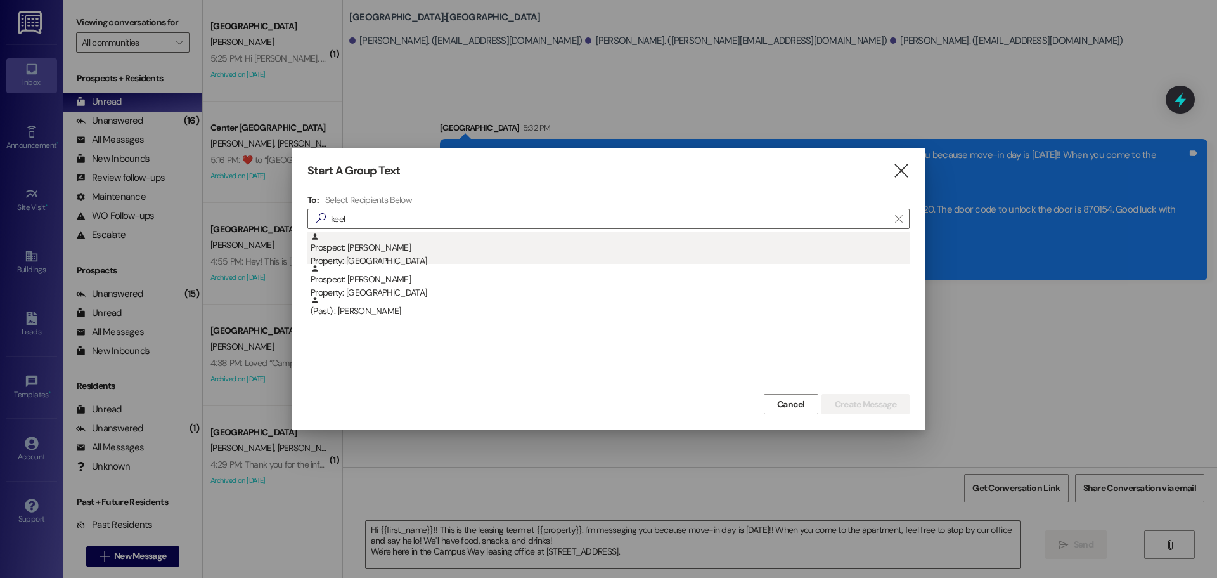
click at [339, 257] on div "Property: [GEOGRAPHIC_DATA]" at bounding box center [610, 260] width 599 height 13
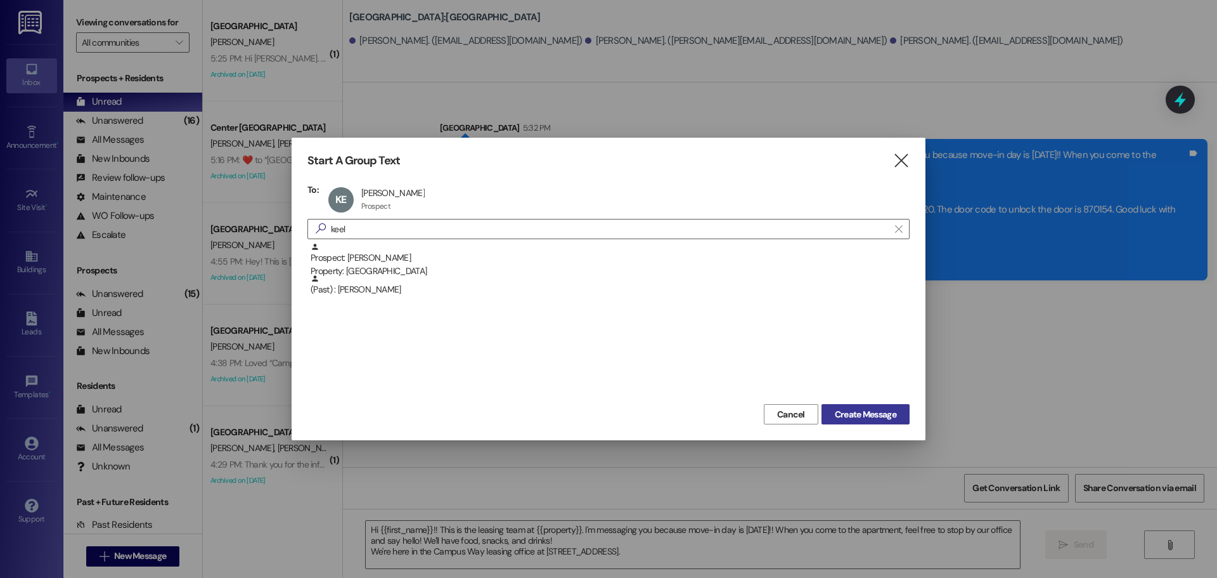
click at [862, 417] on span "Create Message" at bounding box center [865, 414] width 61 height 13
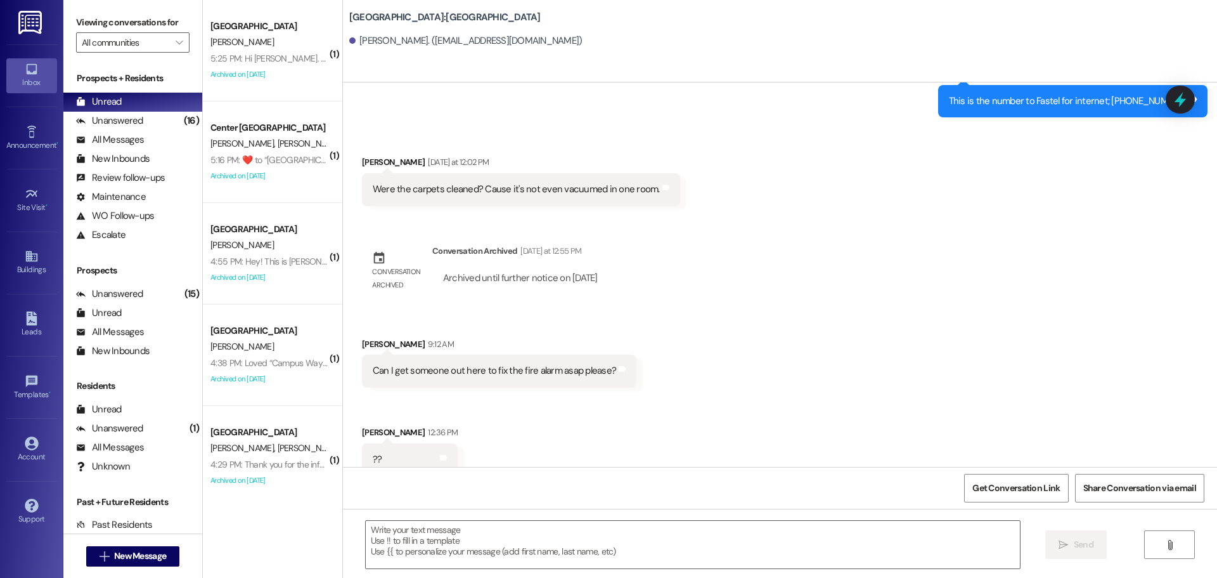
scroll to position [4678, 0]
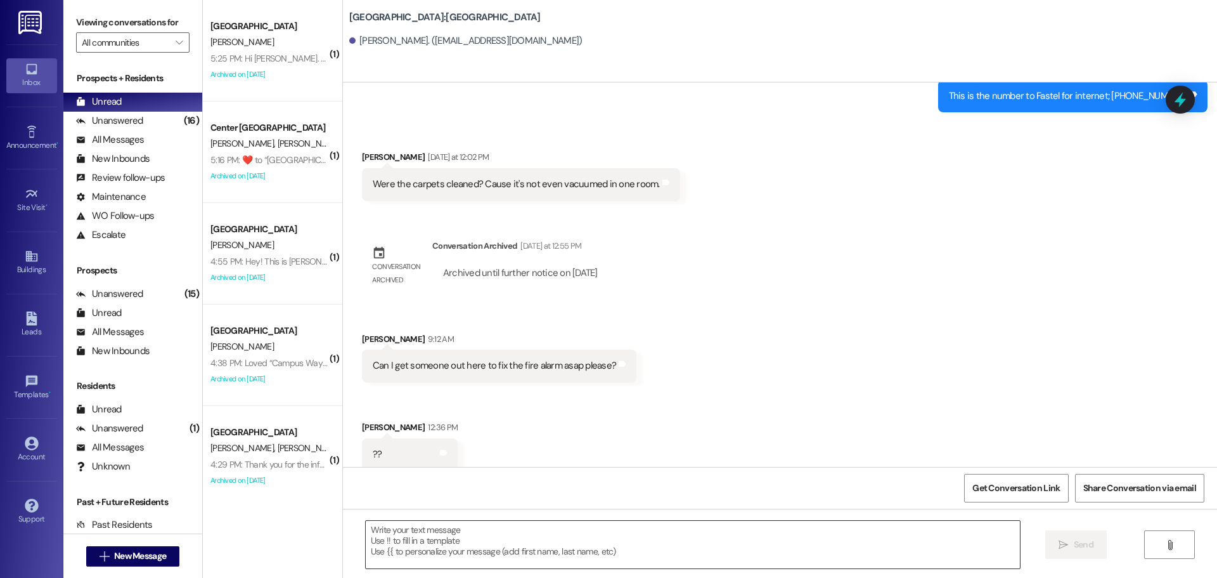
click at [657, 530] on textarea at bounding box center [693, 545] width 654 height 48
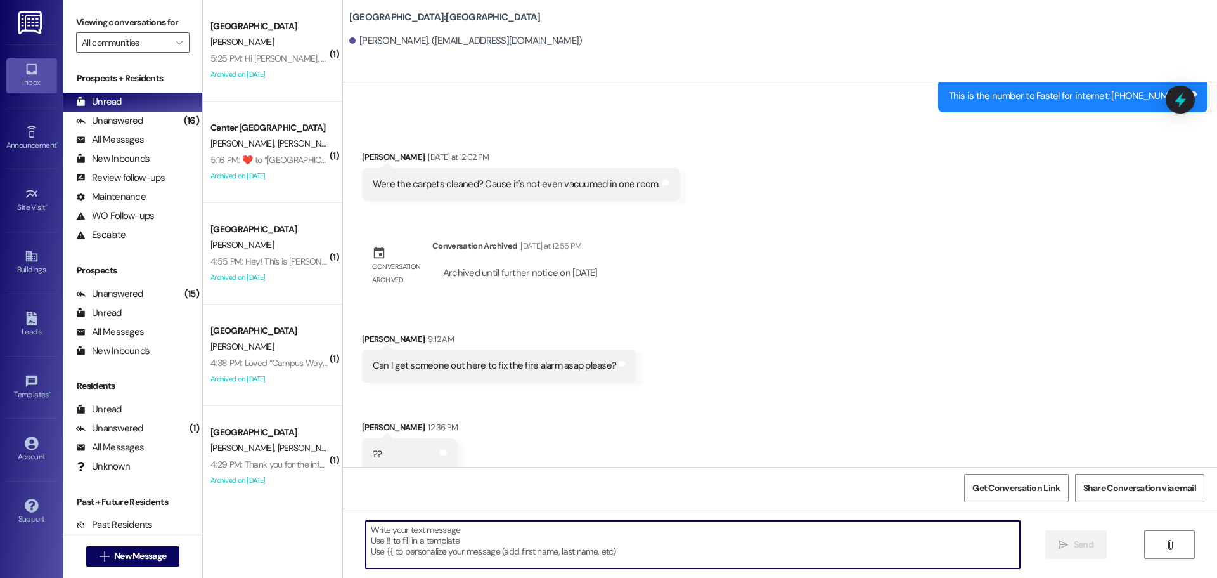
scroll to position [4678, 0]
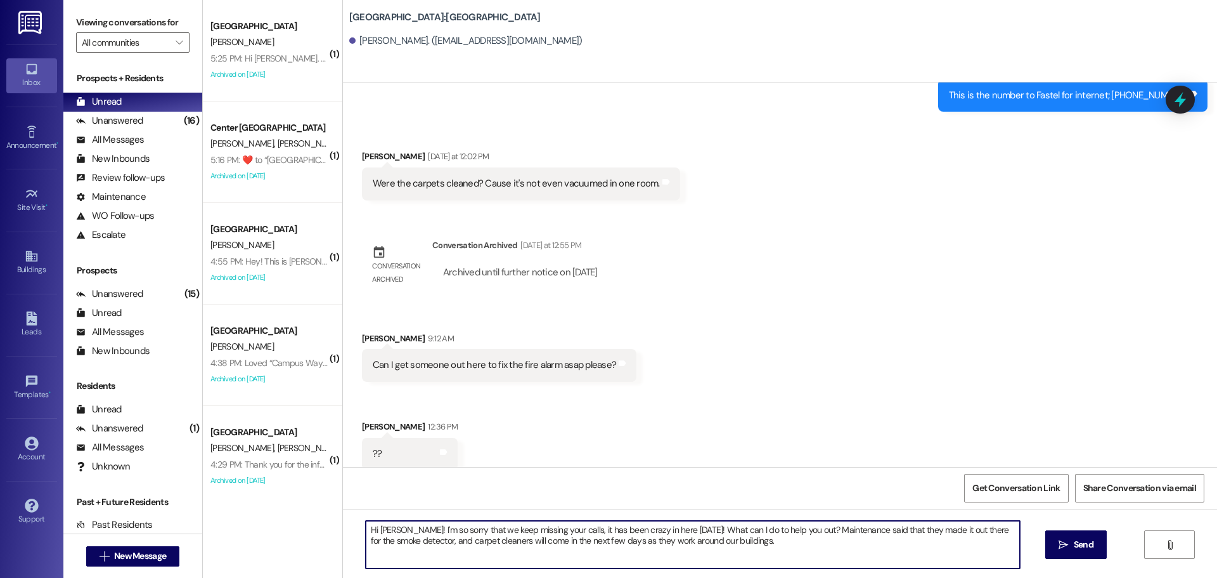
type textarea "Hi [PERSON_NAME]! I'm so sorry that we keep missing your calls, it has been cra…"
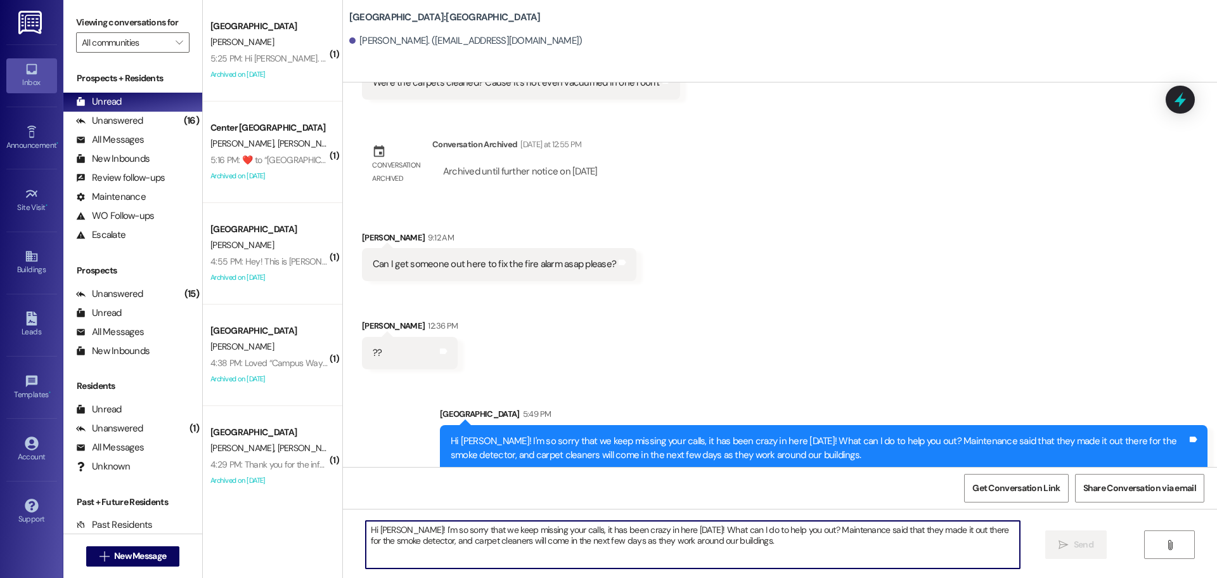
scroll to position [4780, 0]
